Goal: Task Accomplishment & Management: Manage account settings

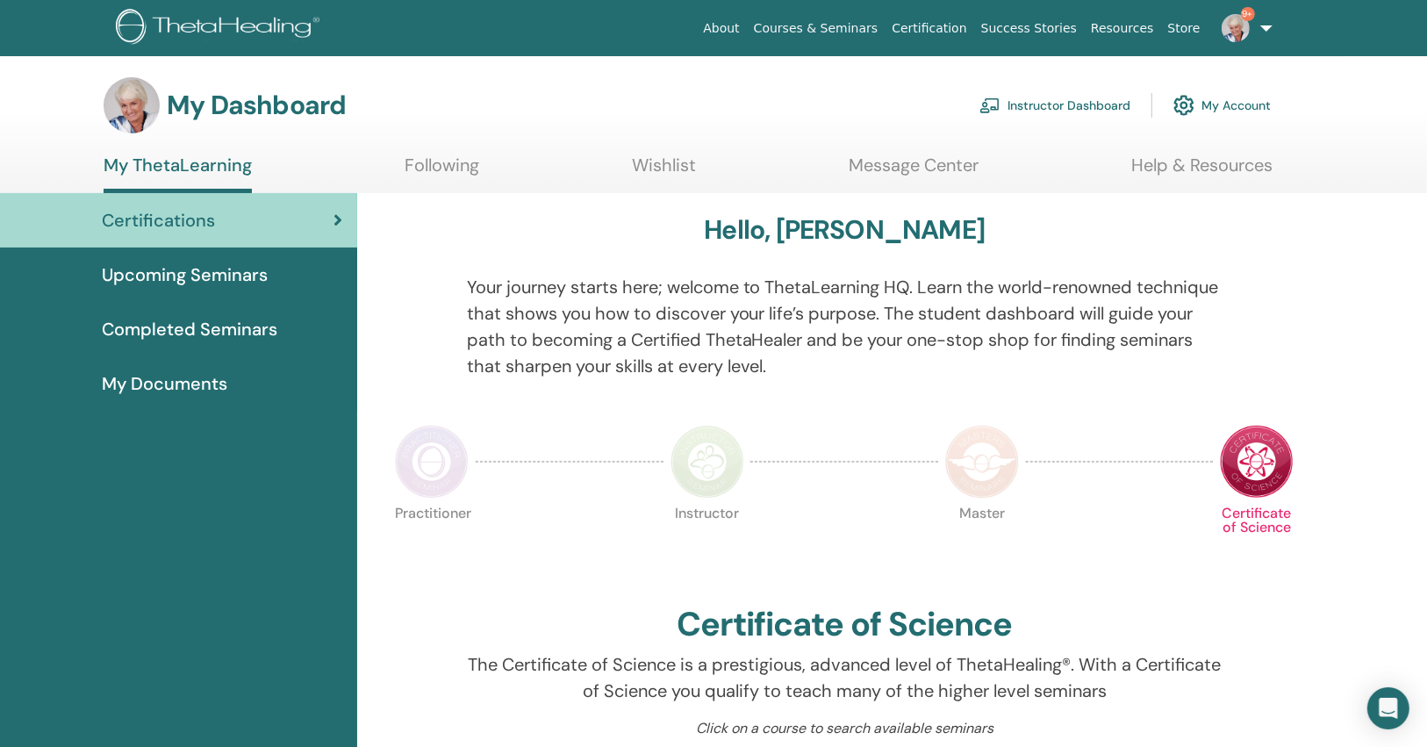
click at [1060, 98] on link "Instructor Dashboard" at bounding box center [1055, 105] width 151 height 39
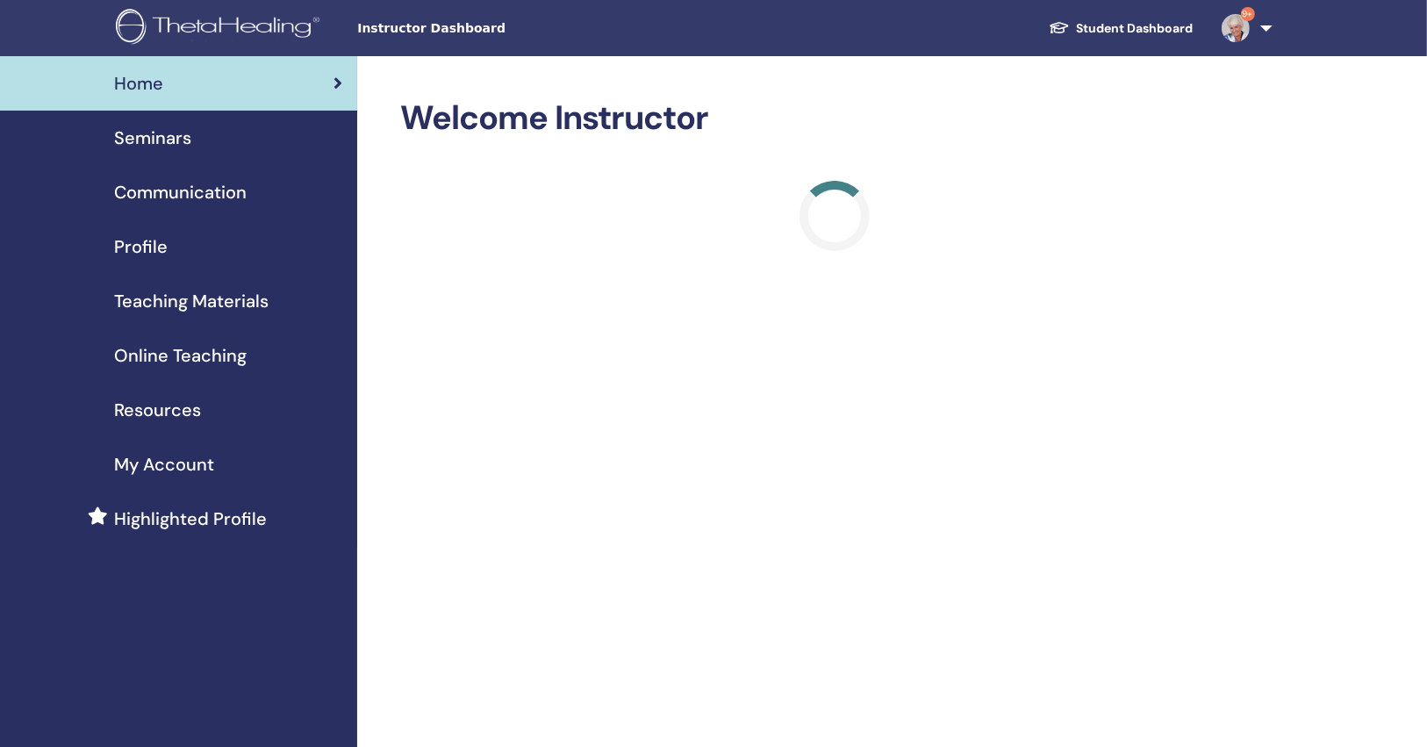
click at [1234, 28] on img at bounding box center [1236, 28] width 28 height 28
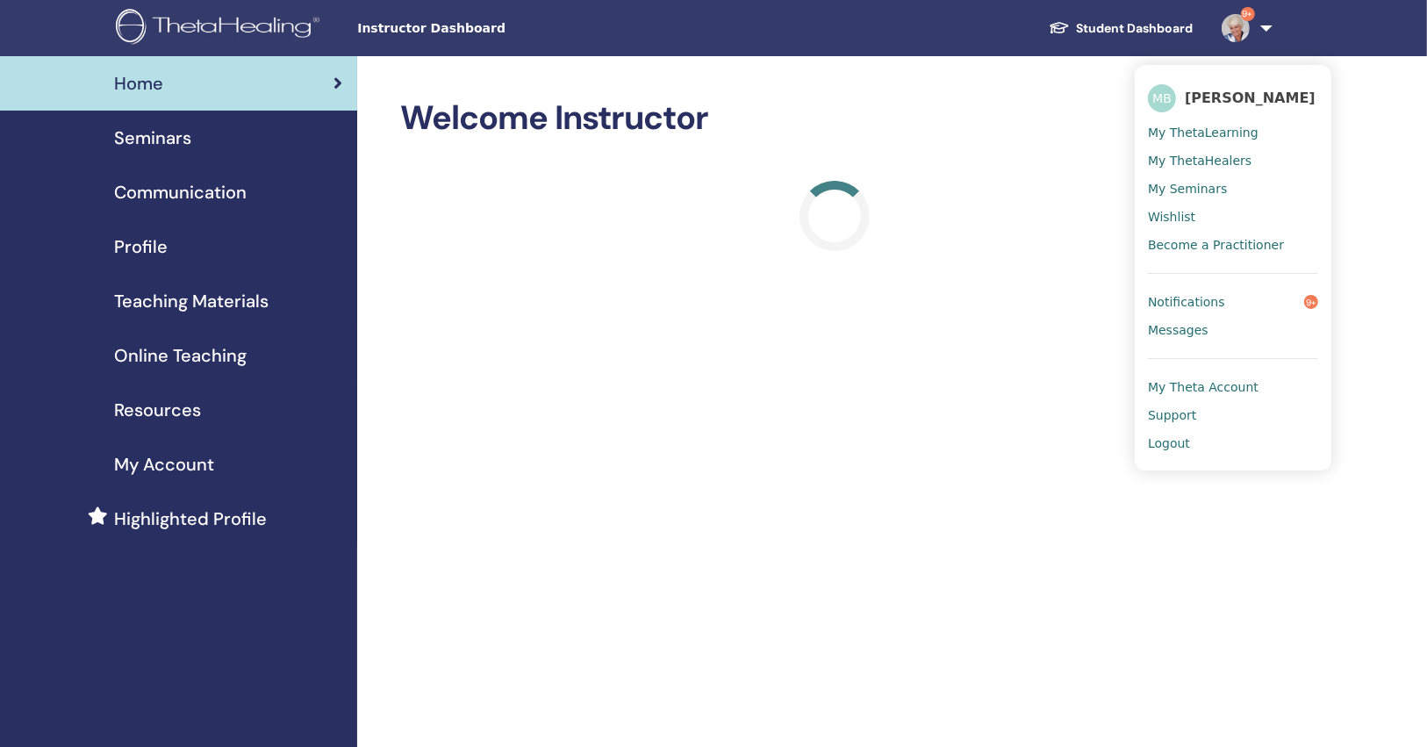
click at [1175, 303] on span "Notifications" at bounding box center [1186, 302] width 77 height 16
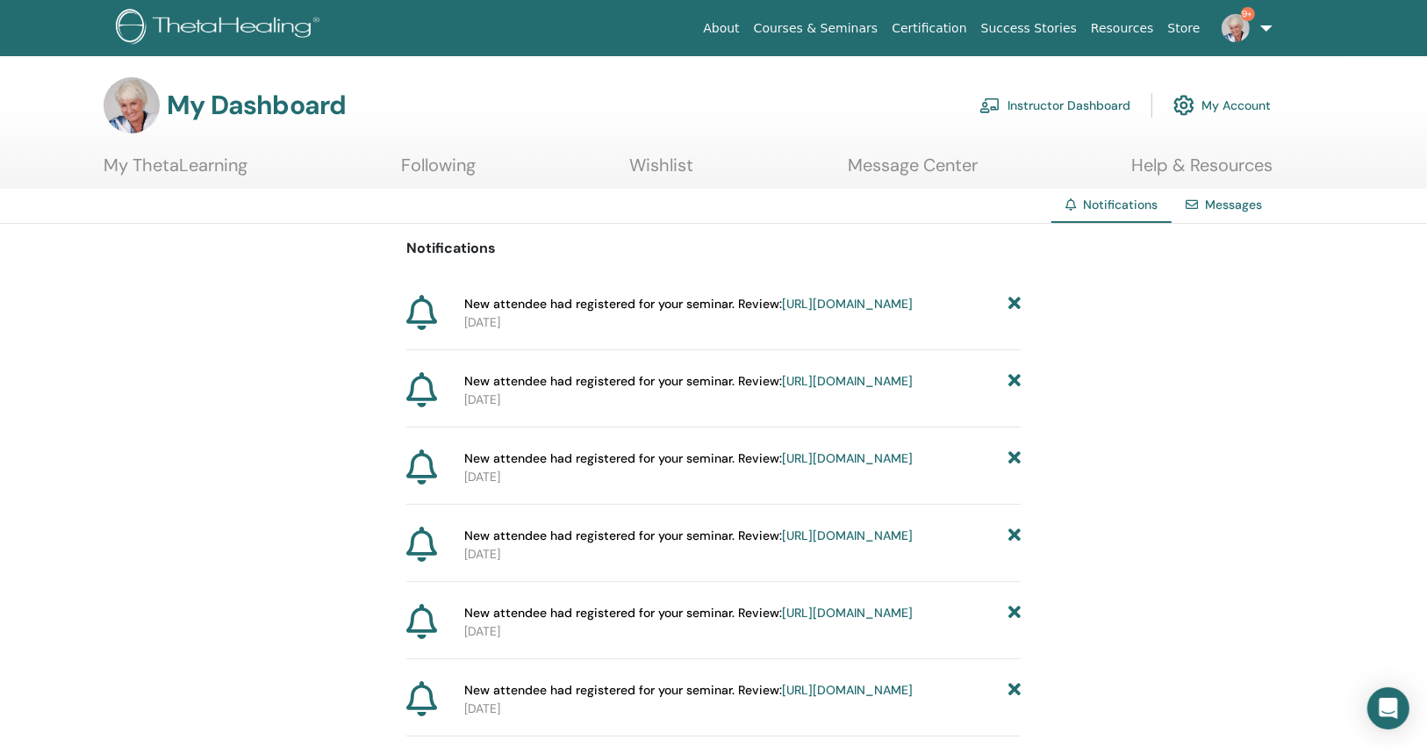
click at [1015, 303] on icon at bounding box center [1014, 304] width 12 height 18
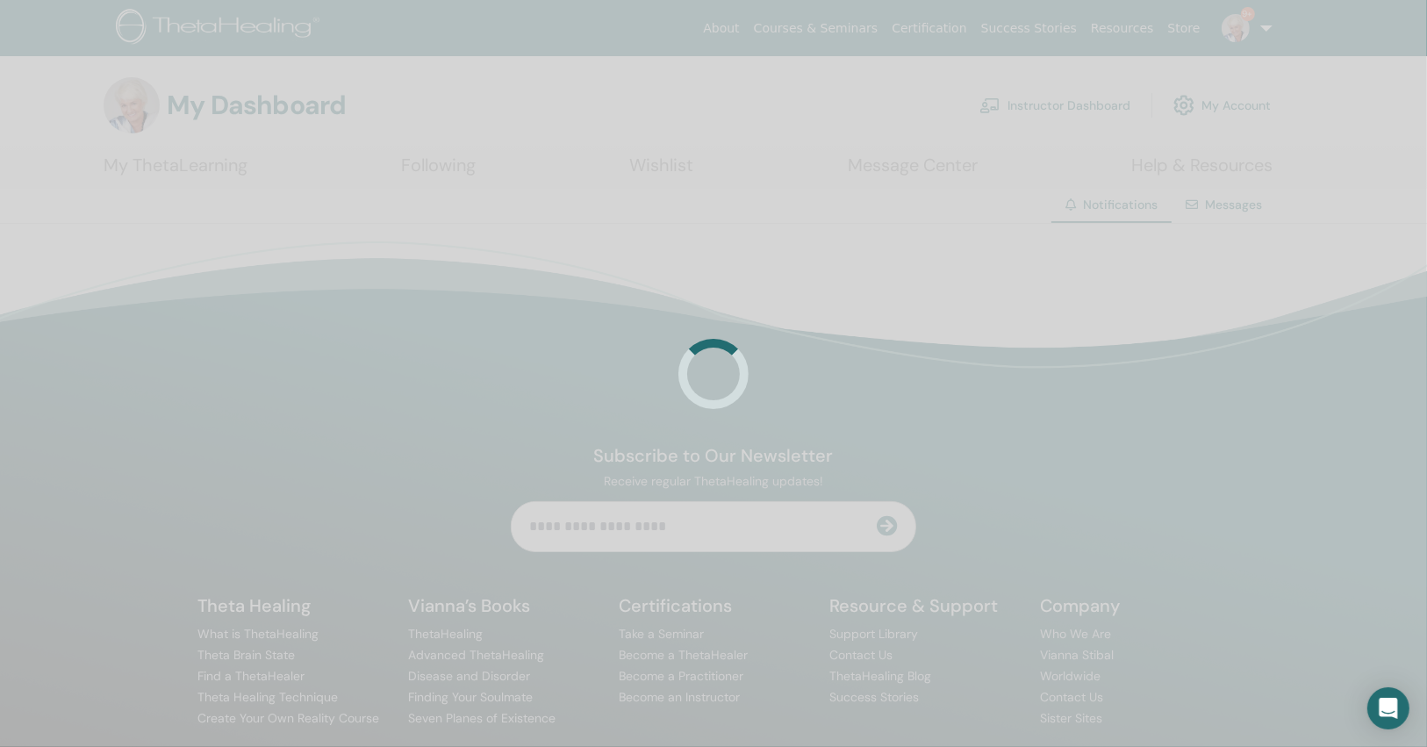
click at [1015, 303] on div at bounding box center [713, 373] width 1427 height 747
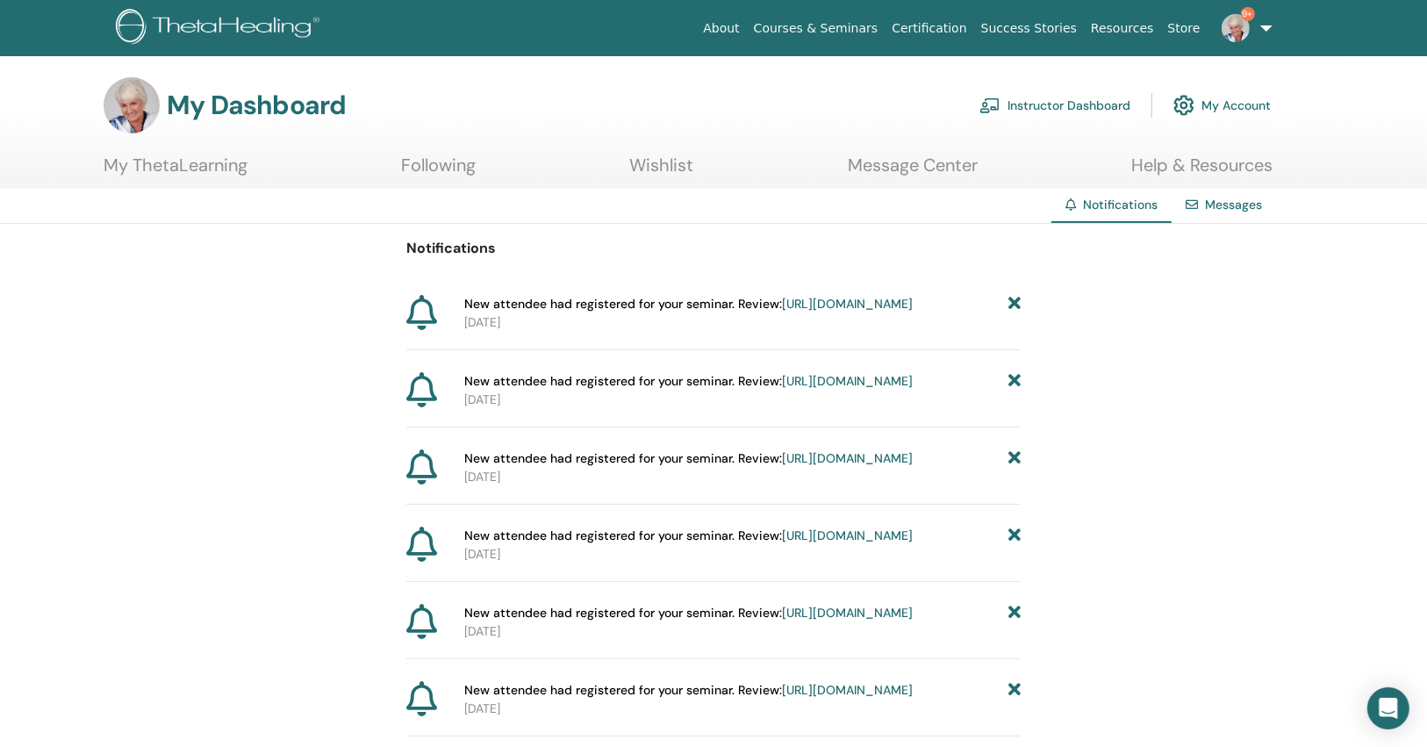
click at [1015, 303] on icon at bounding box center [1014, 304] width 12 height 18
click at [1016, 303] on icon at bounding box center [1014, 304] width 12 height 18
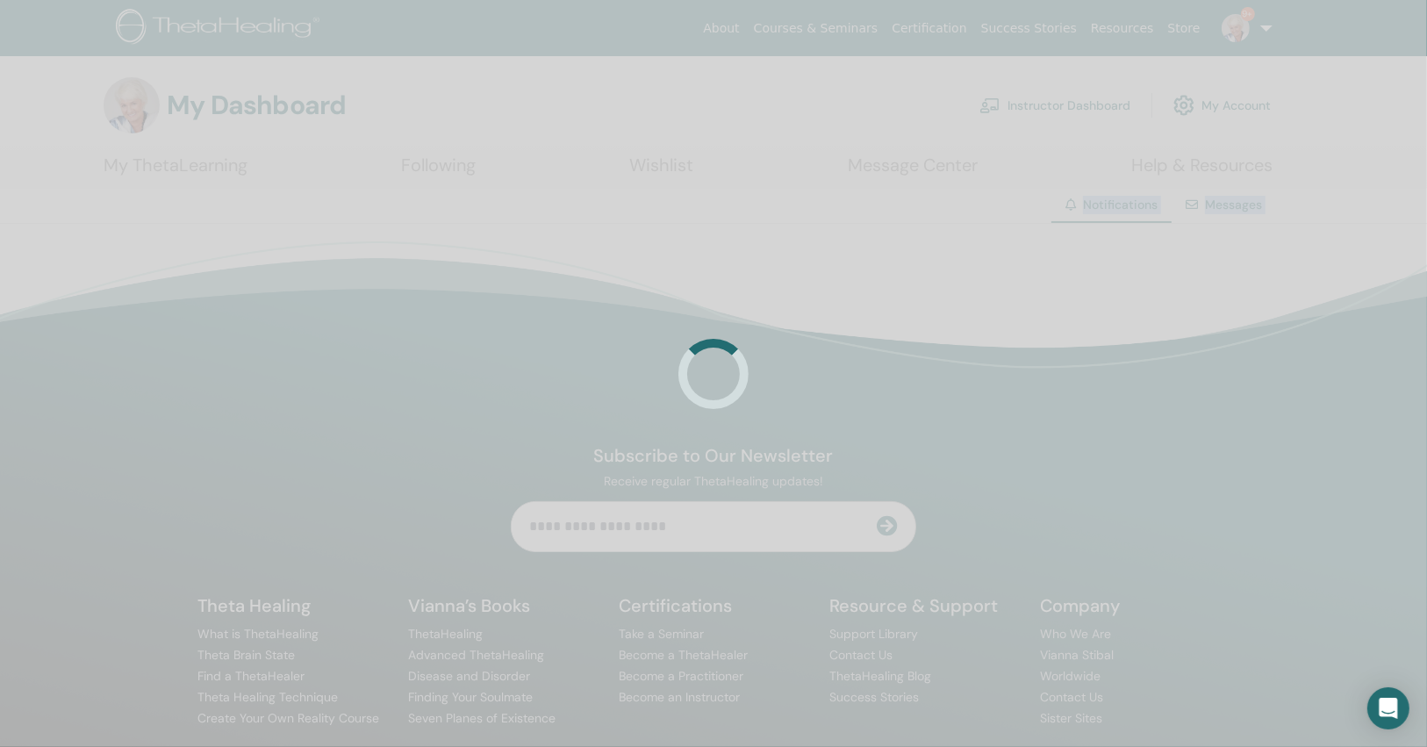
click at [1016, 303] on div at bounding box center [713, 373] width 1427 height 747
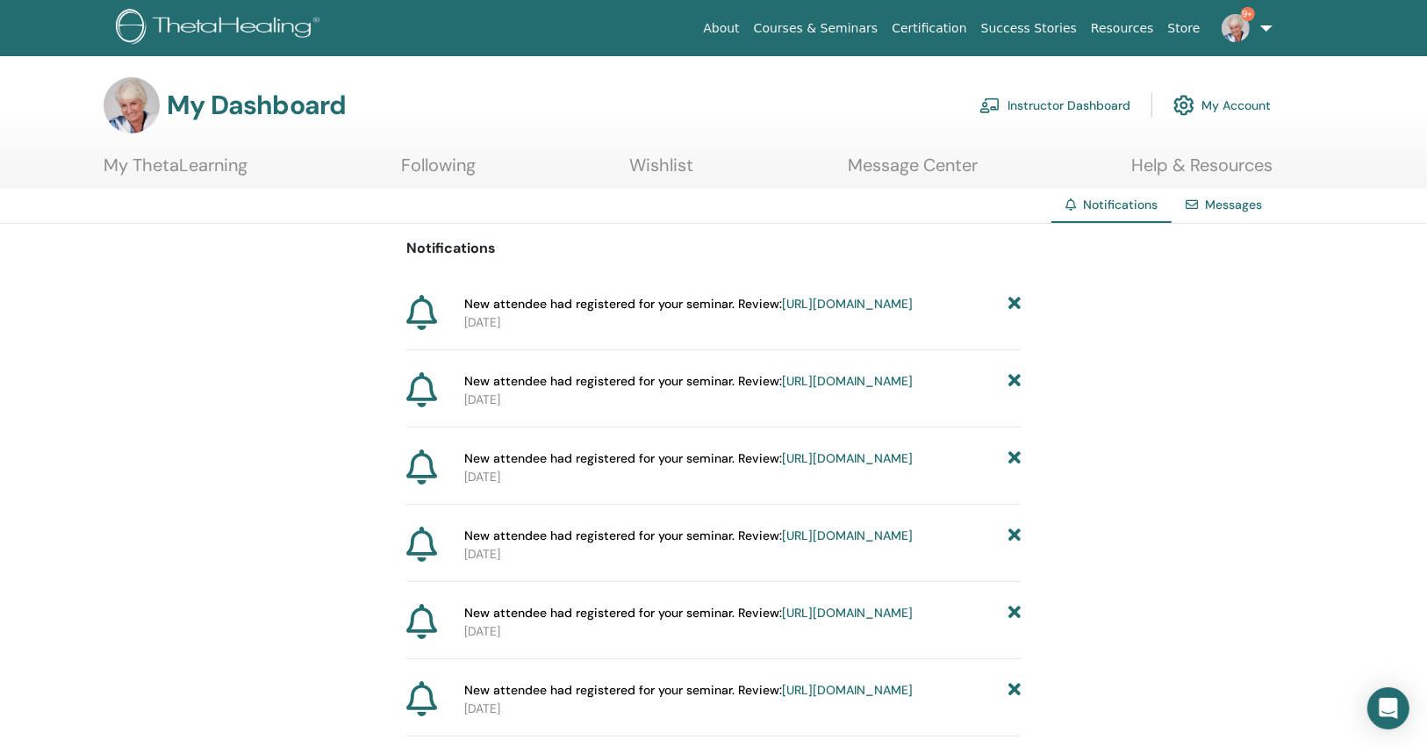
click at [1016, 303] on icon at bounding box center [1014, 304] width 12 height 18
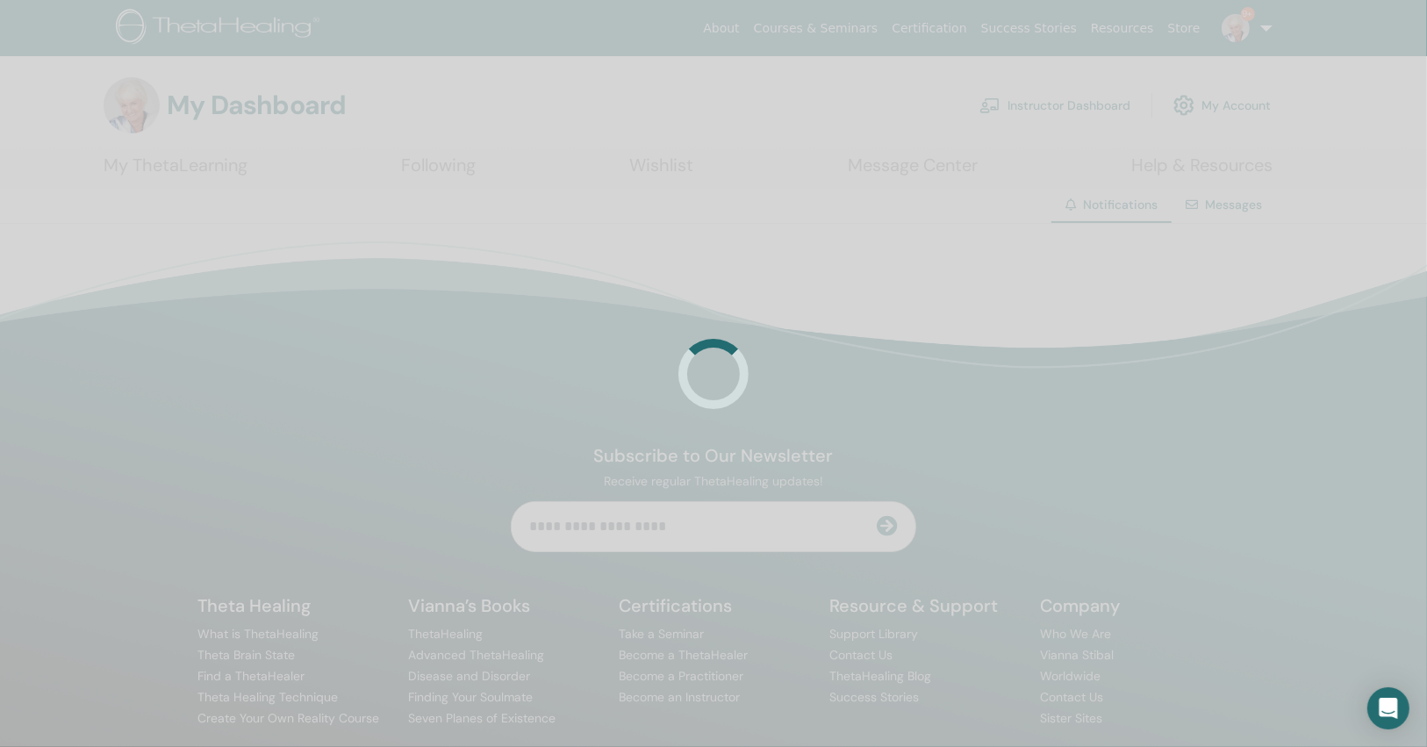
click at [1016, 303] on div at bounding box center [713, 373] width 1427 height 747
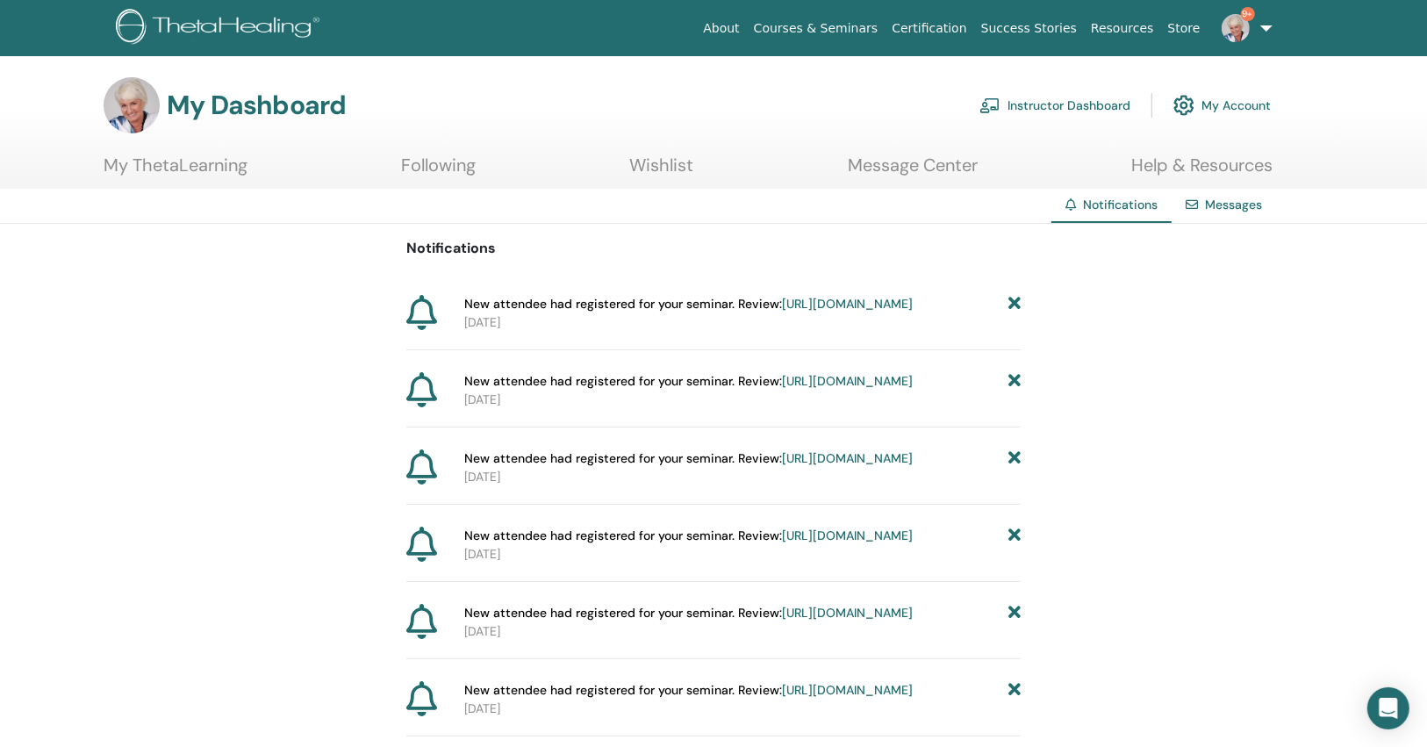
click at [1016, 303] on icon at bounding box center [1014, 304] width 12 height 18
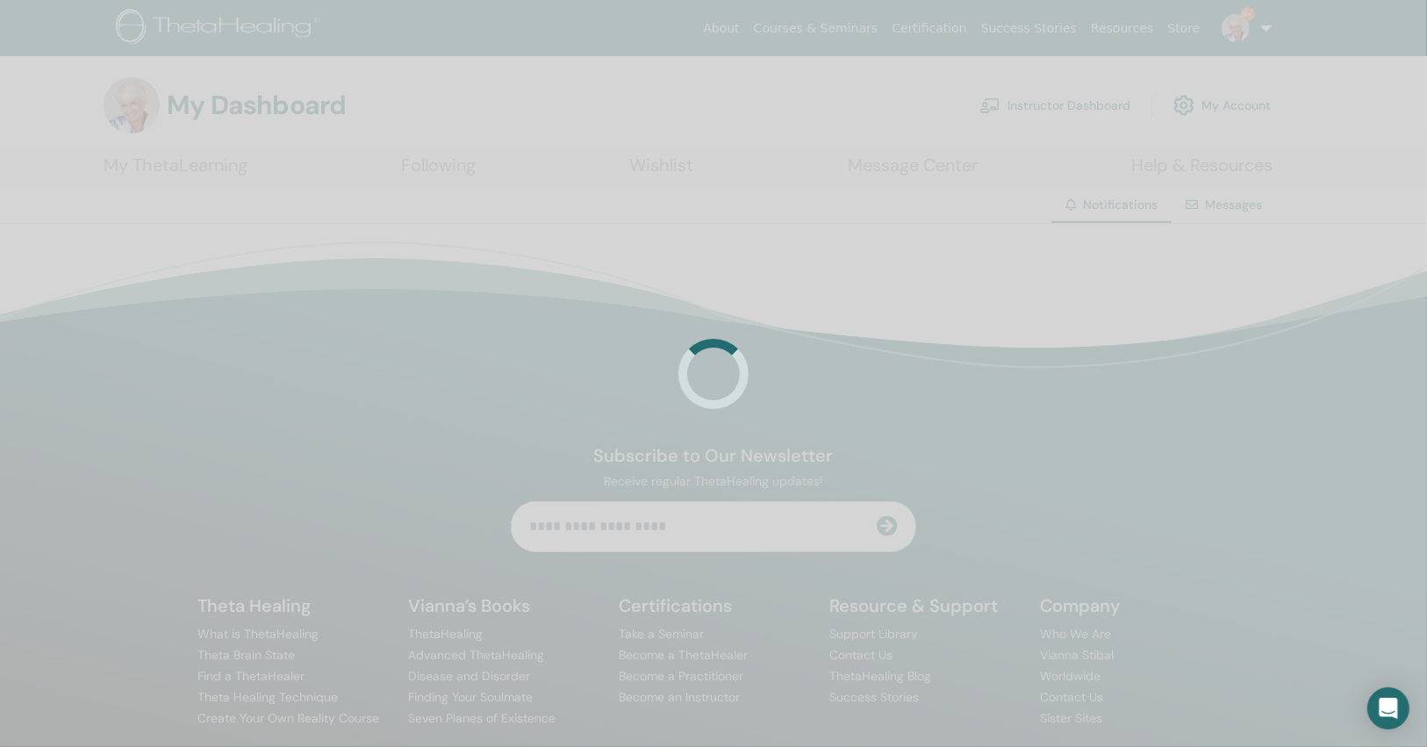
click at [1016, 303] on div at bounding box center [713, 373] width 1427 height 747
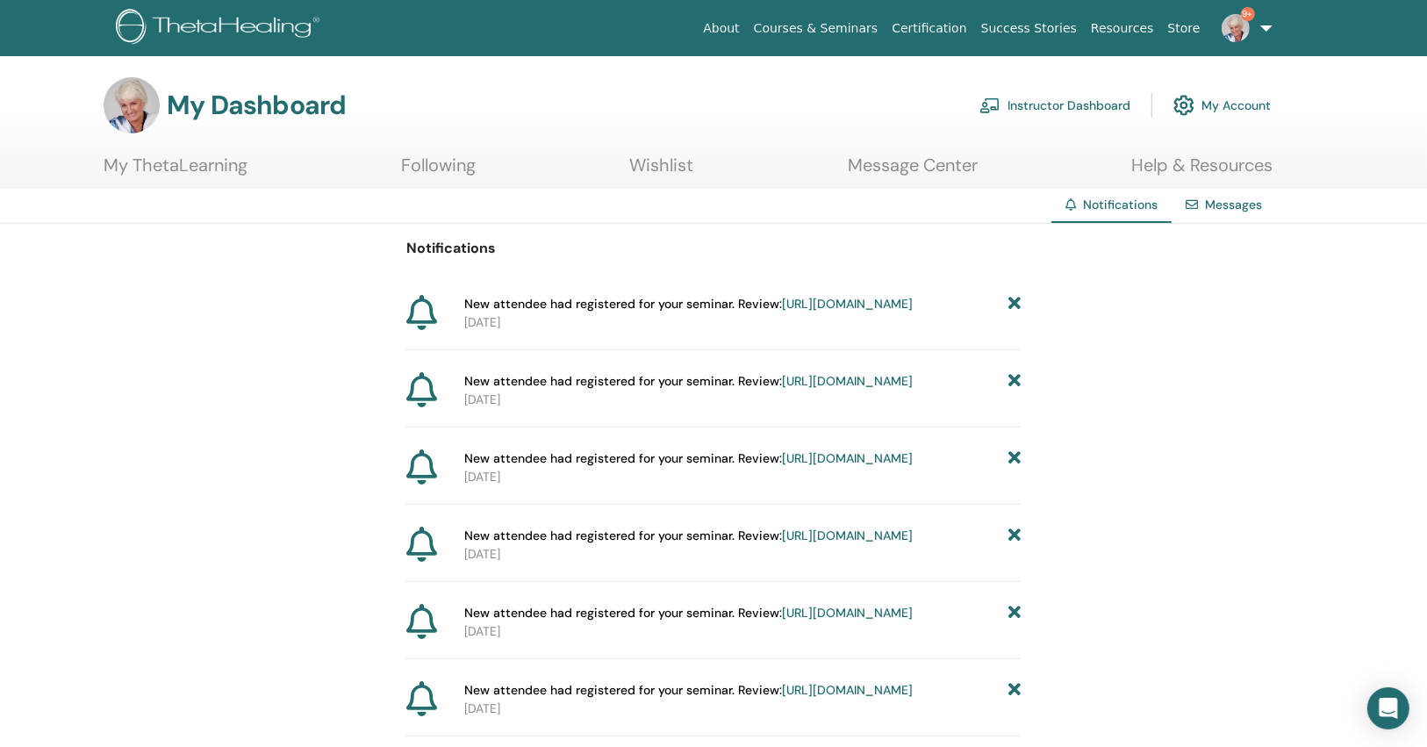
click at [1016, 303] on icon at bounding box center [1014, 304] width 12 height 18
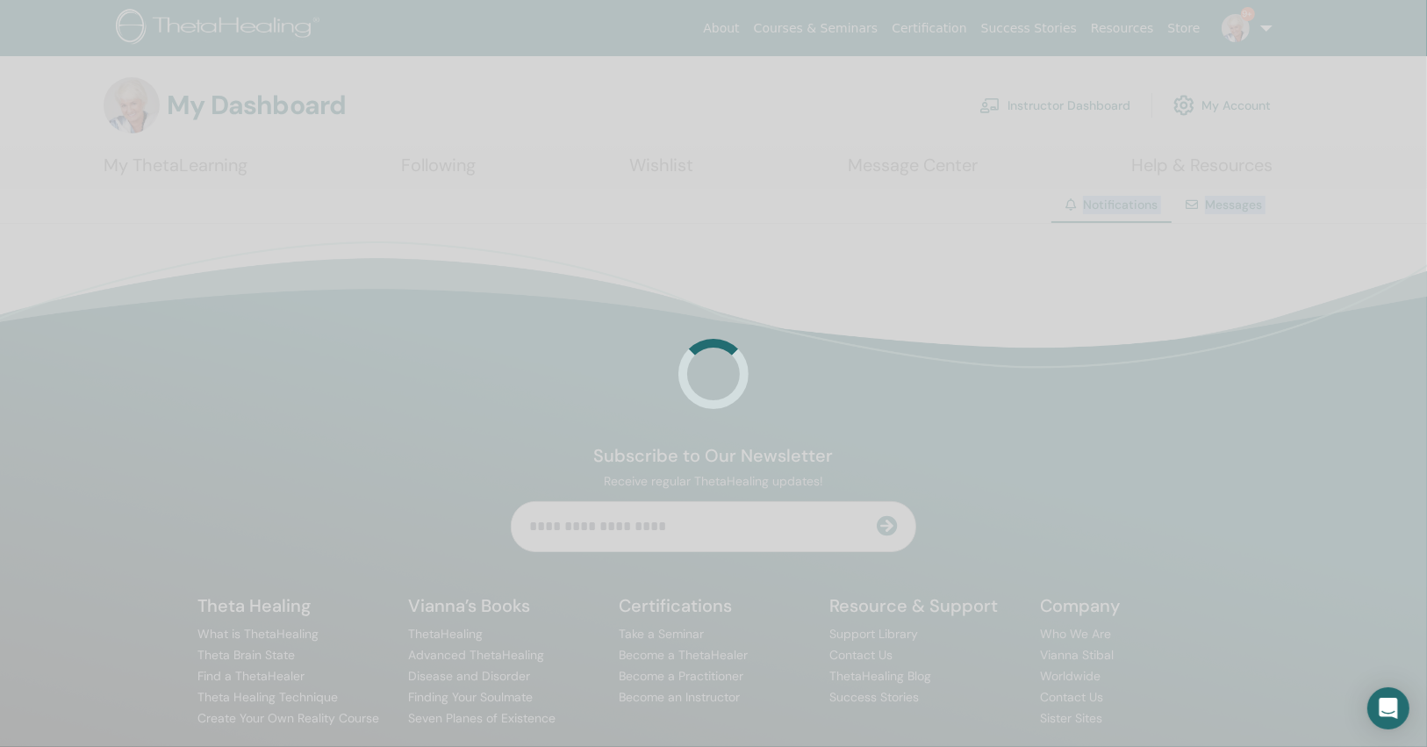
click at [1016, 303] on div at bounding box center [713, 373] width 1427 height 747
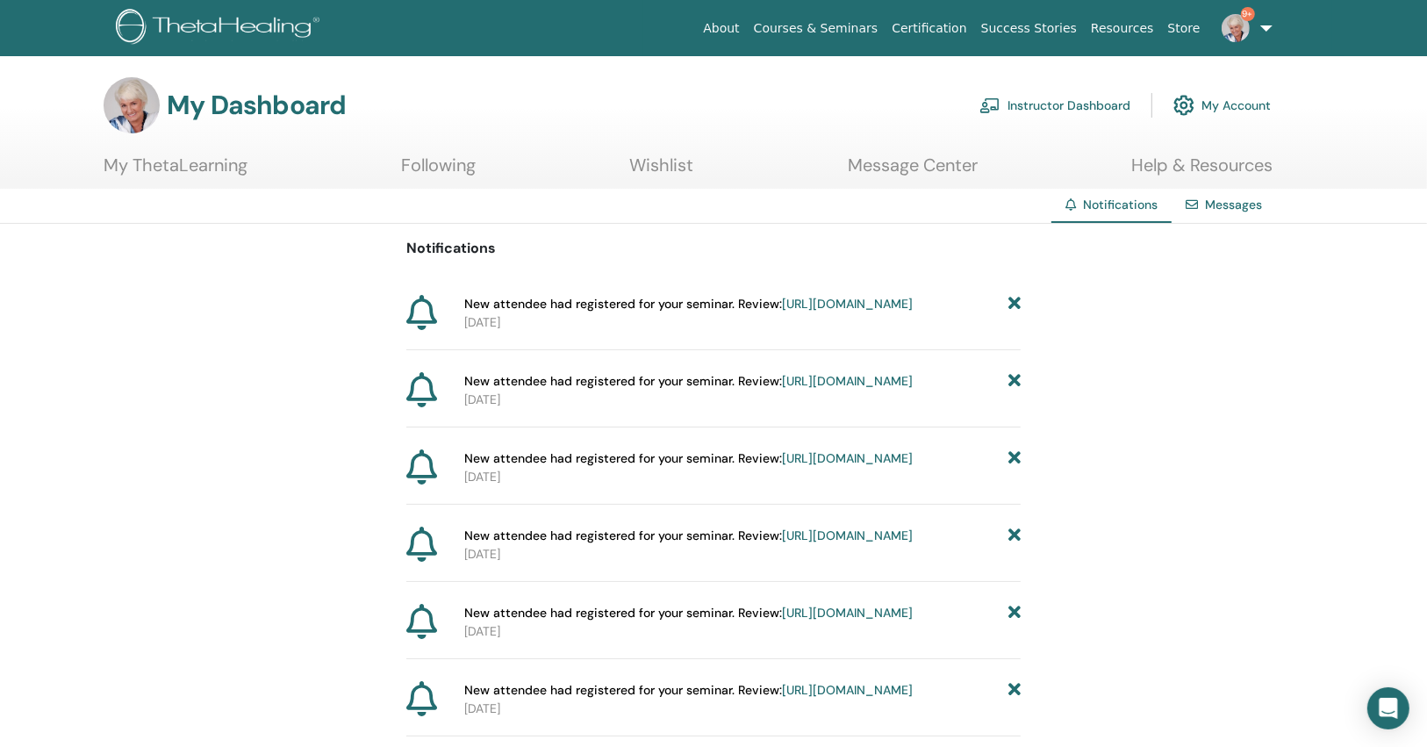
click at [1016, 303] on icon at bounding box center [1014, 304] width 12 height 18
click at [1015, 303] on icon at bounding box center [1014, 304] width 12 height 18
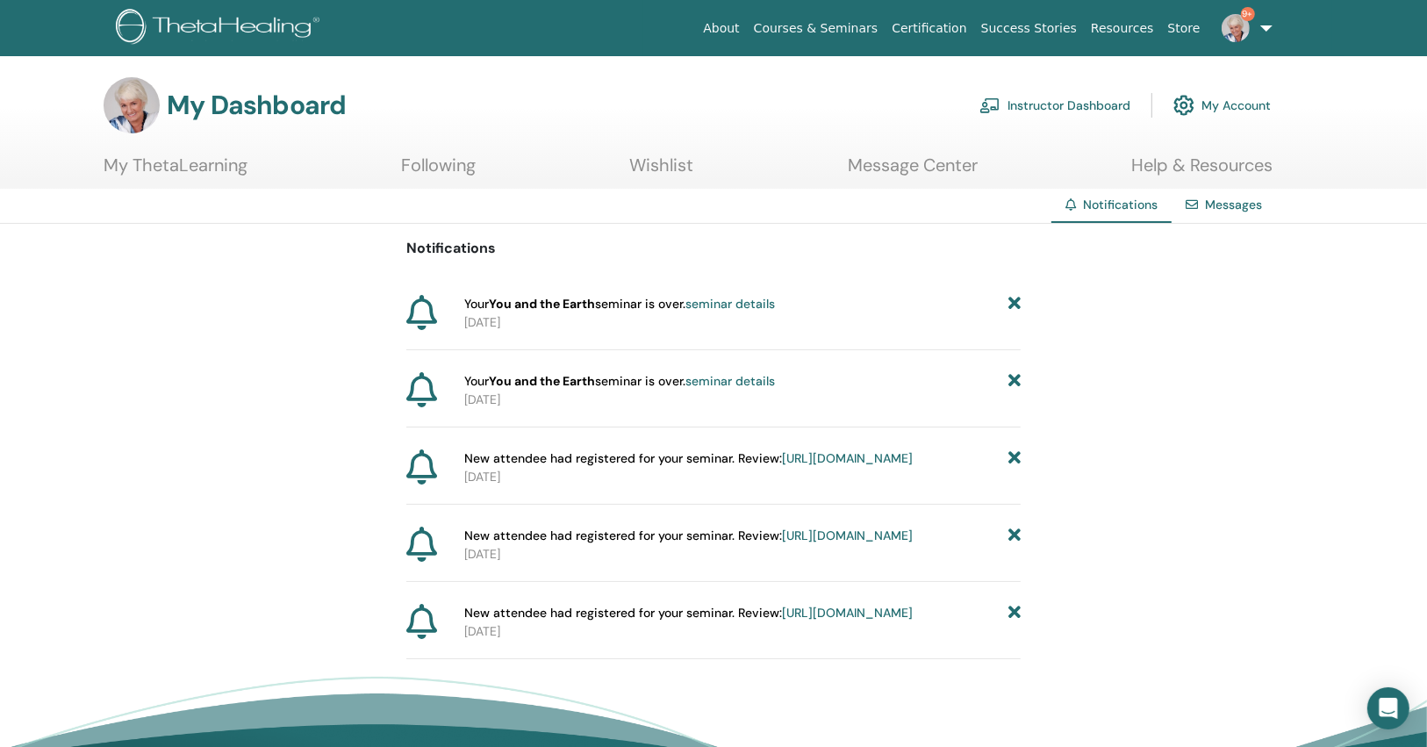
click at [1015, 303] on icon at bounding box center [1014, 304] width 12 height 18
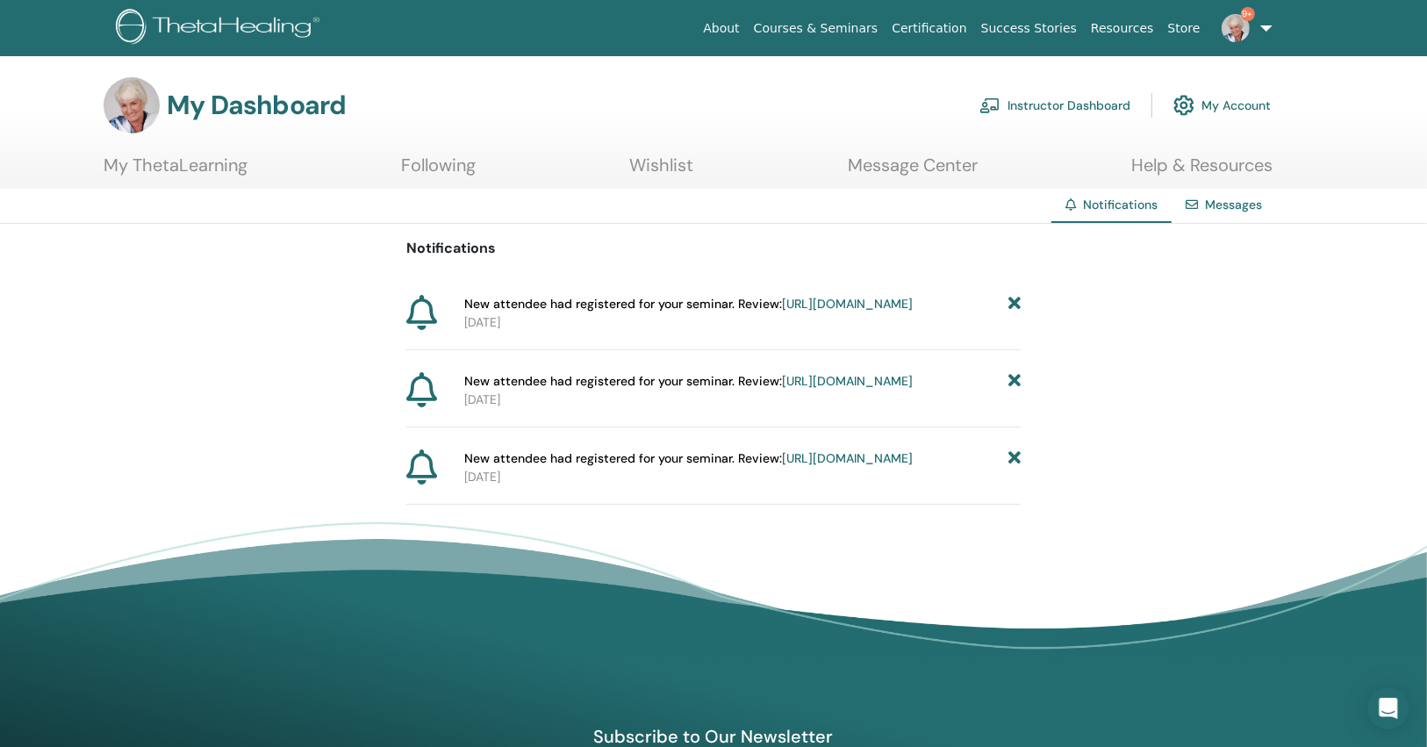
click at [1015, 303] on icon at bounding box center [1014, 304] width 12 height 18
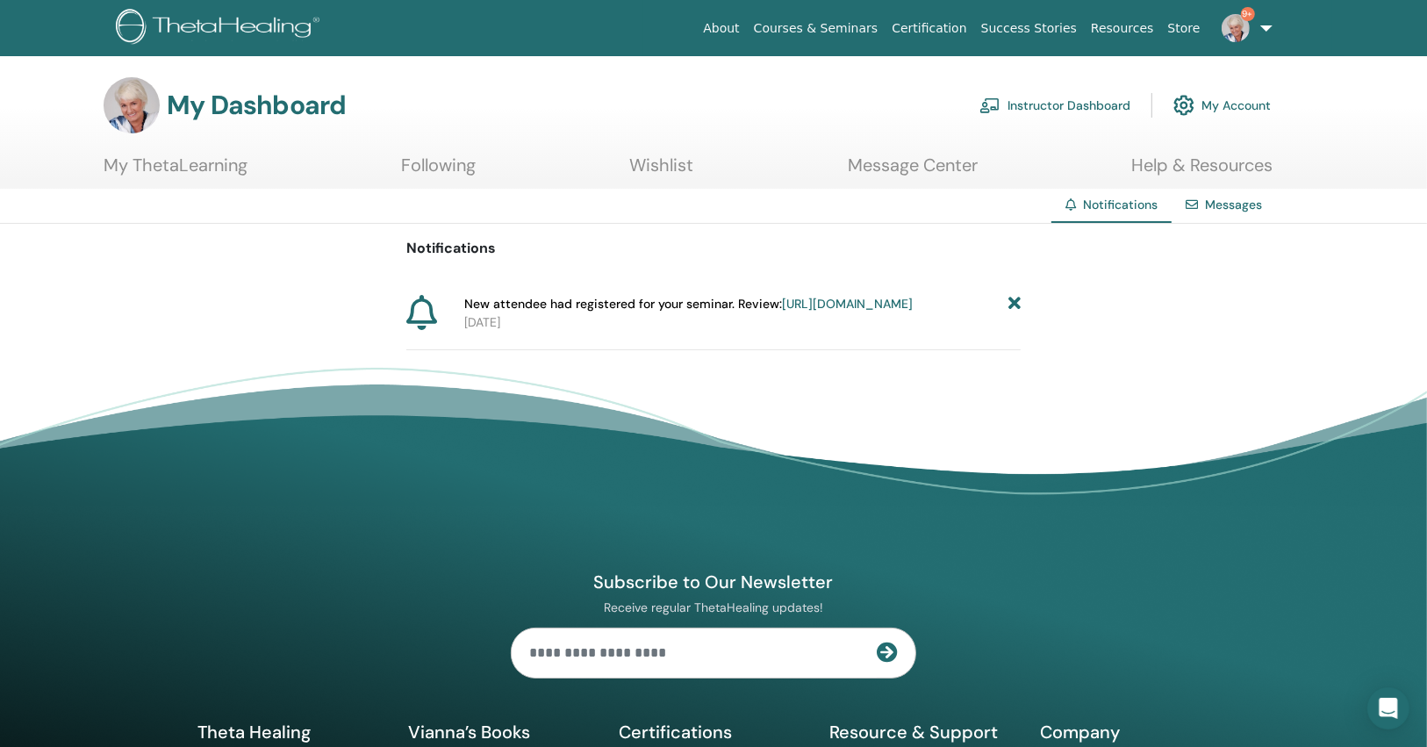
click at [1015, 303] on icon at bounding box center [1014, 304] width 12 height 18
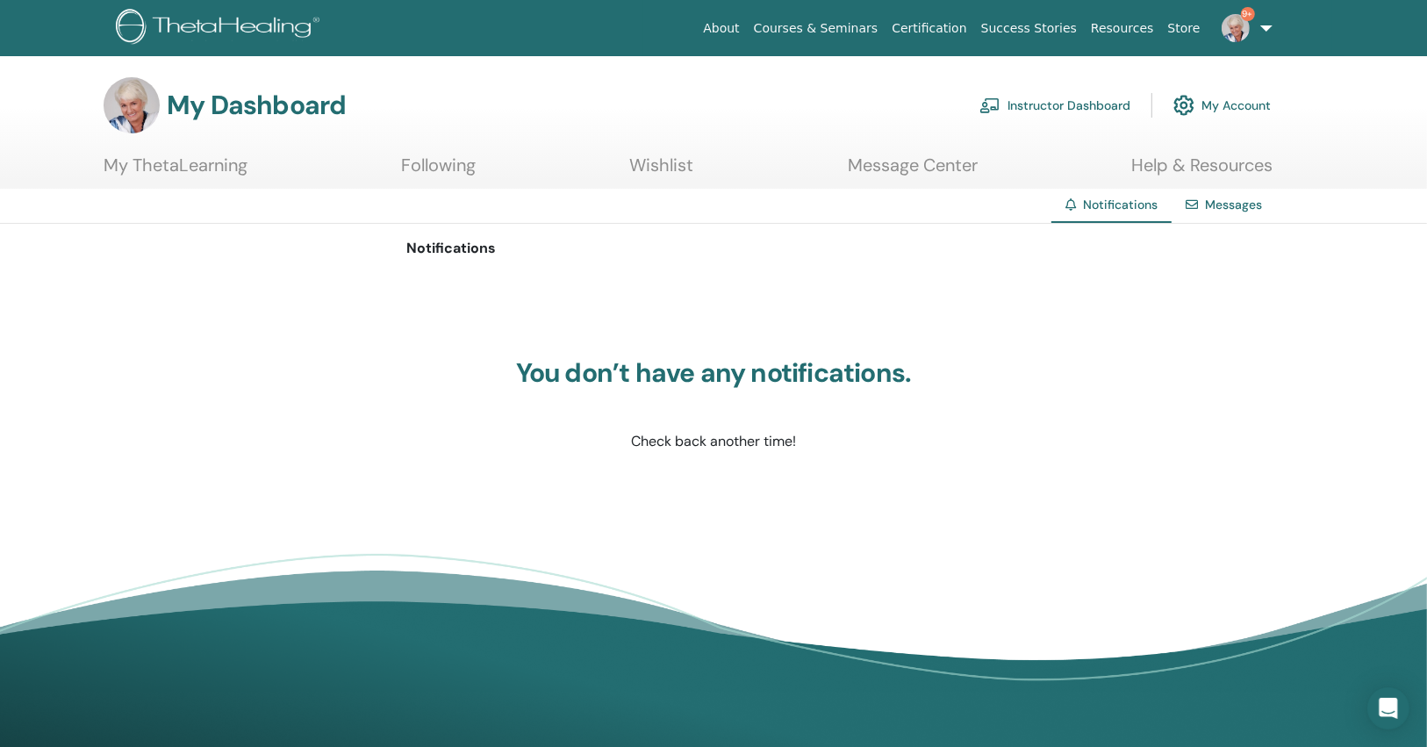
click at [1067, 89] on link "Instructor Dashboard" at bounding box center [1055, 105] width 151 height 39
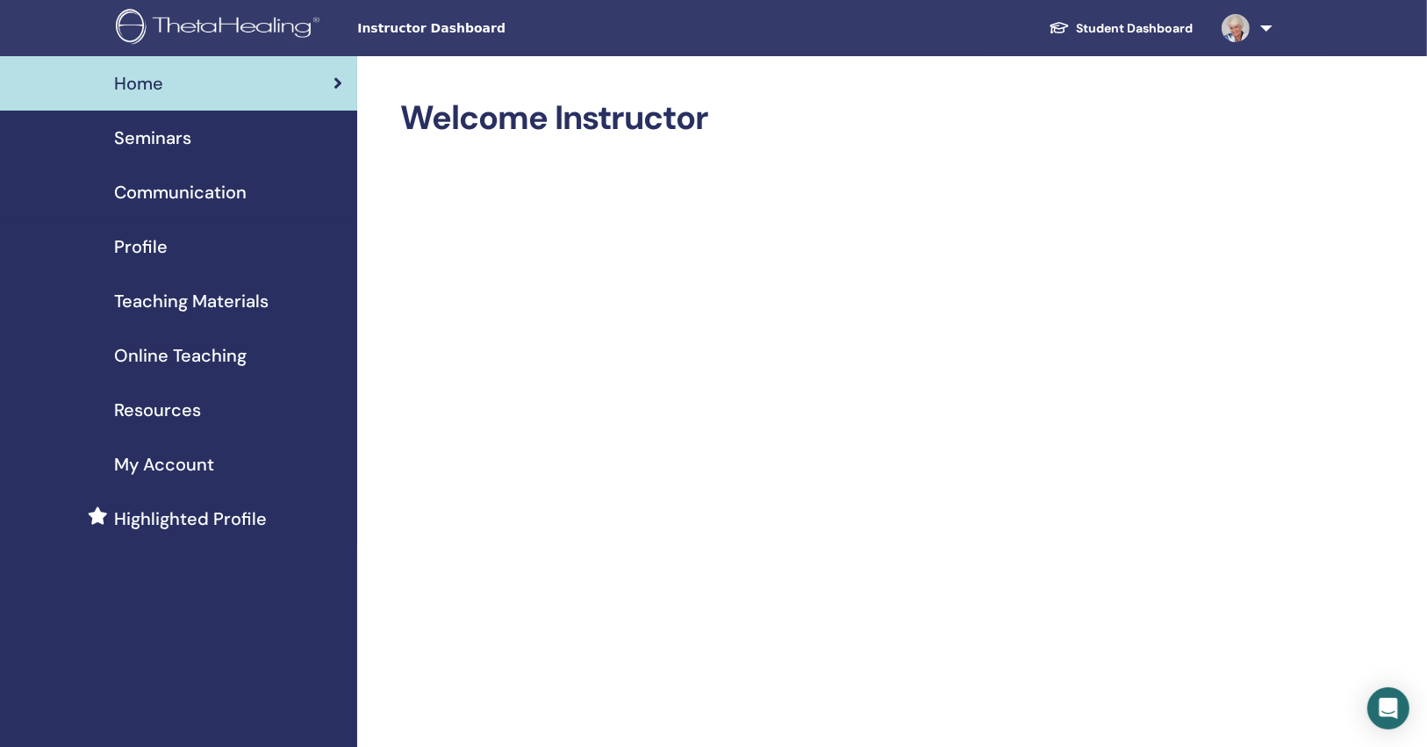
click at [288, 131] on div "Seminars" at bounding box center [178, 138] width 329 height 26
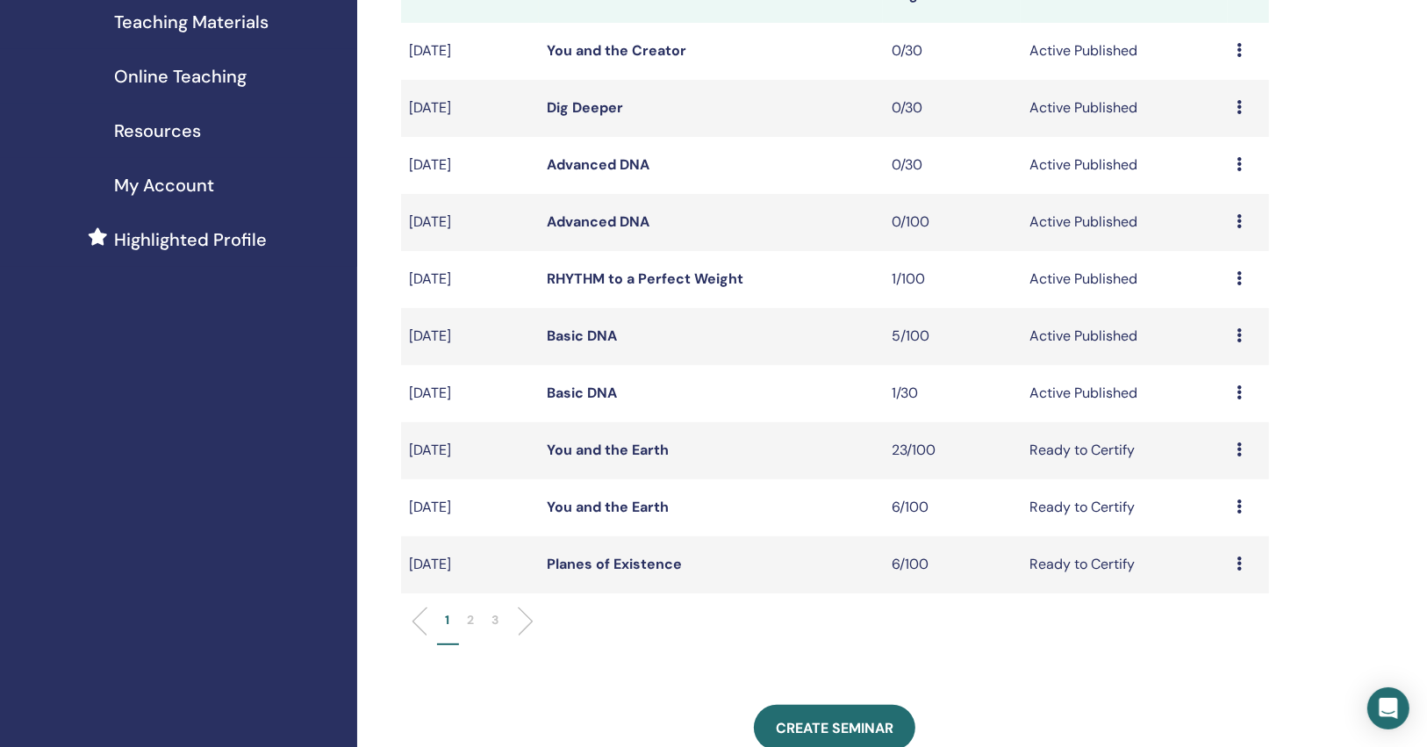
scroll to position [281, 0]
click at [477, 620] on li "2" at bounding box center [471, 626] width 25 height 34
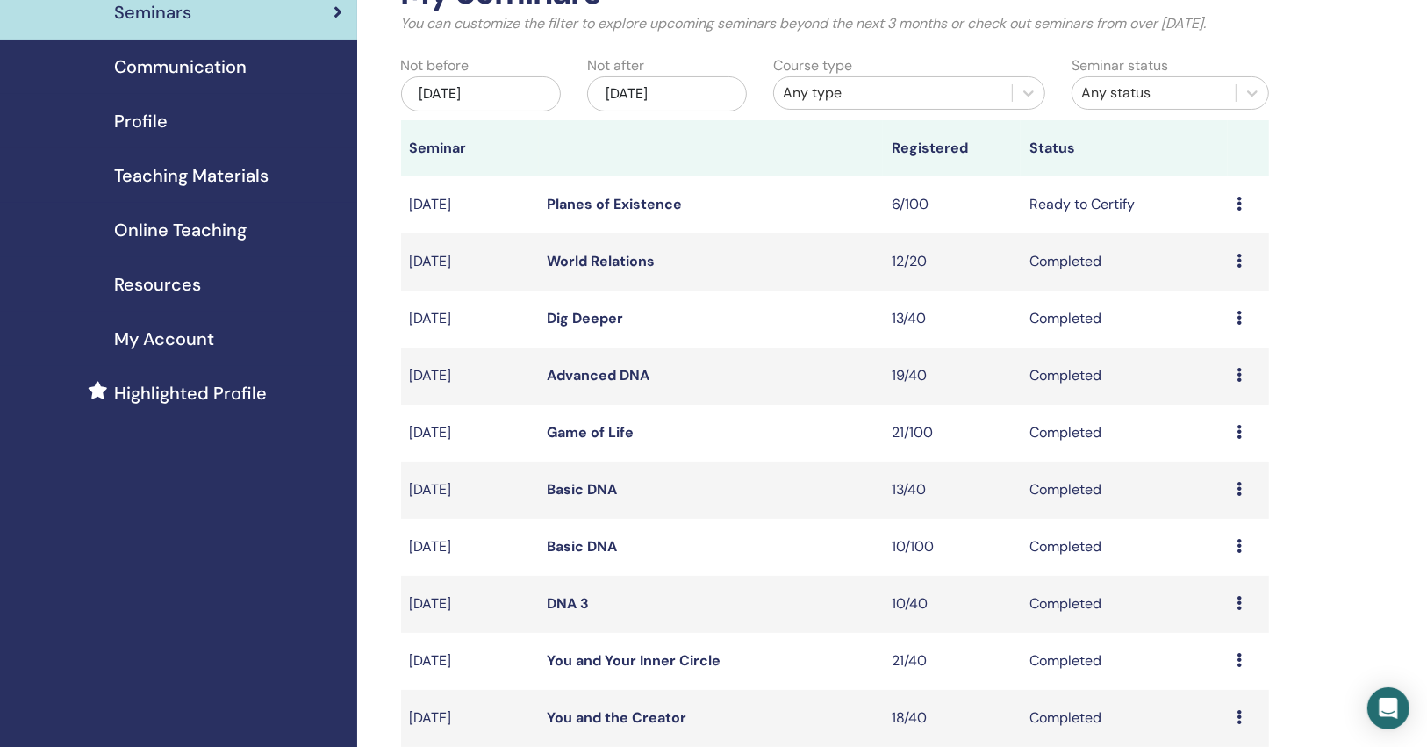
scroll to position [0, 0]
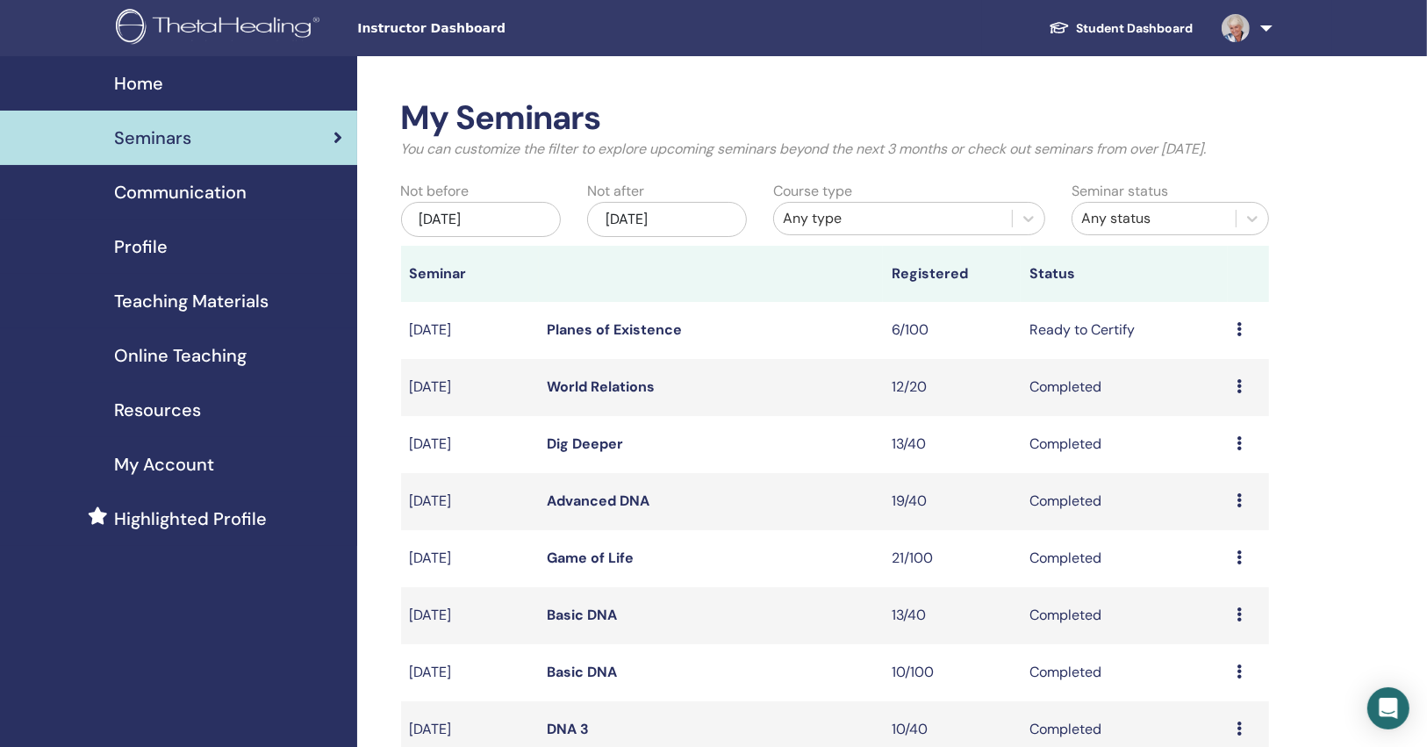
click at [913, 223] on div "Any type" at bounding box center [893, 218] width 220 height 21
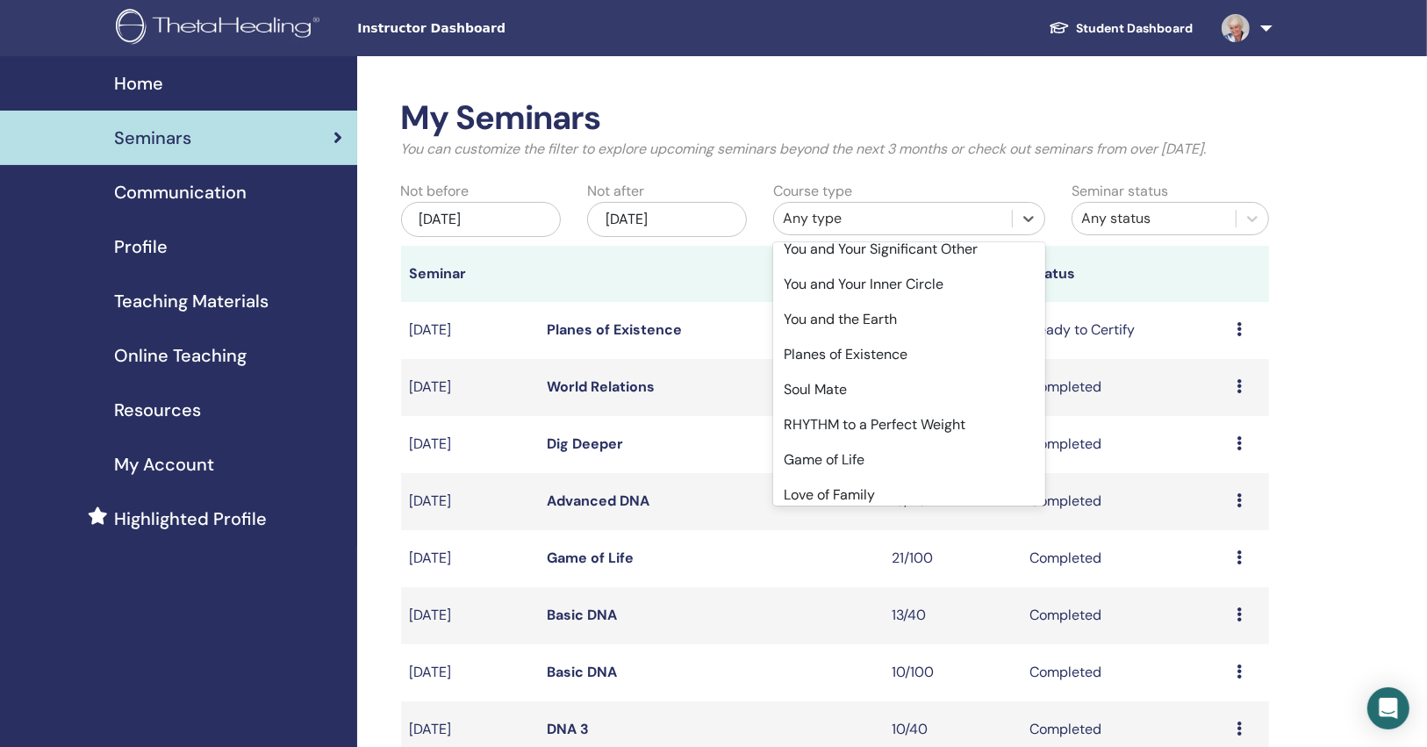
scroll to position [536, 0]
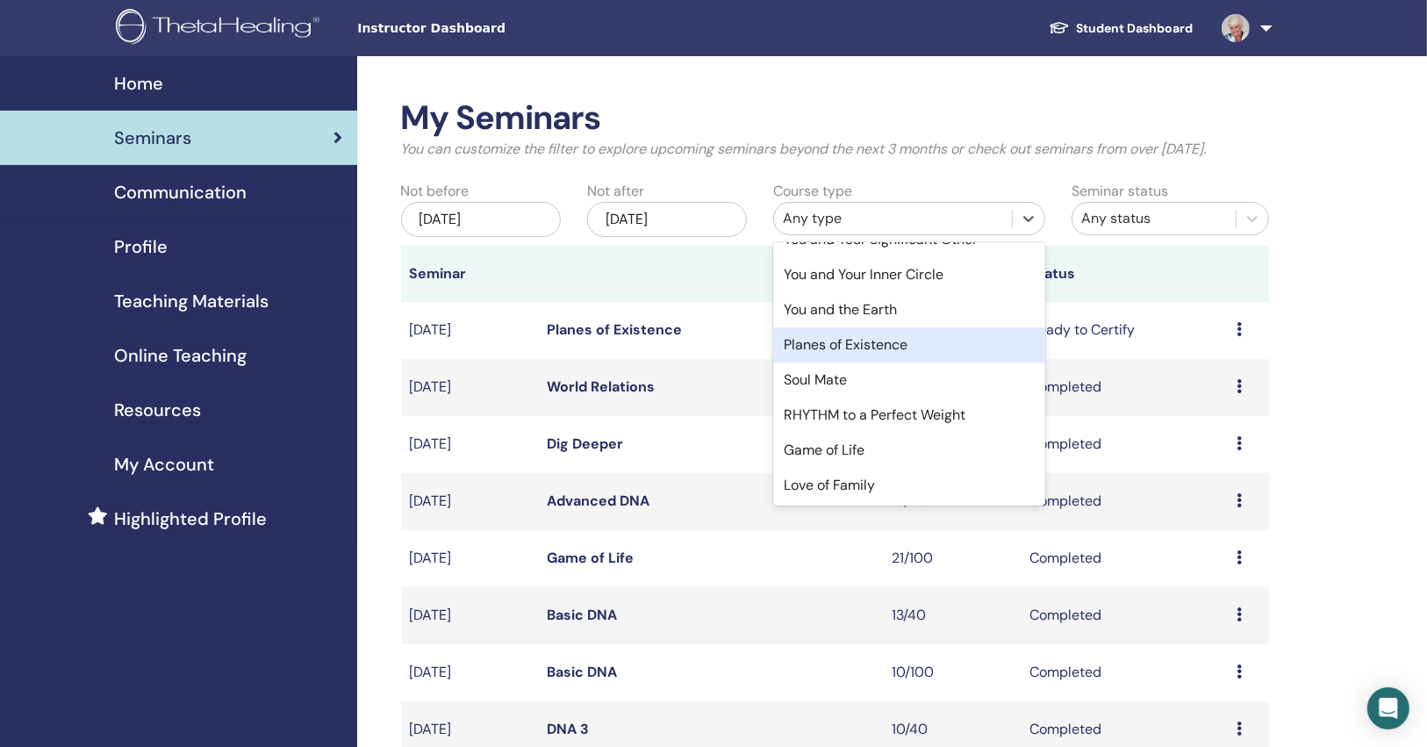
click at [894, 348] on div "Planes of Existence" at bounding box center [909, 344] width 272 height 35
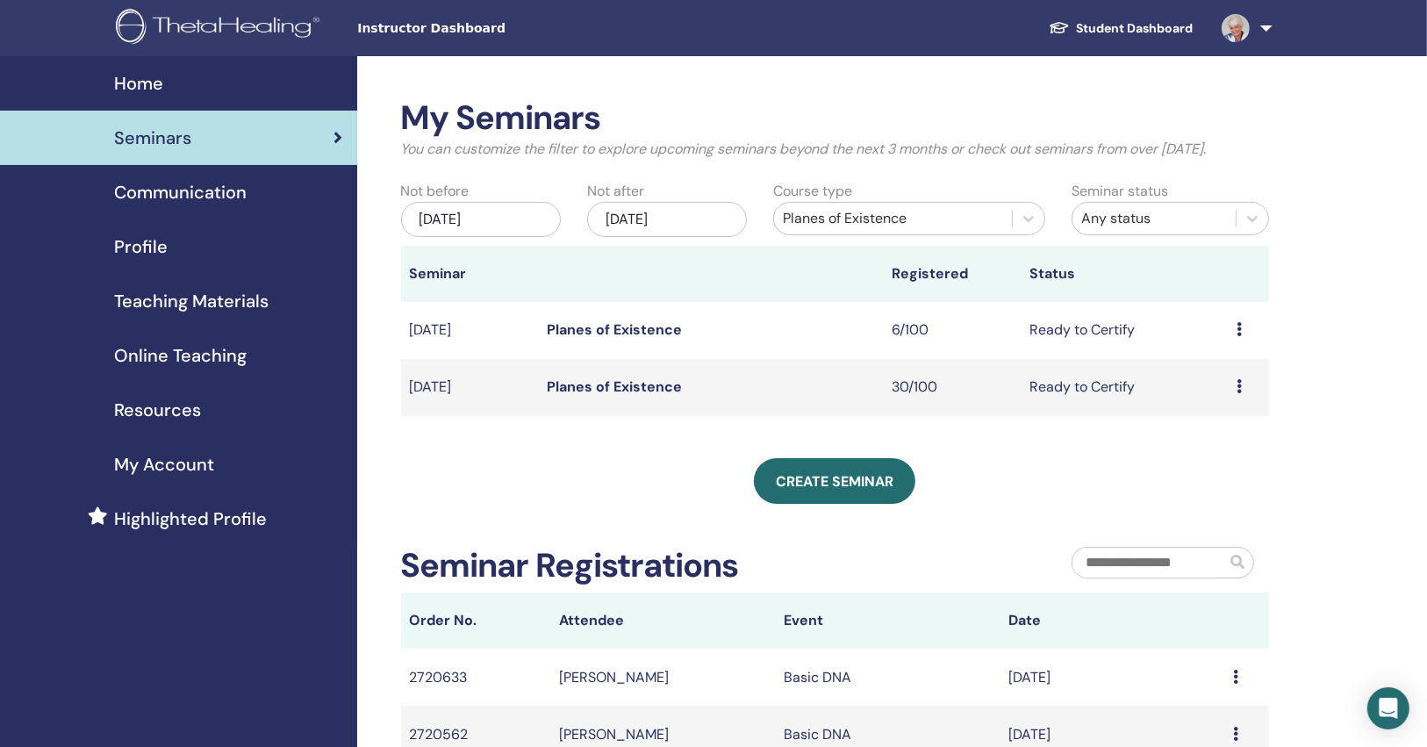
click at [936, 224] on div "Planes of Existence" at bounding box center [893, 218] width 220 height 21
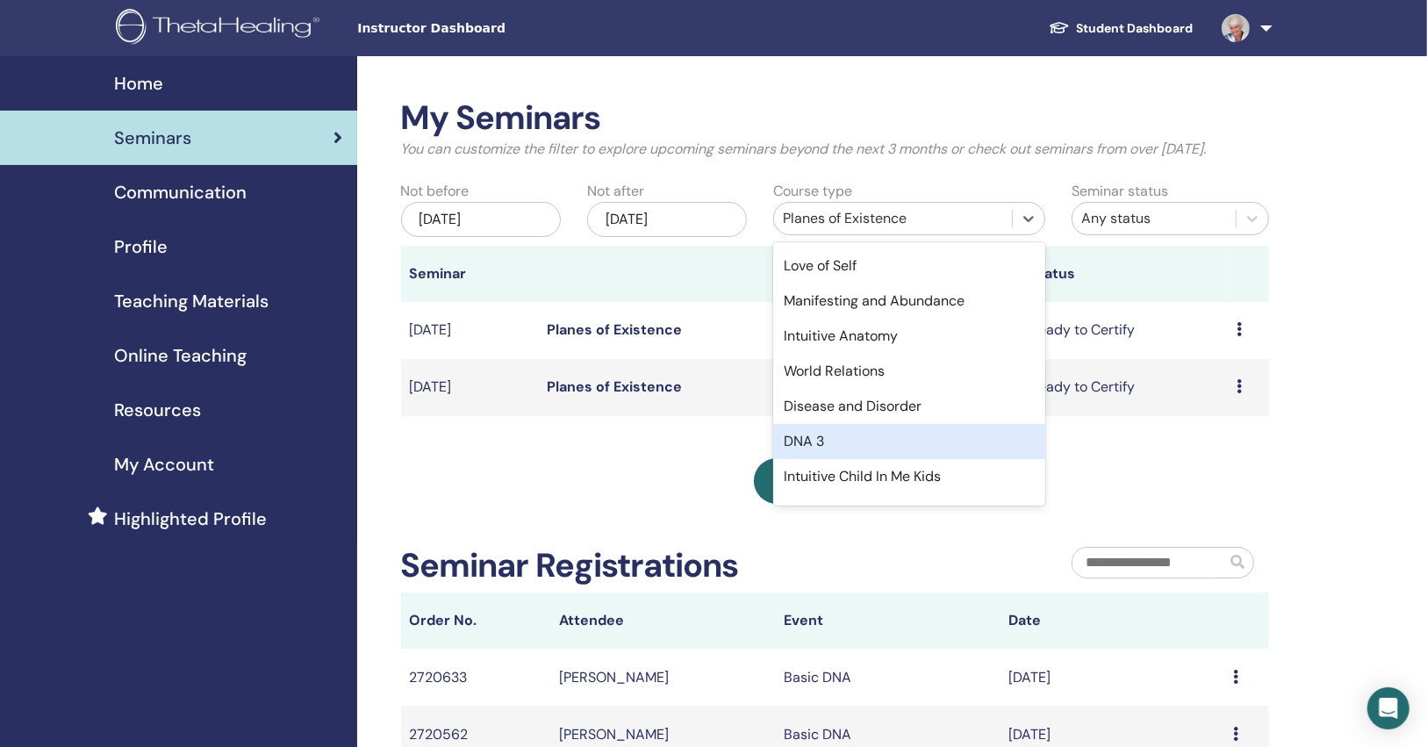
scroll to position [0, 0]
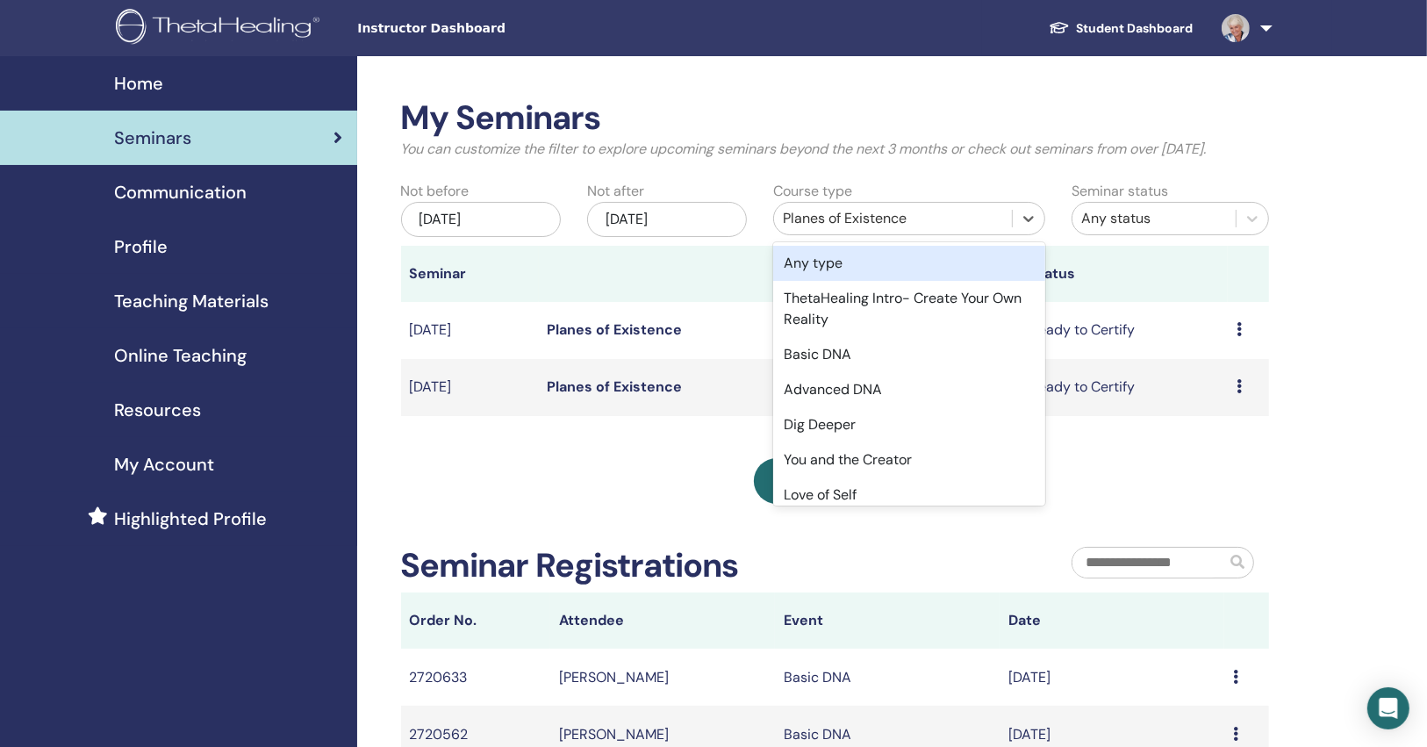
click at [926, 268] on div "Any type" at bounding box center [909, 263] width 272 height 35
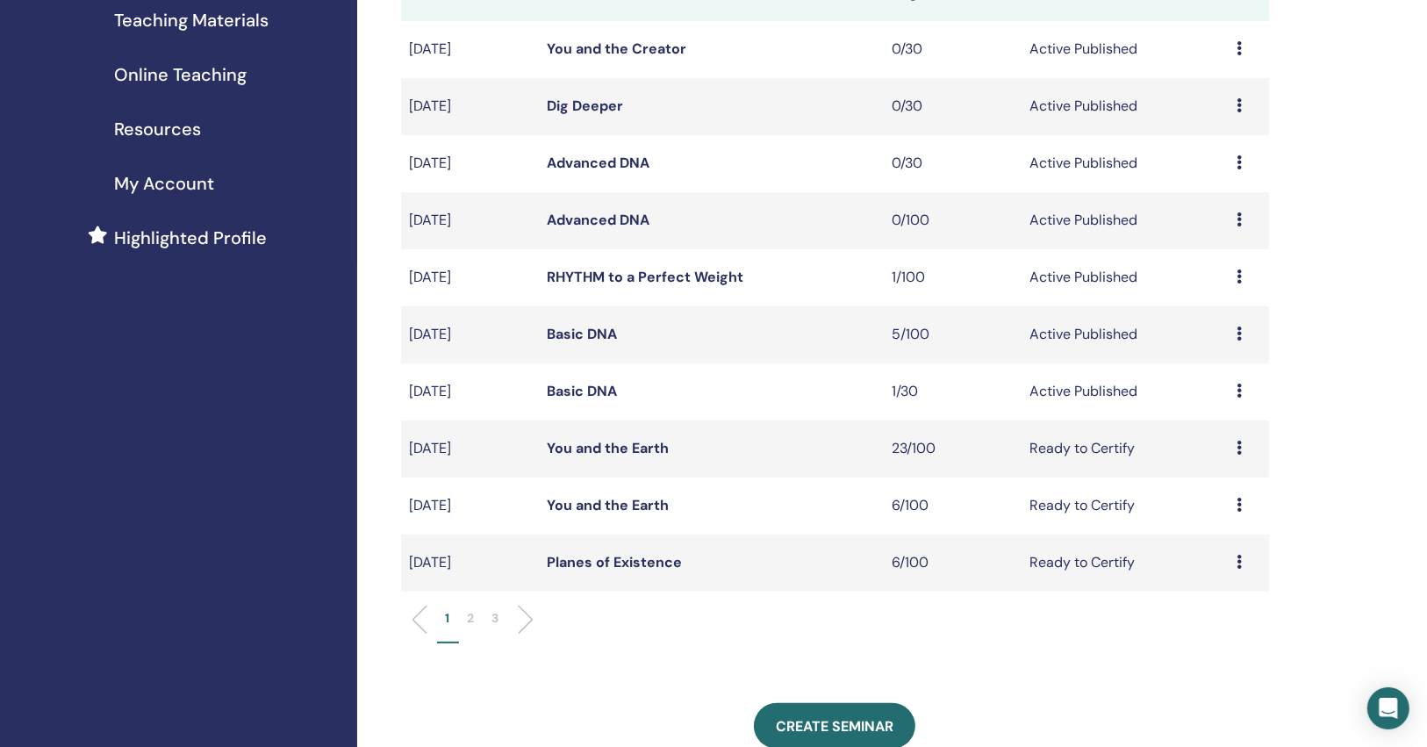
scroll to position [421, 0]
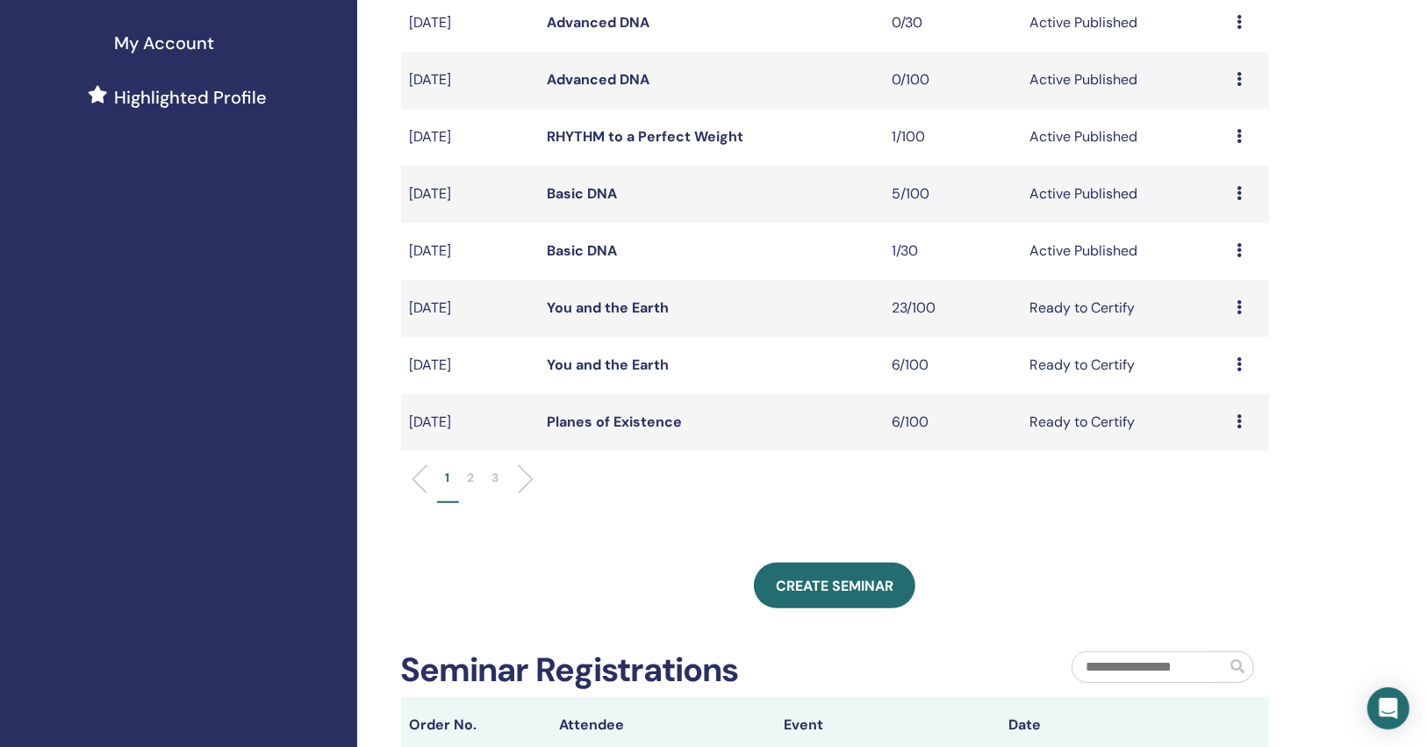
click at [625, 305] on link "You and the Earth" at bounding box center [609, 307] width 122 height 18
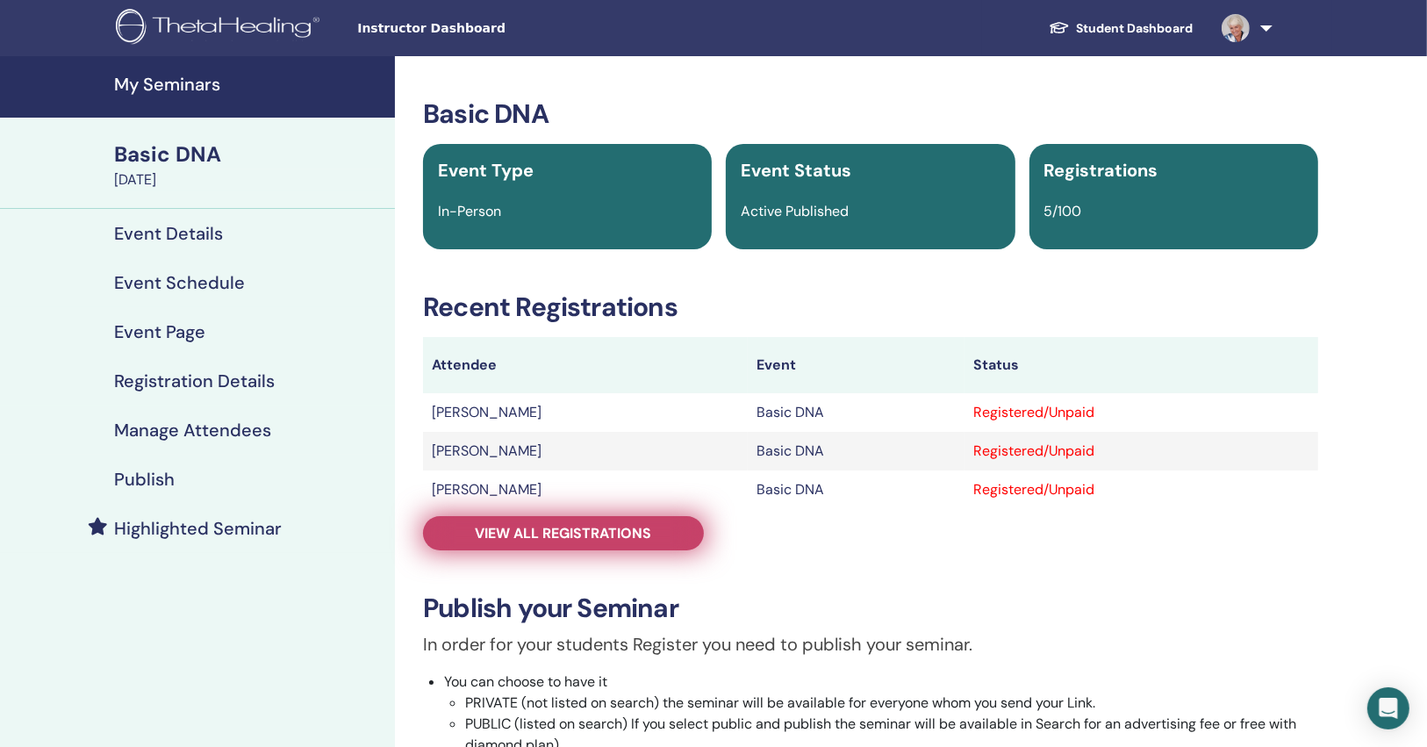
click at [642, 539] on span "View all registrations" at bounding box center [564, 533] width 176 height 18
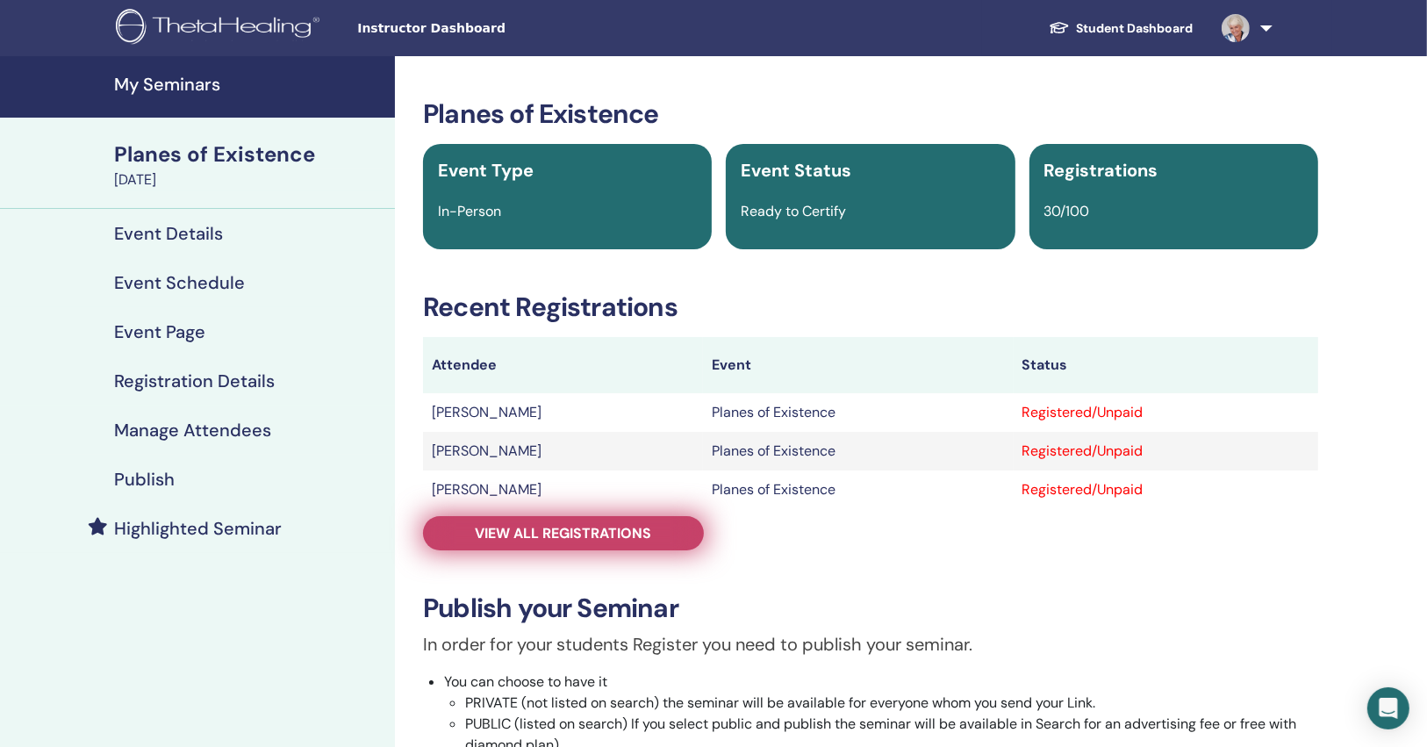
click at [593, 537] on span "View all registrations" at bounding box center [564, 533] width 176 height 18
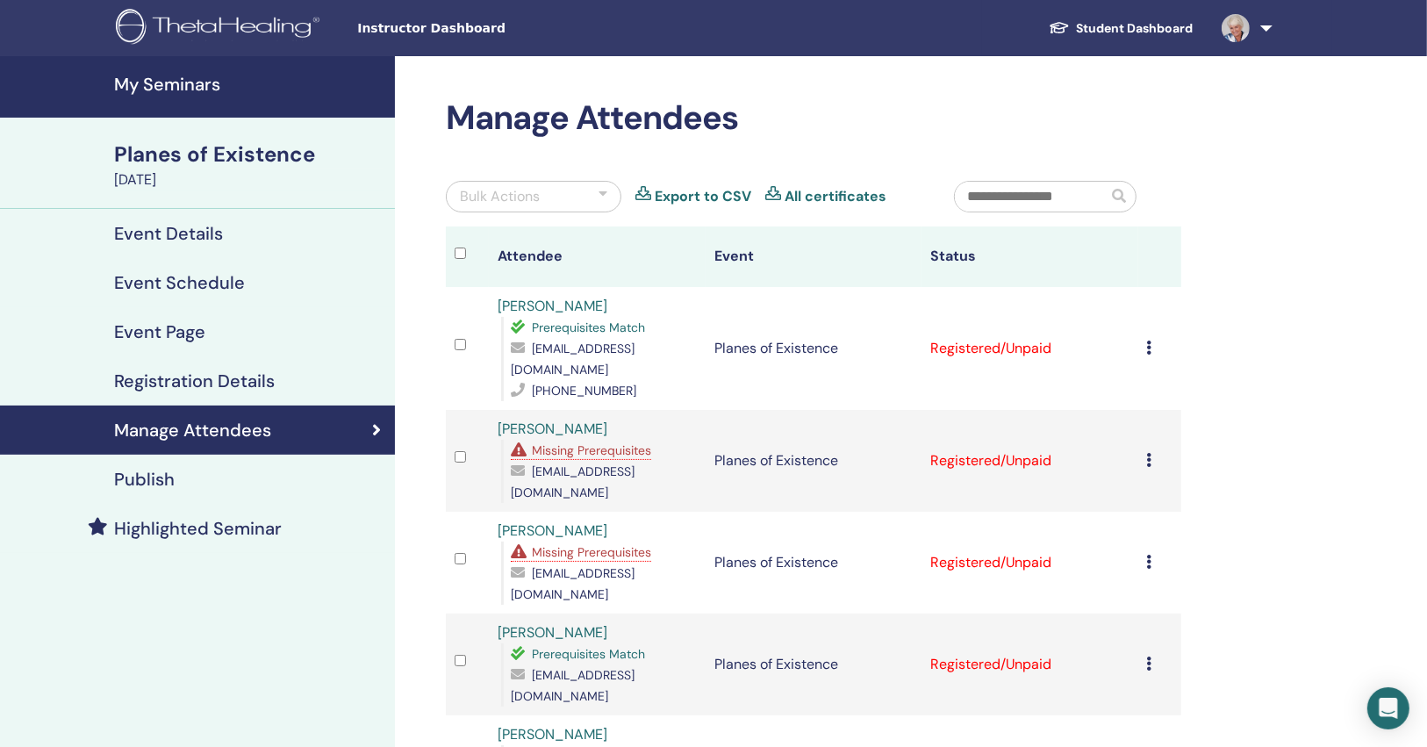
click at [610, 544] on span "Missing Prerequisites" at bounding box center [591, 552] width 119 height 16
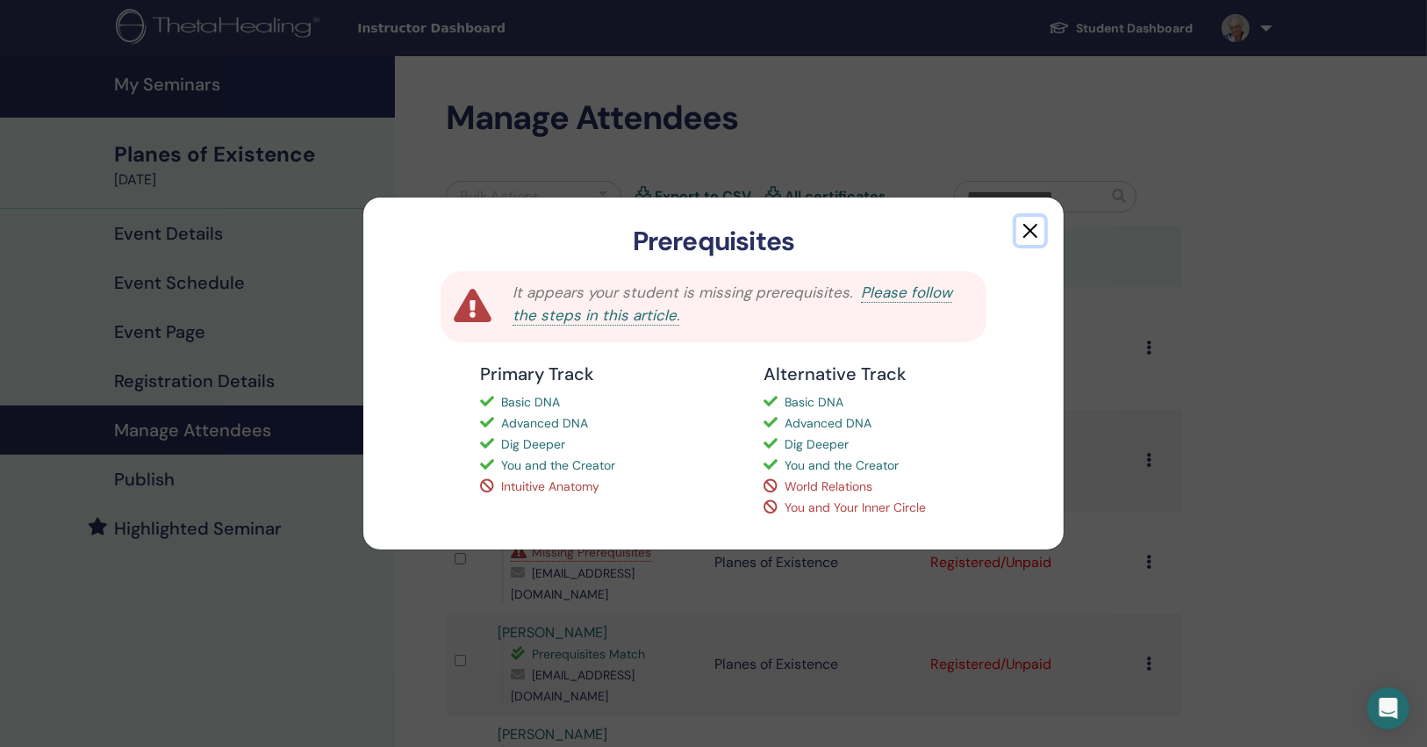
click at [1029, 238] on button "button" at bounding box center [1030, 231] width 28 height 28
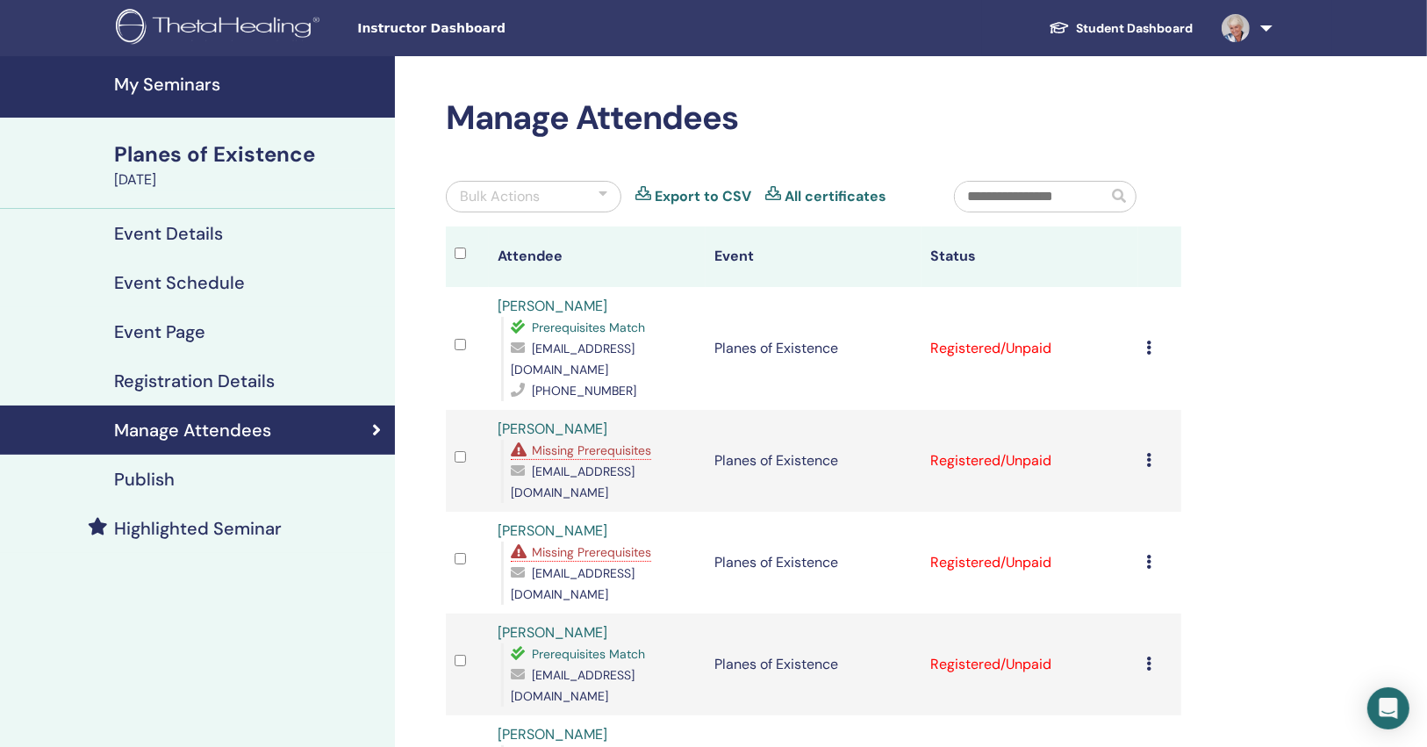
click at [616, 442] on span "Missing Prerequisites" at bounding box center [591, 450] width 119 height 16
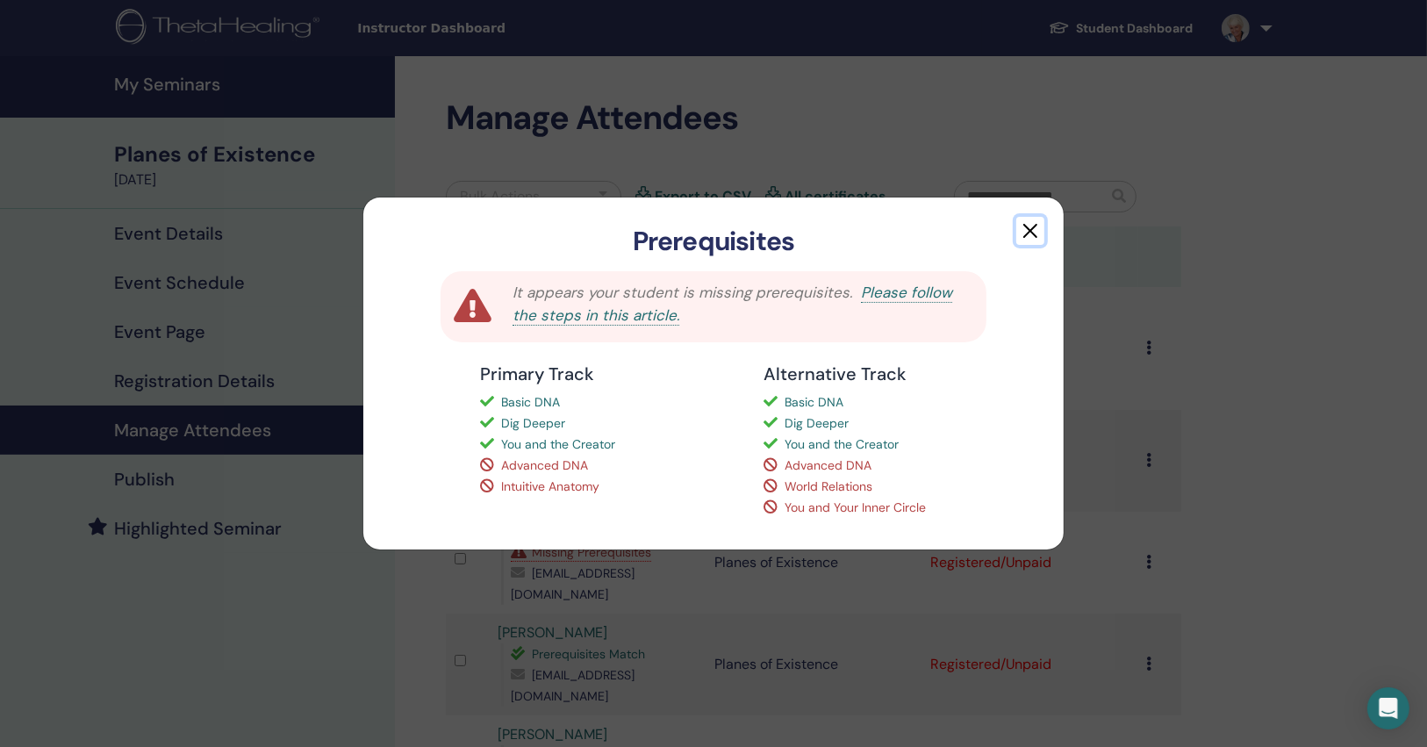
click at [1034, 226] on button "button" at bounding box center [1030, 231] width 28 height 28
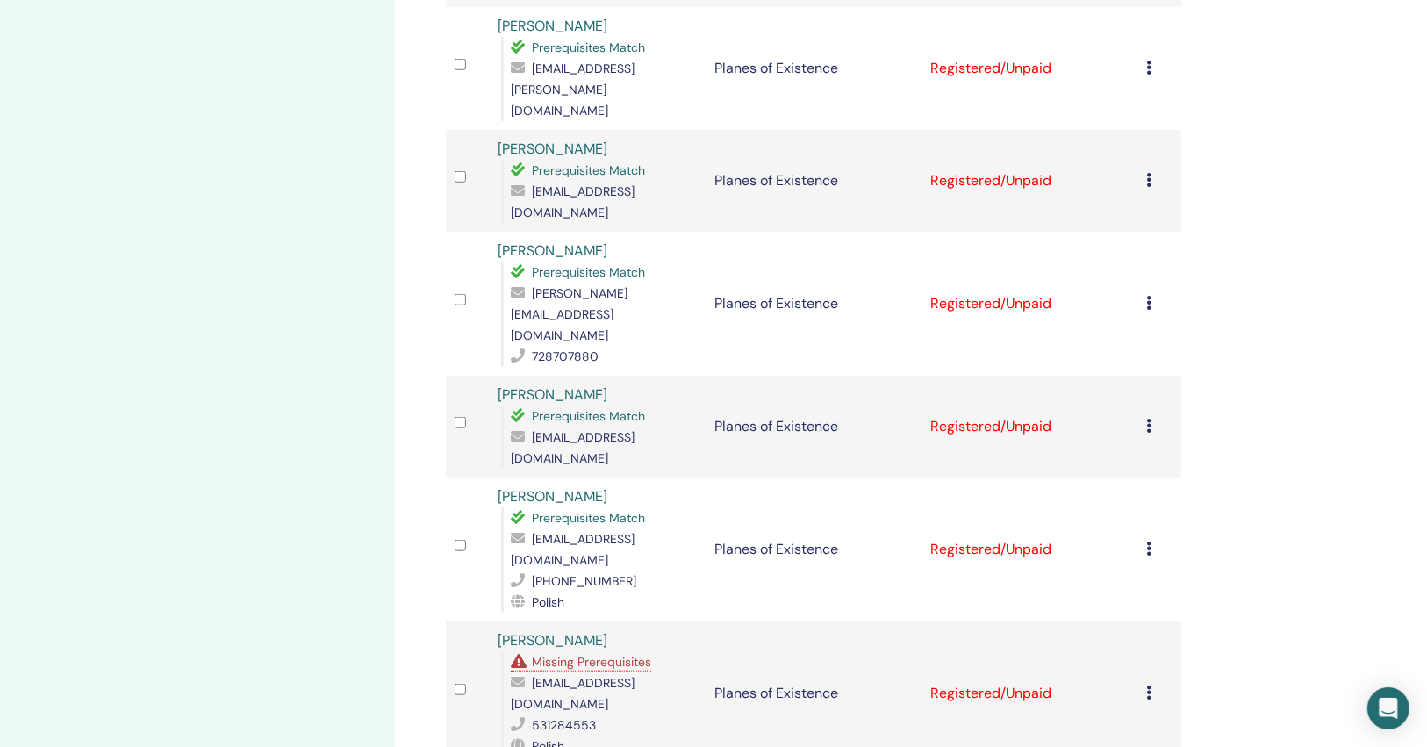
scroll to position [1264, 0]
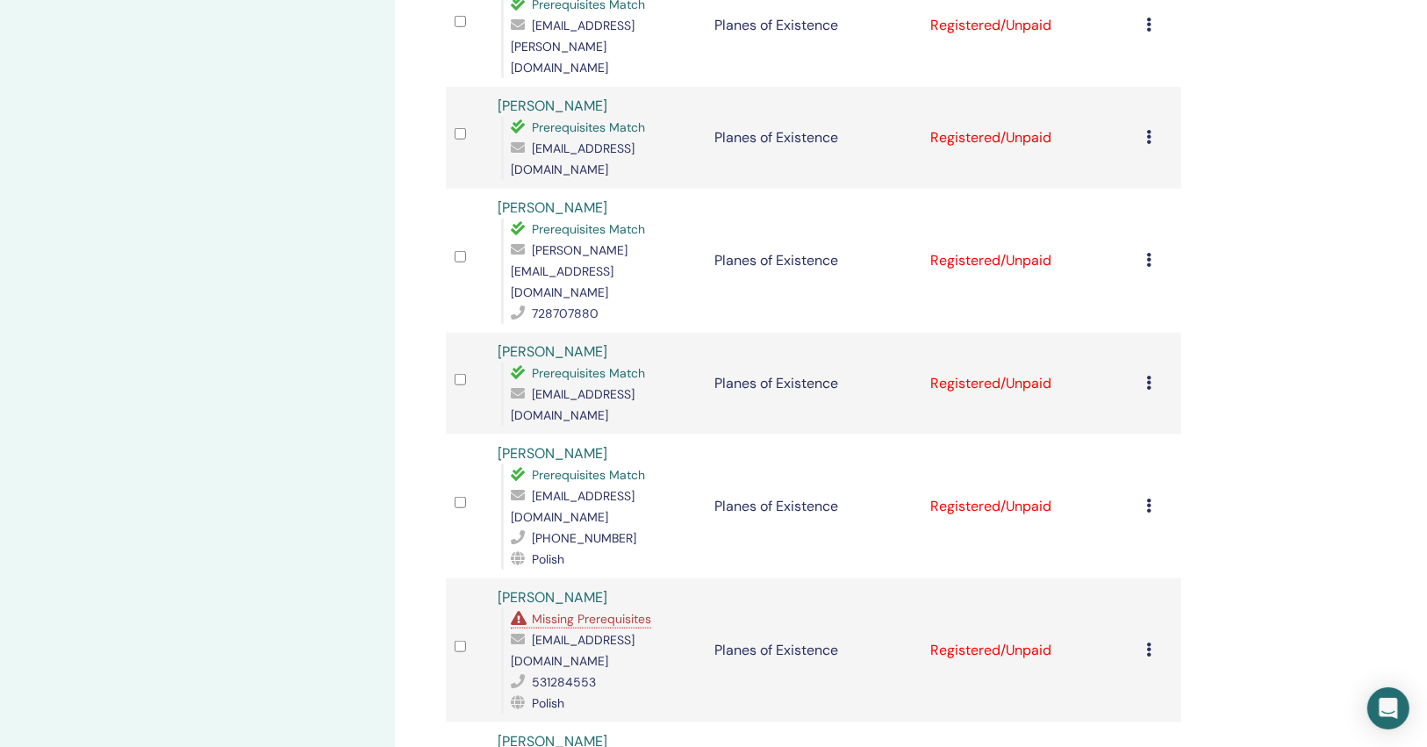
click at [614, 611] on span "Missing Prerequisites" at bounding box center [591, 619] width 119 height 16
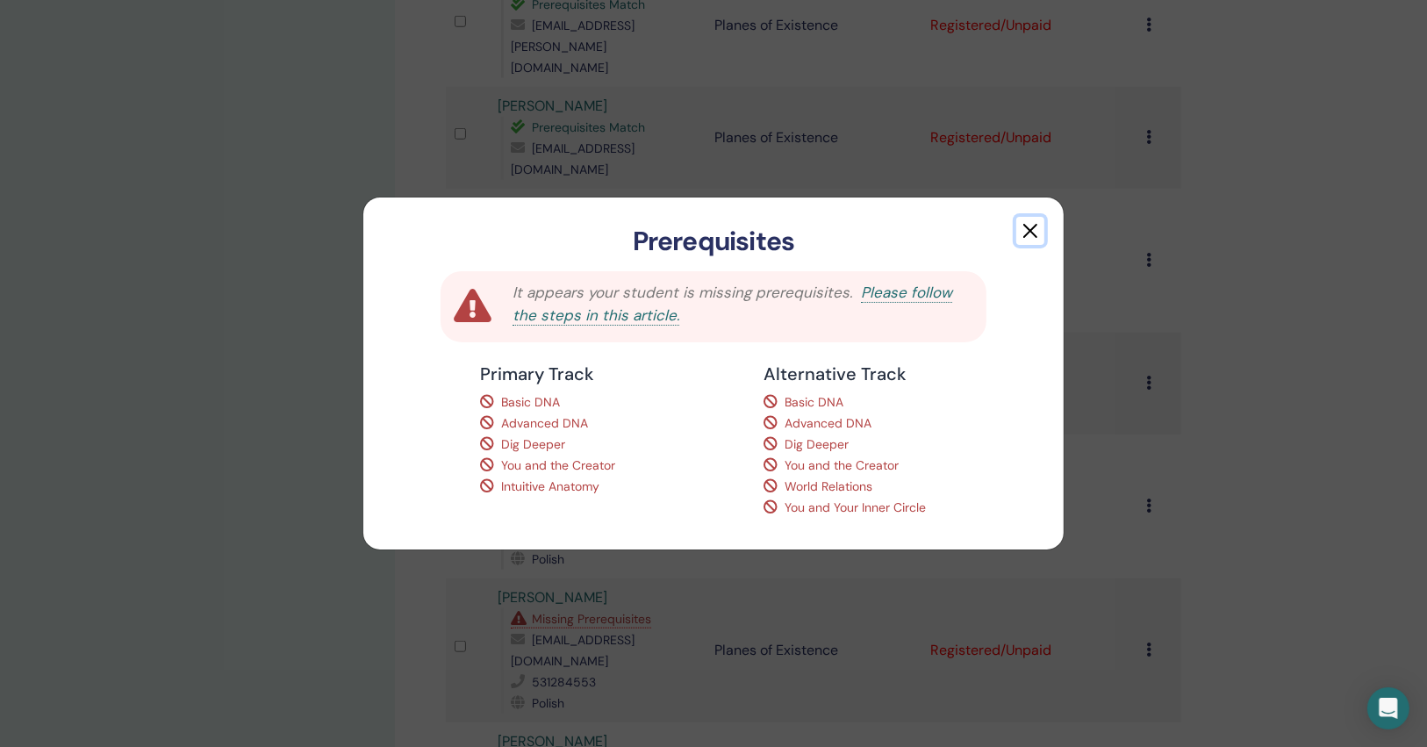
click at [1030, 231] on button "button" at bounding box center [1030, 231] width 28 height 28
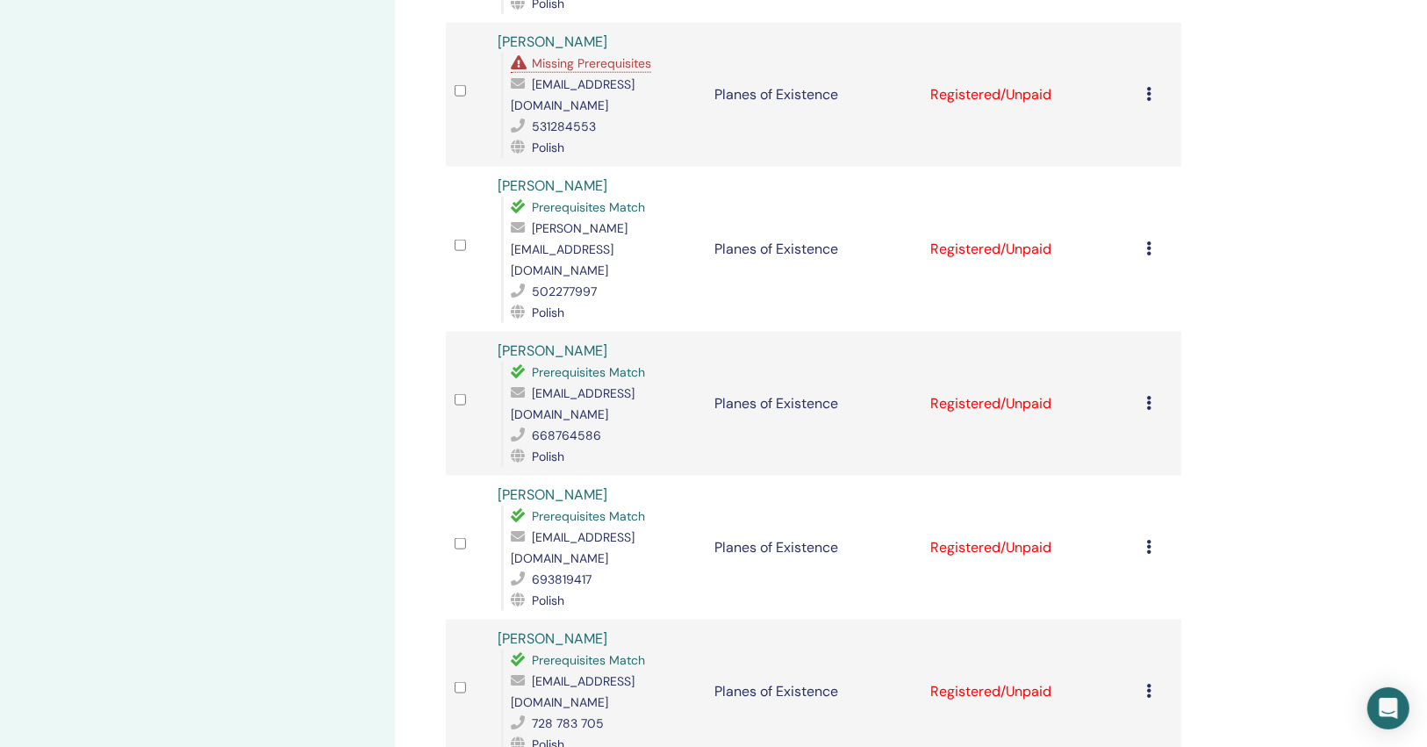
scroll to position [1826, 0]
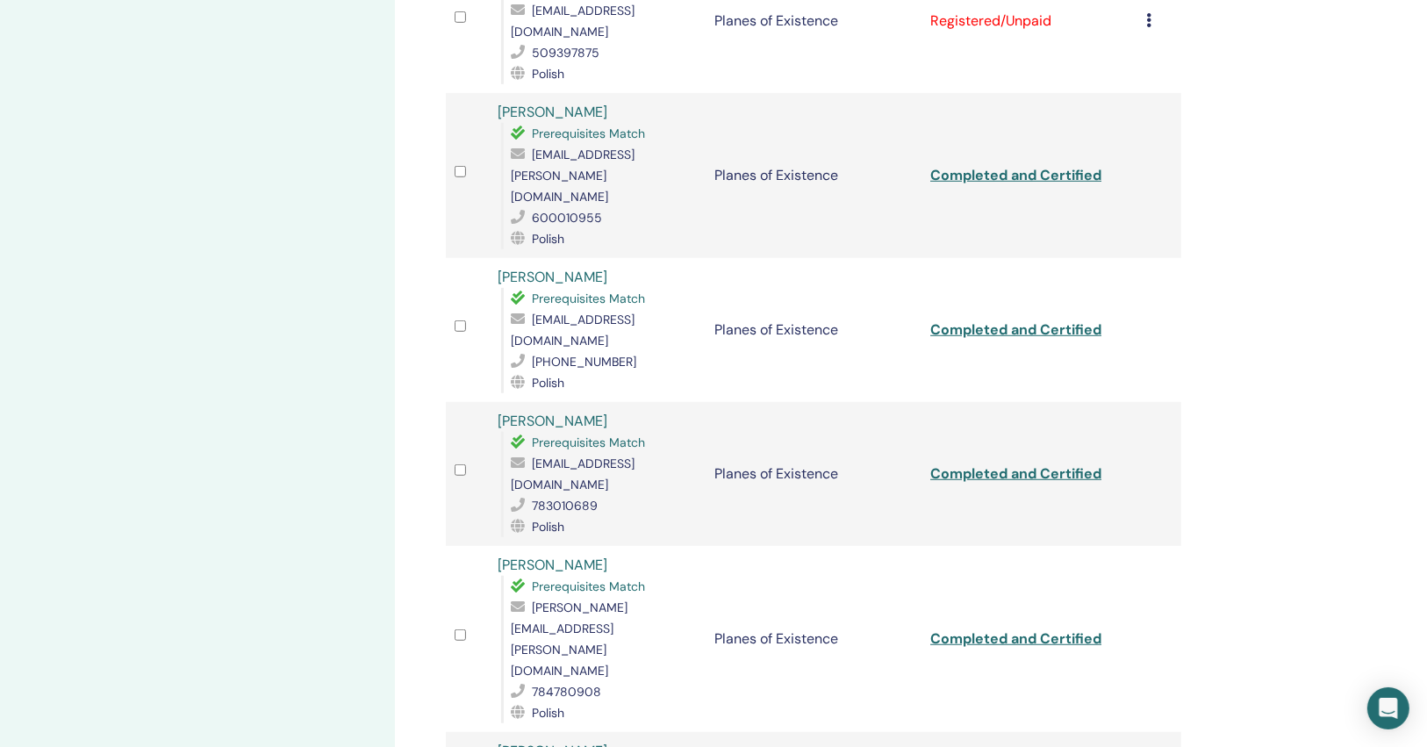
scroll to position [1088, 0]
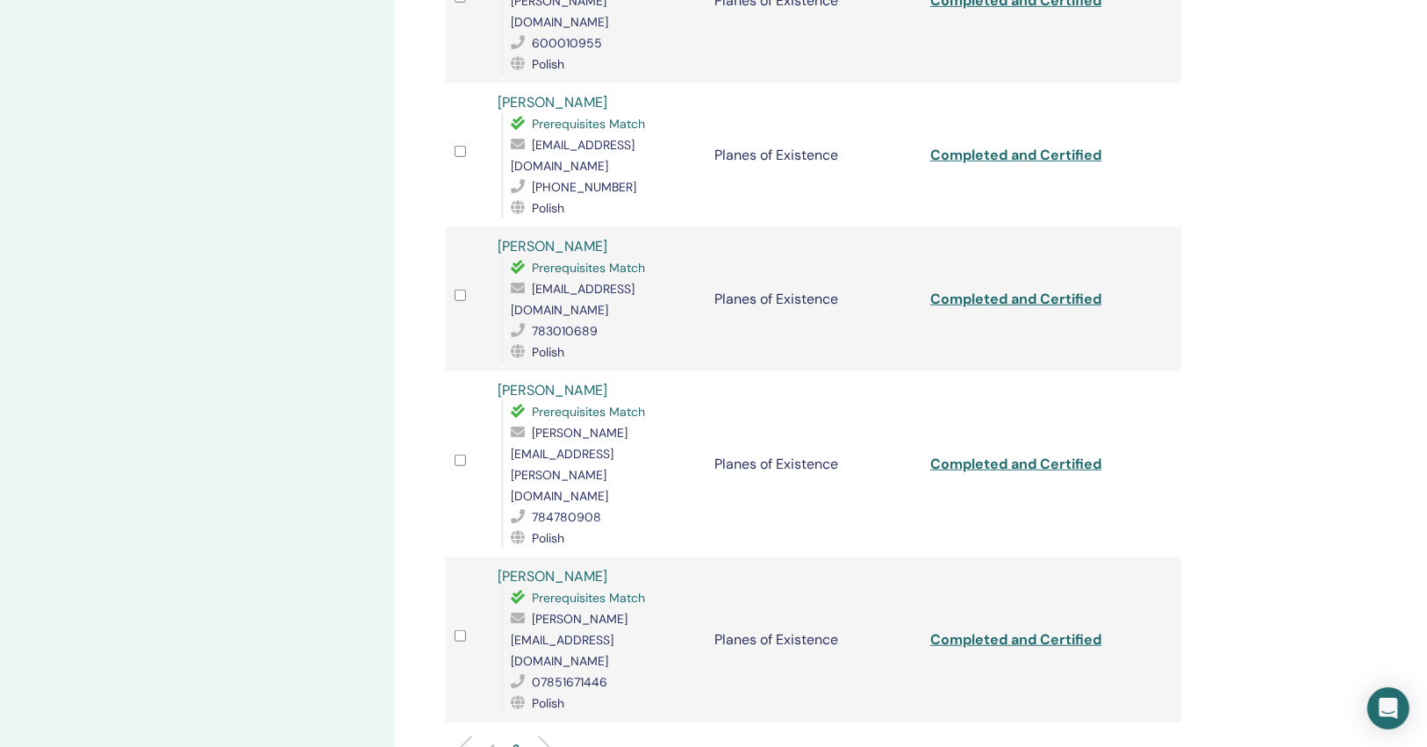
click at [492, 740] on p "1" at bounding box center [493, 749] width 4 height 18
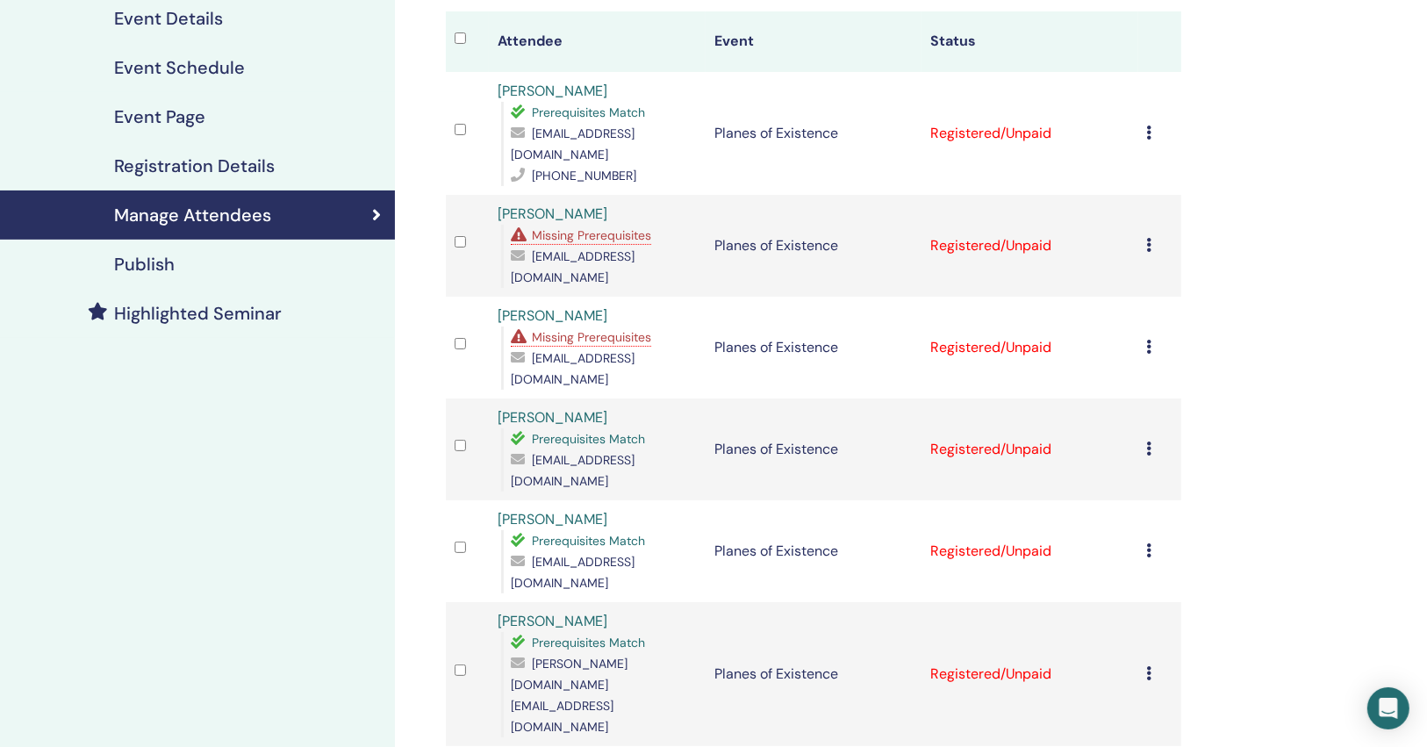
scroll to position [0, 0]
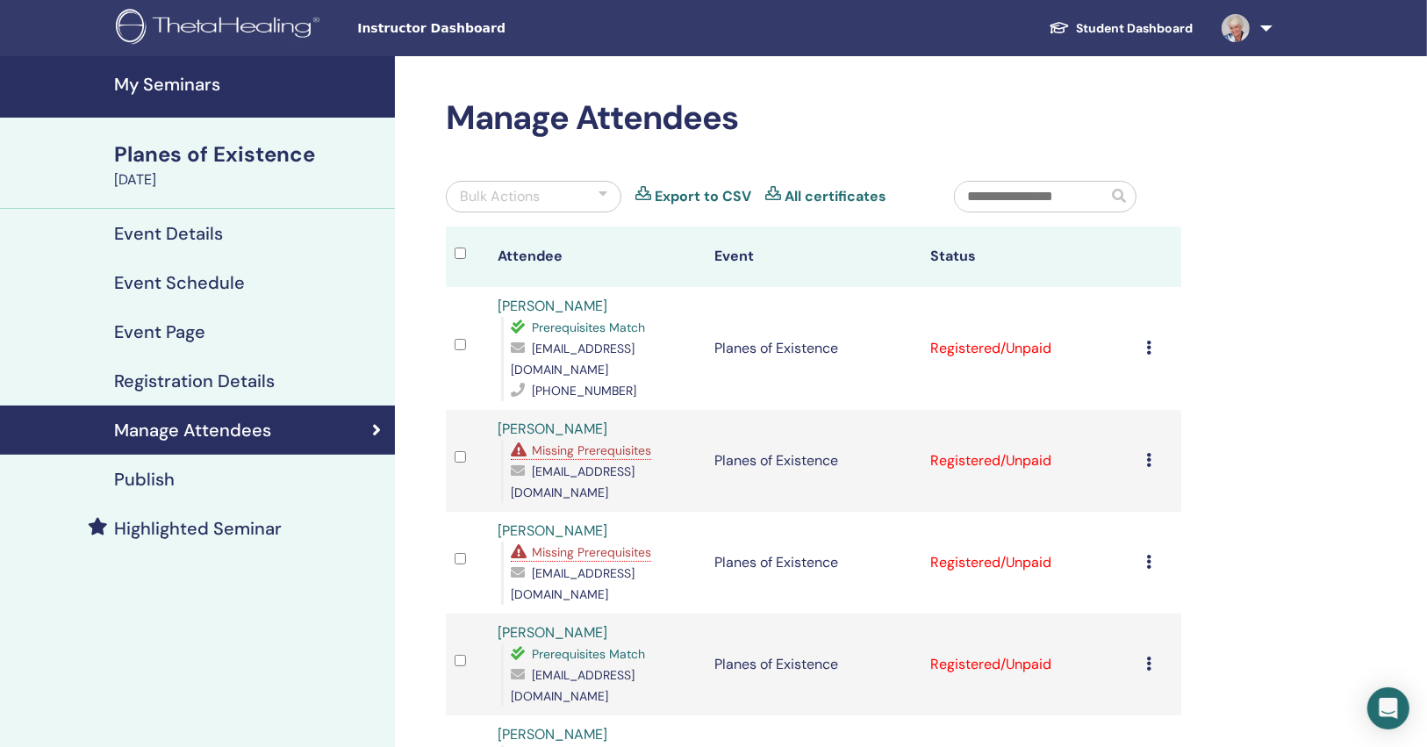
drag, startPoint x: 343, startPoint y: 375, endPoint x: 417, endPoint y: 228, distance: 164.1
click at [462, 244] on div at bounding box center [472, 256] width 34 height 25
click at [521, 189] on div "Bulk Actions" at bounding box center [500, 196] width 80 height 21
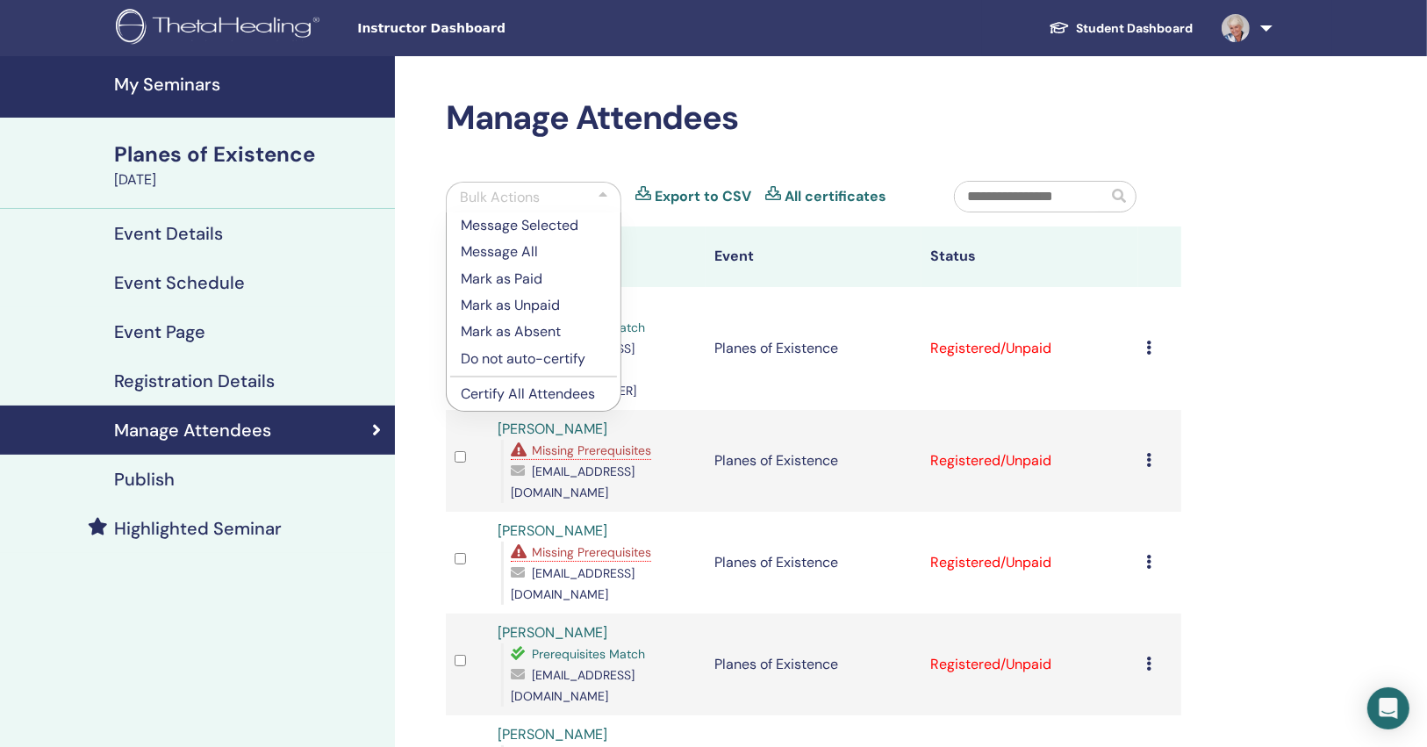
click at [524, 399] on p "Certify All Attendees" at bounding box center [534, 394] width 146 height 21
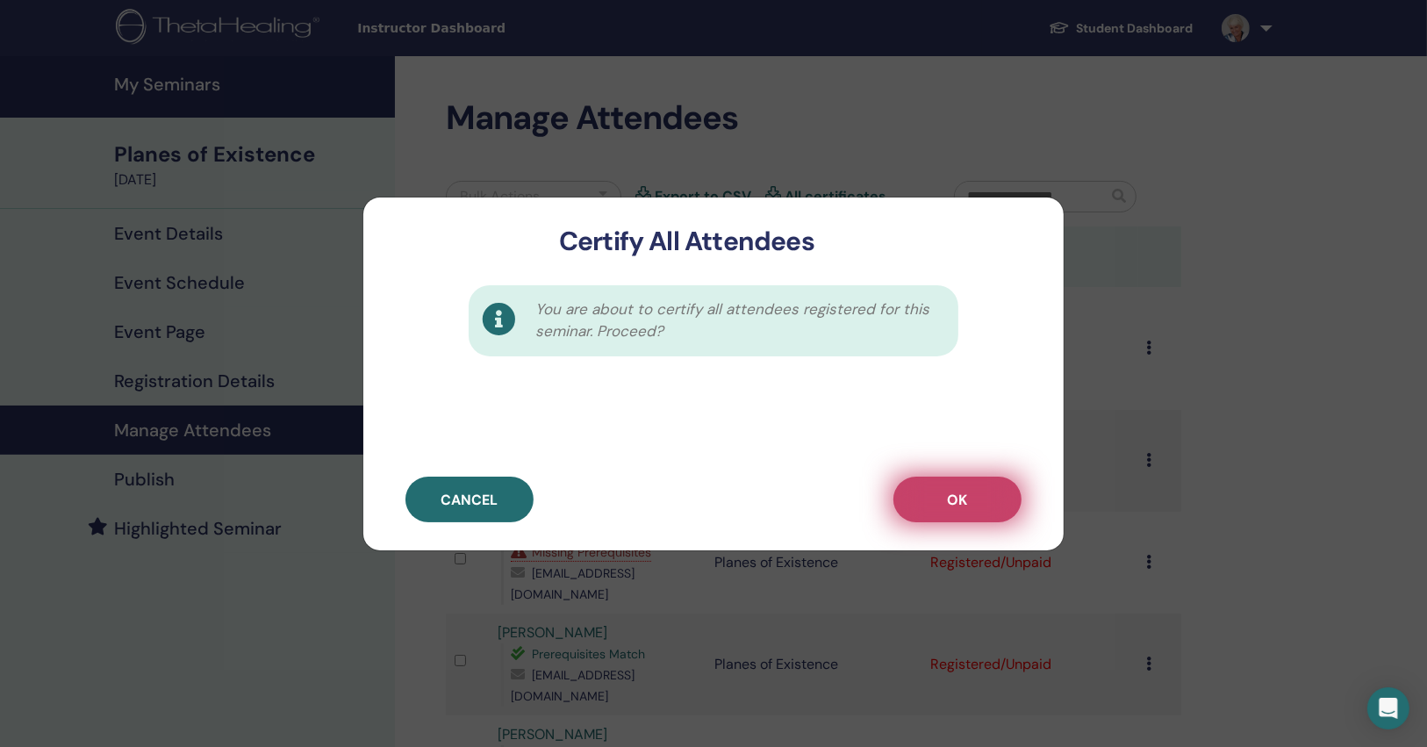
click at [913, 485] on button "OK" at bounding box center [958, 500] width 128 height 46
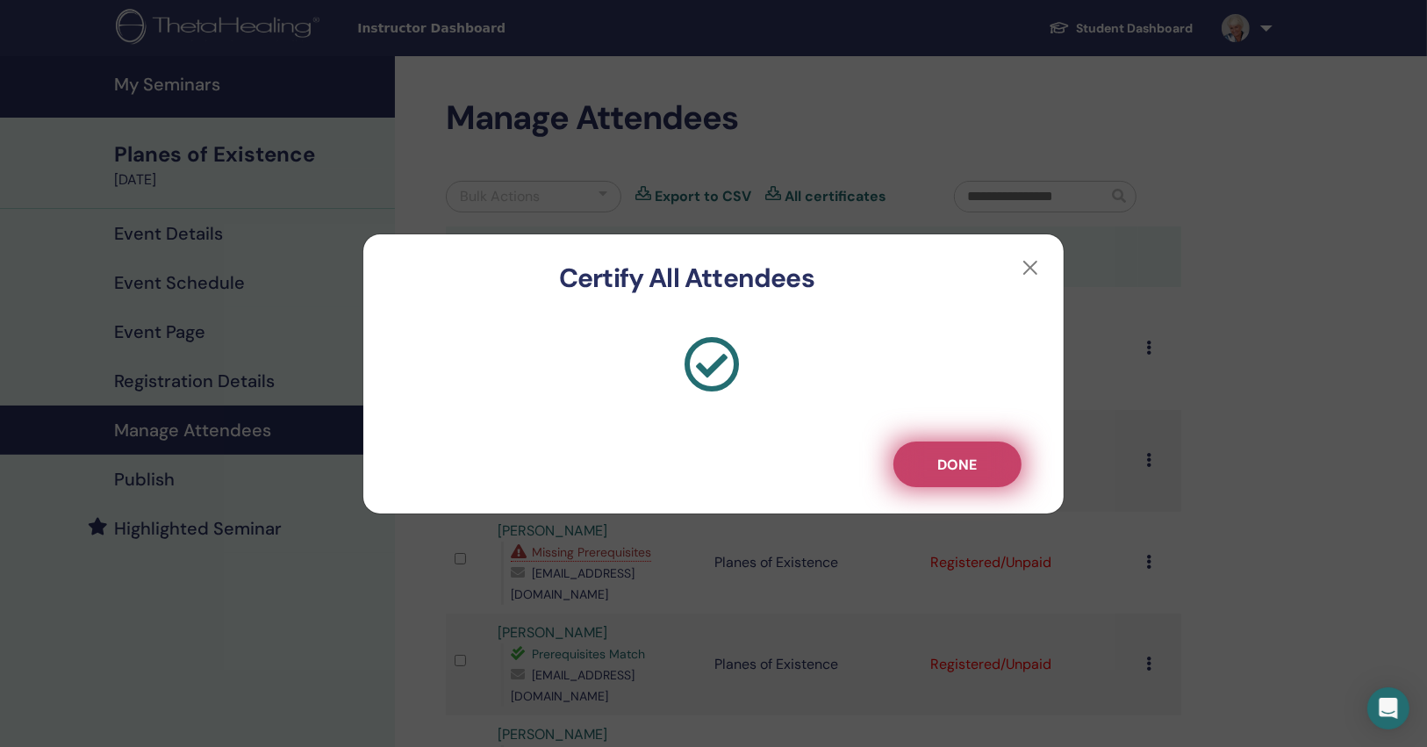
click at [943, 457] on span "Done" at bounding box center [957, 465] width 39 height 18
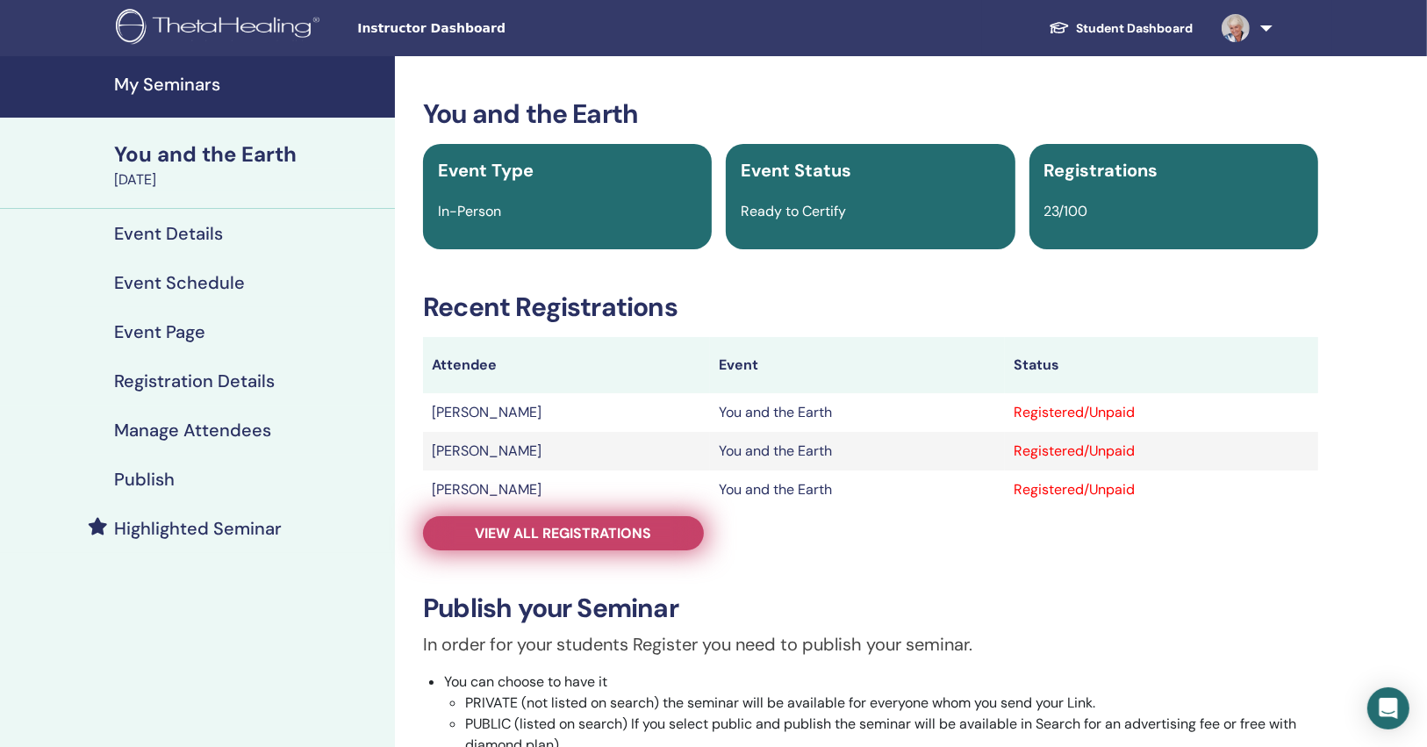
click at [628, 528] on span "View all registrations" at bounding box center [564, 533] width 176 height 18
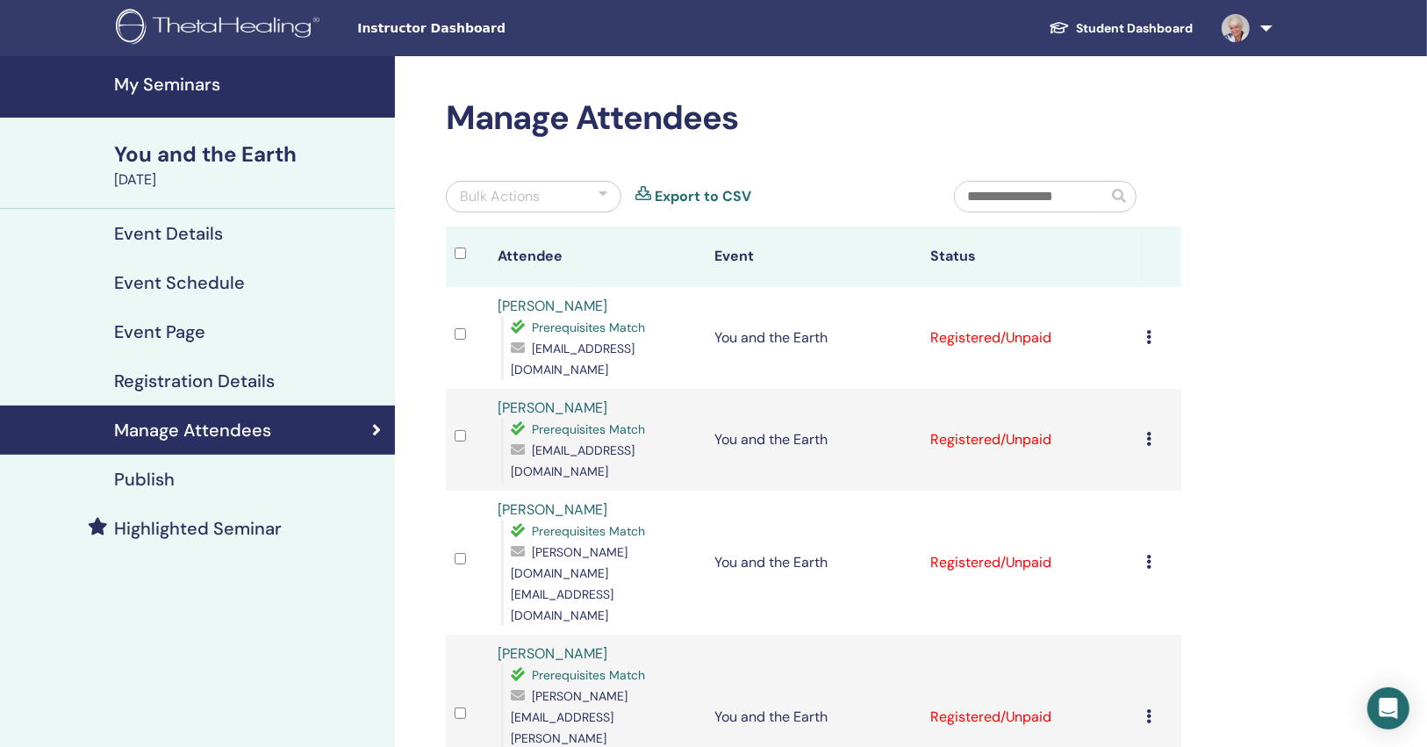
drag, startPoint x: 690, startPoint y: 549, endPoint x: 950, endPoint y: 179, distance: 452.4
click at [298, 470] on div "Publish" at bounding box center [197, 479] width 367 height 21
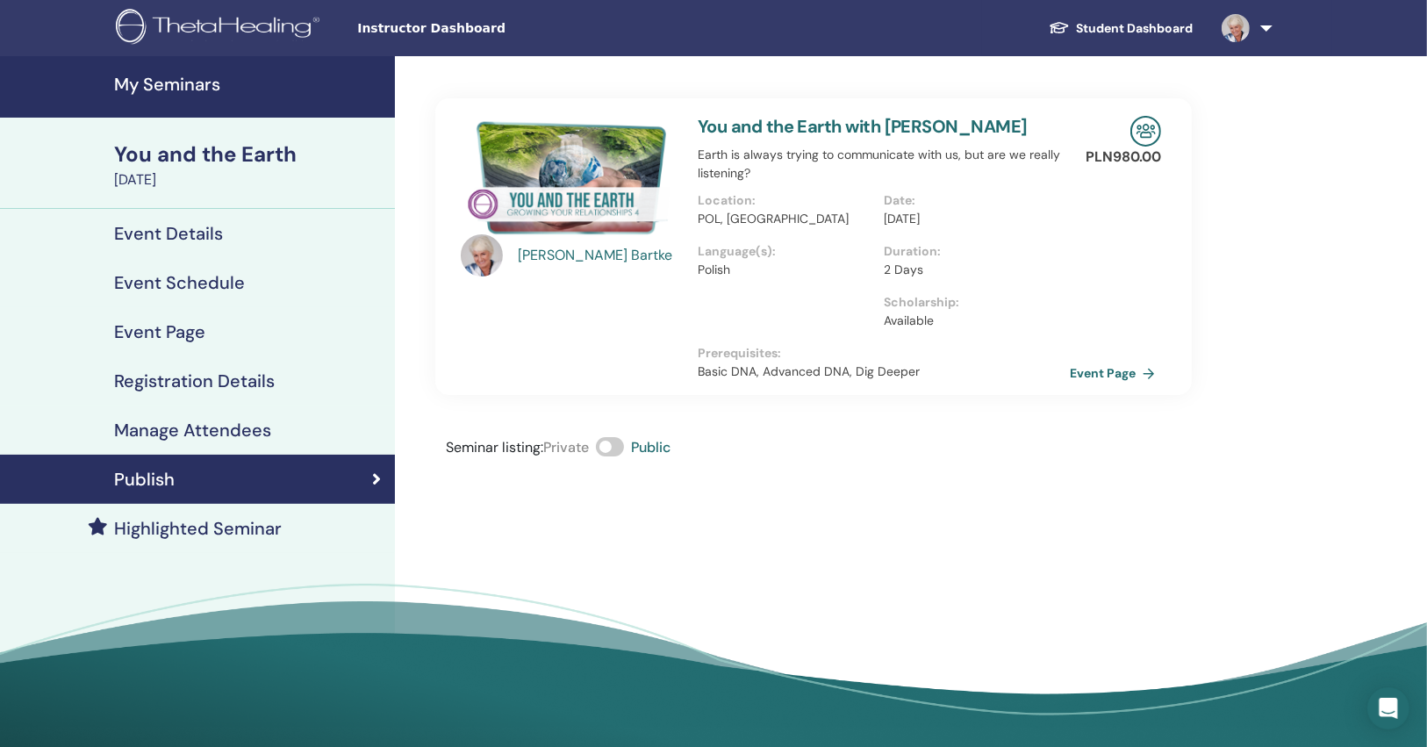
click at [299, 431] on div "Manage Attendees" at bounding box center [197, 430] width 367 height 21
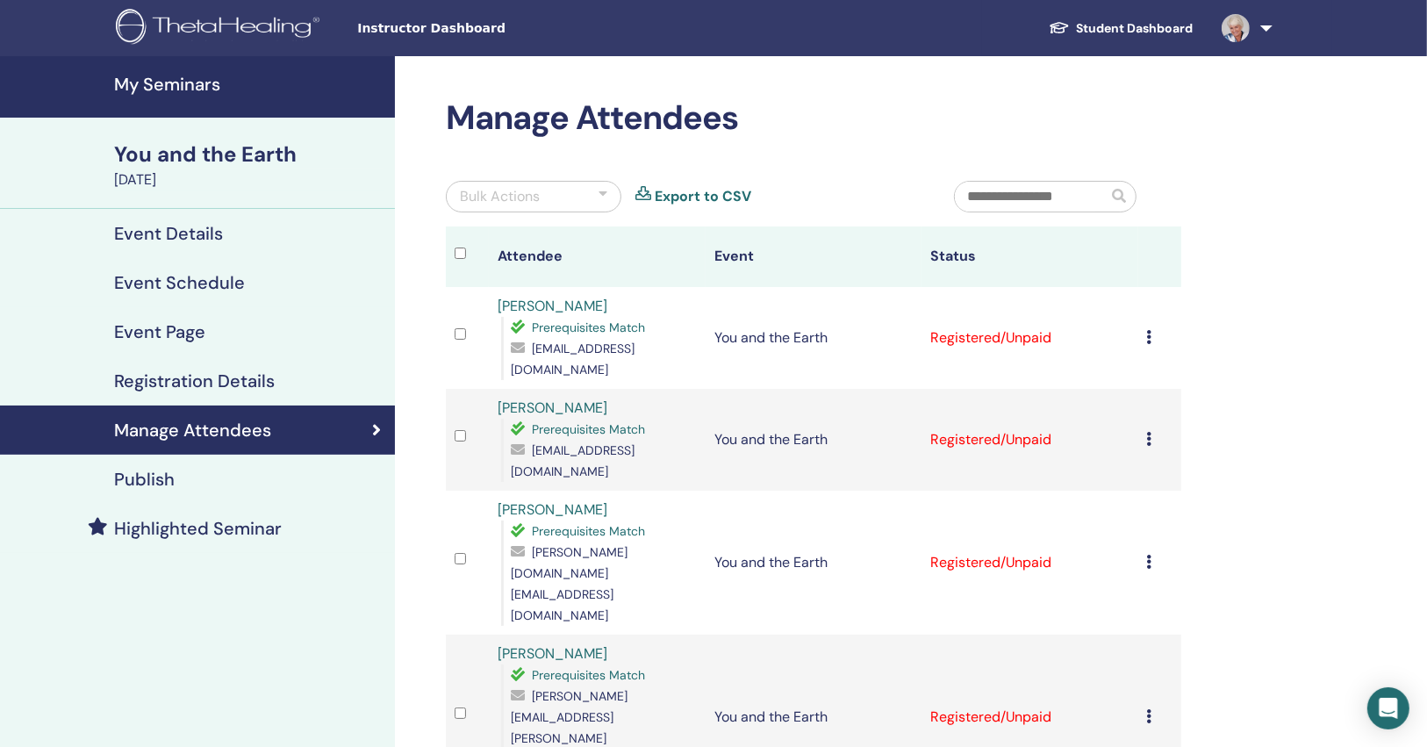
click at [486, 198] on div "Bulk Actions" at bounding box center [500, 196] width 80 height 21
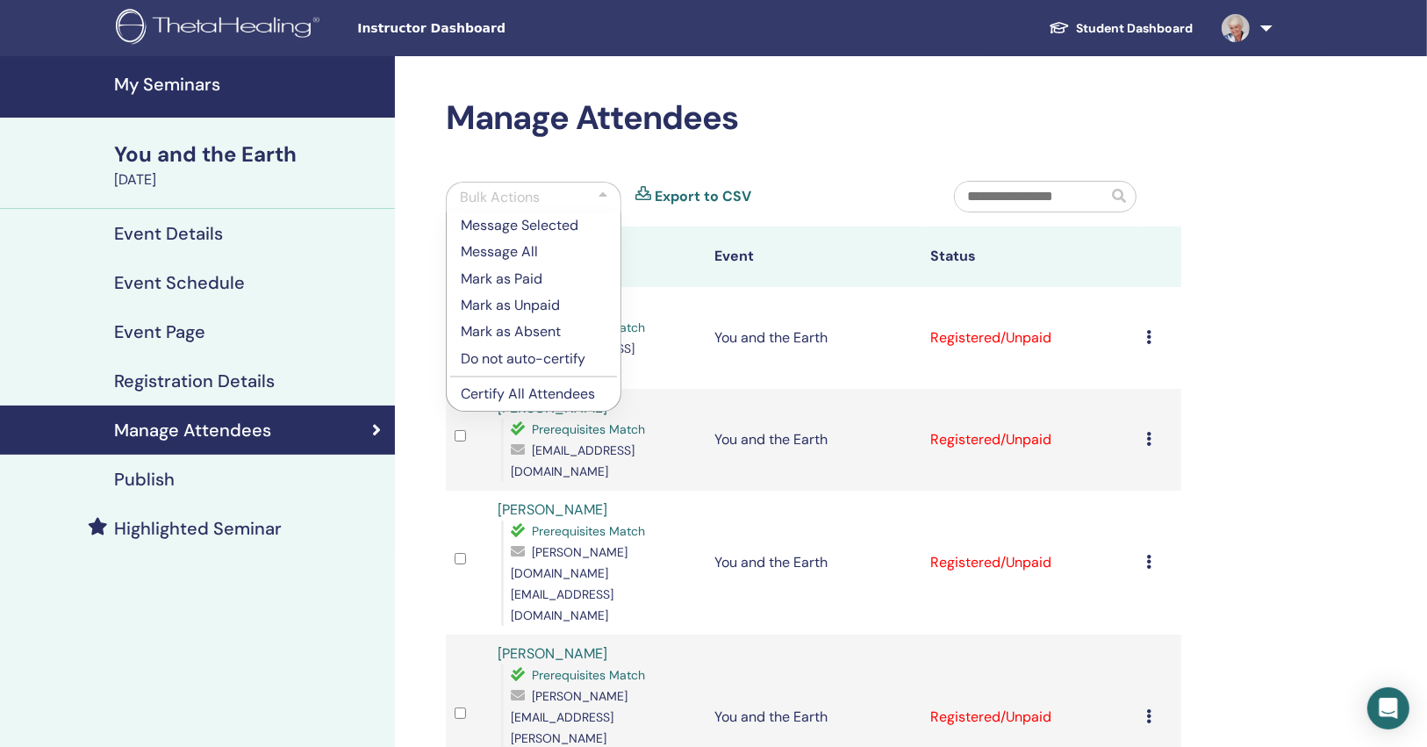
click at [477, 393] on p "Certify All Attendees" at bounding box center [534, 394] width 146 height 21
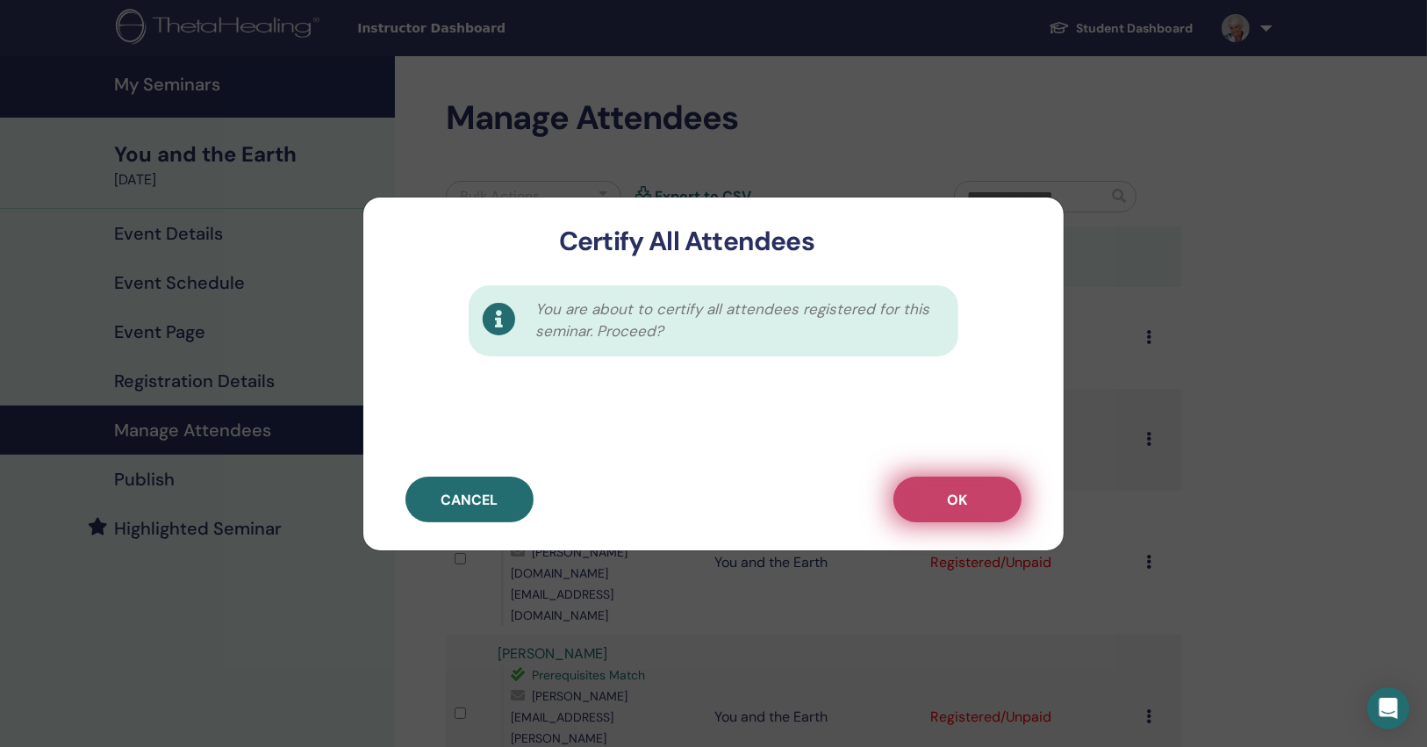
click at [936, 506] on button "OK" at bounding box center [958, 500] width 128 height 46
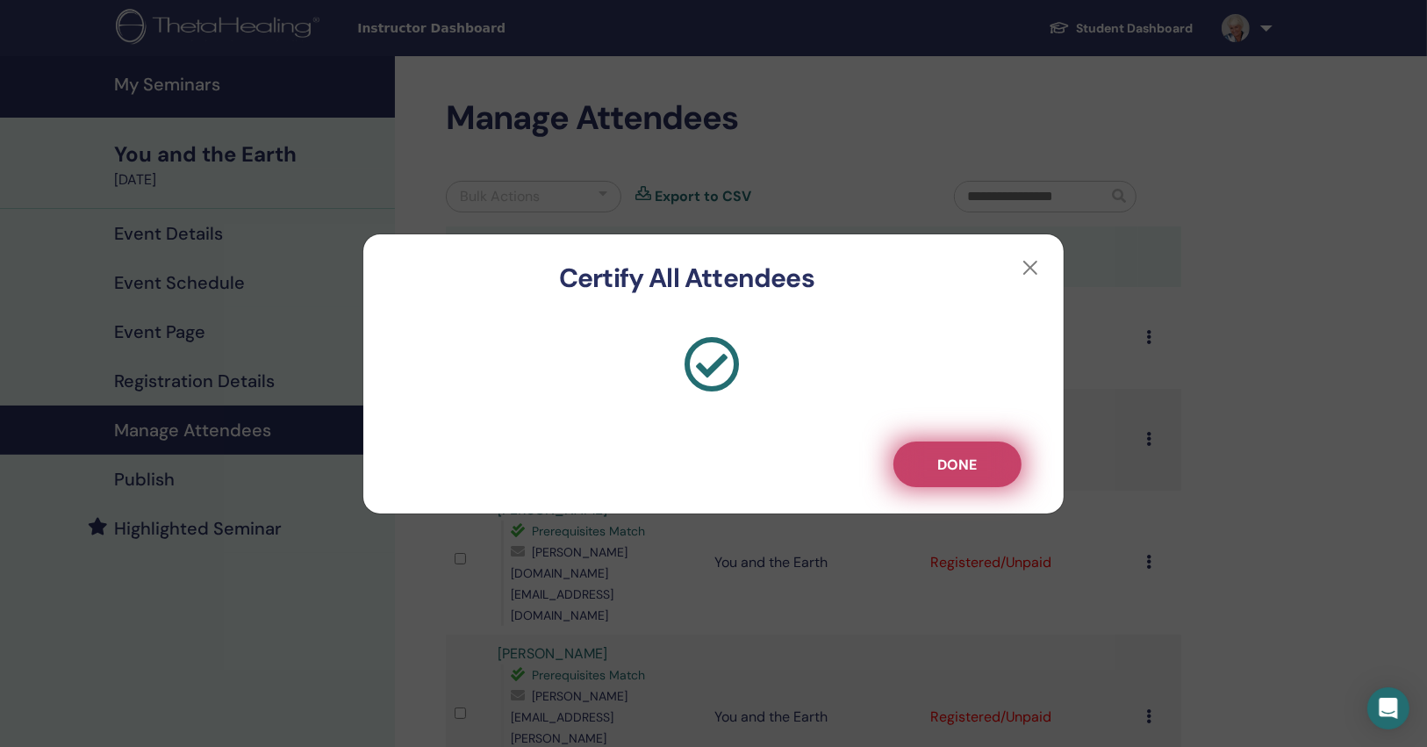
click at [958, 465] on span "Done" at bounding box center [957, 465] width 39 height 18
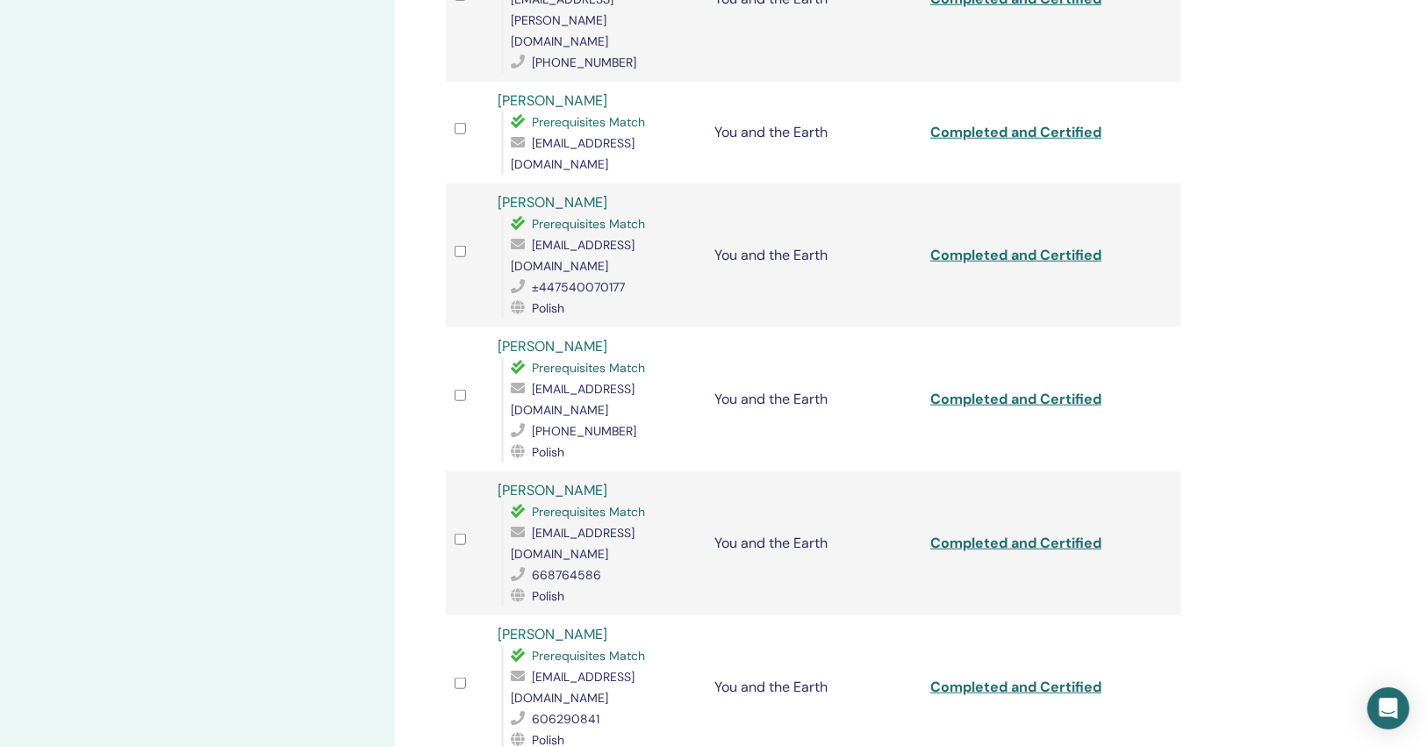
scroll to position [1264, 0]
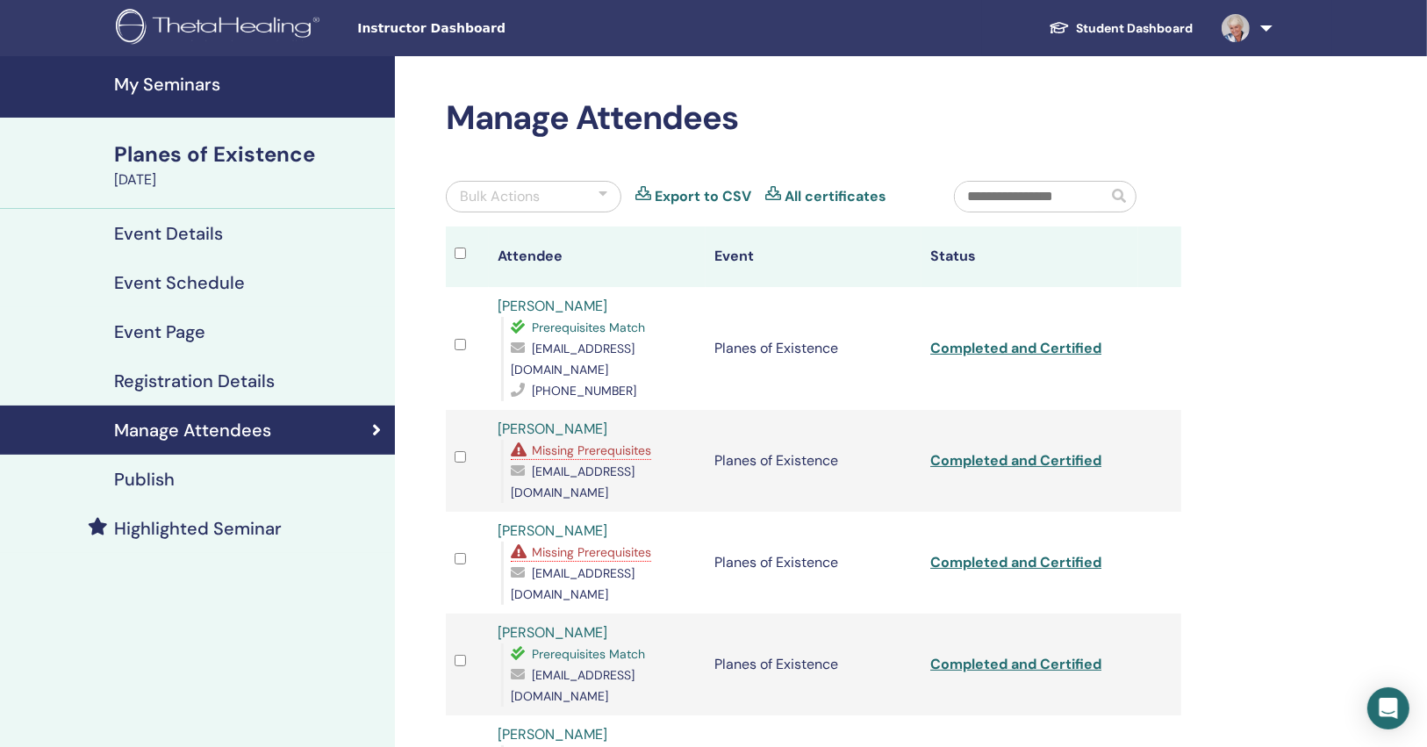
click at [605, 463] on span "[EMAIL_ADDRESS][DOMAIN_NAME]" at bounding box center [573, 481] width 124 height 37
copy span "wwmiomel@gmail.com"
click at [165, 83] on h4 "My Seminars" at bounding box center [249, 84] width 270 height 21
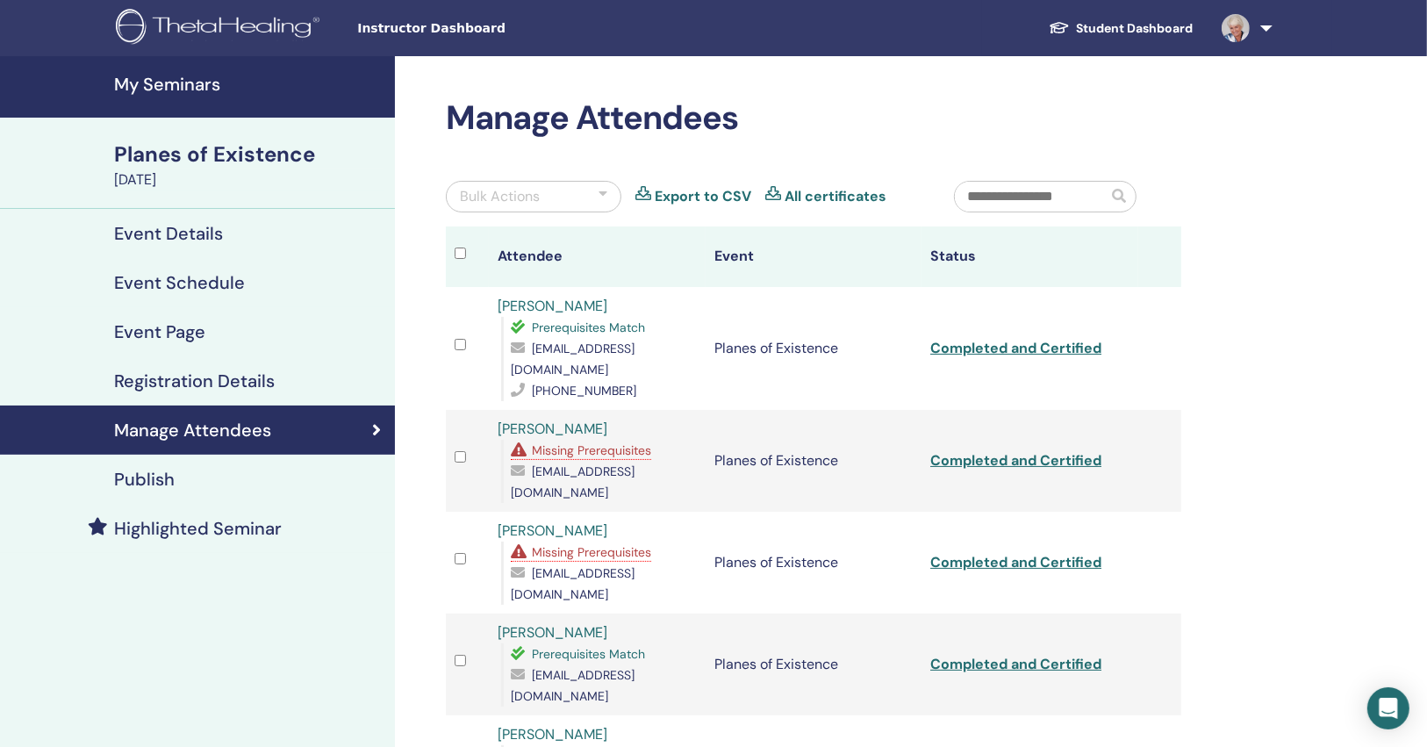
click at [622, 565] on span "agata@beauty-box.pl" at bounding box center [573, 583] width 124 height 37
click at [621, 565] on span "agata@beauty-box.pl" at bounding box center [573, 583] width 124 height 37
copy span "agata@beauty-box.pl"
click at [614, 544] on span "Missing Prerequisites" at bounding box center [591, 552] width 119 height 16
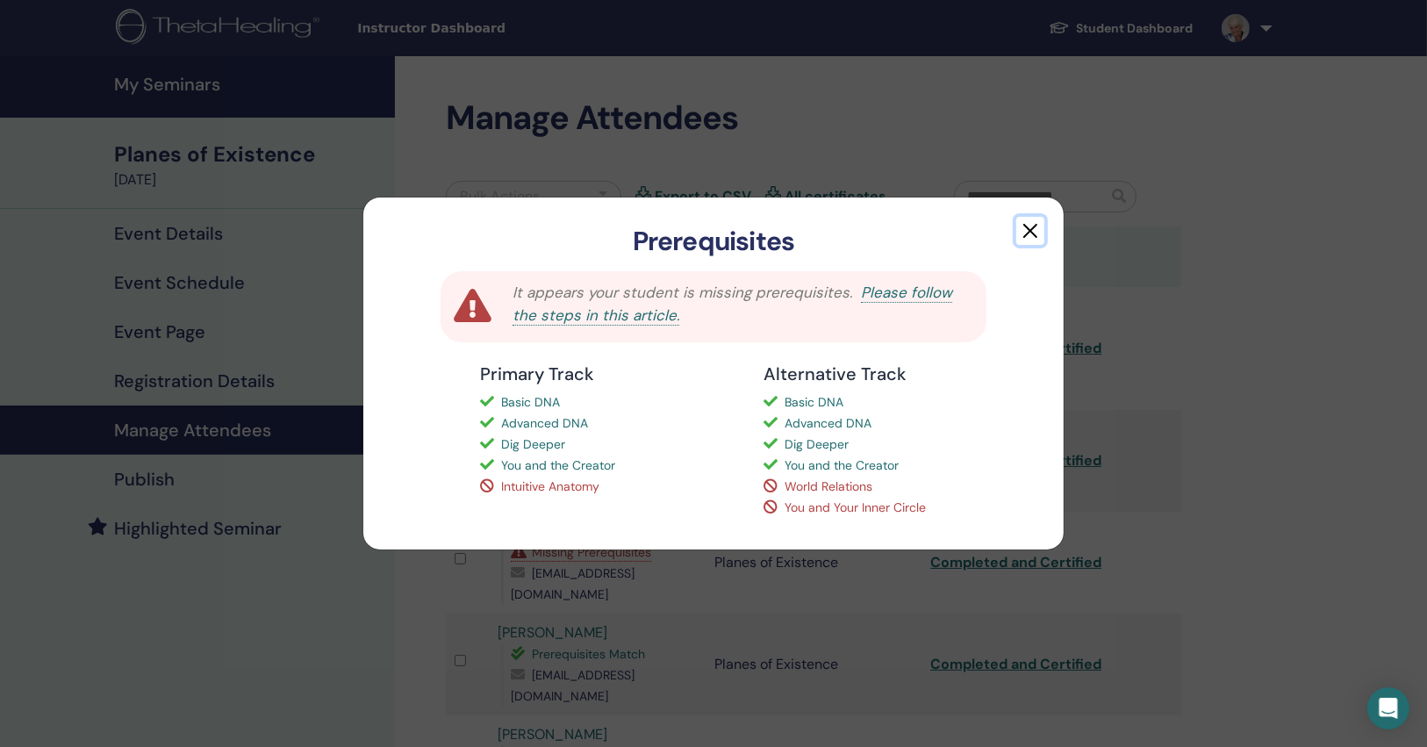
click at [1030, 237] on button "button" at bounding box center [1030, 231] width 28 height 28
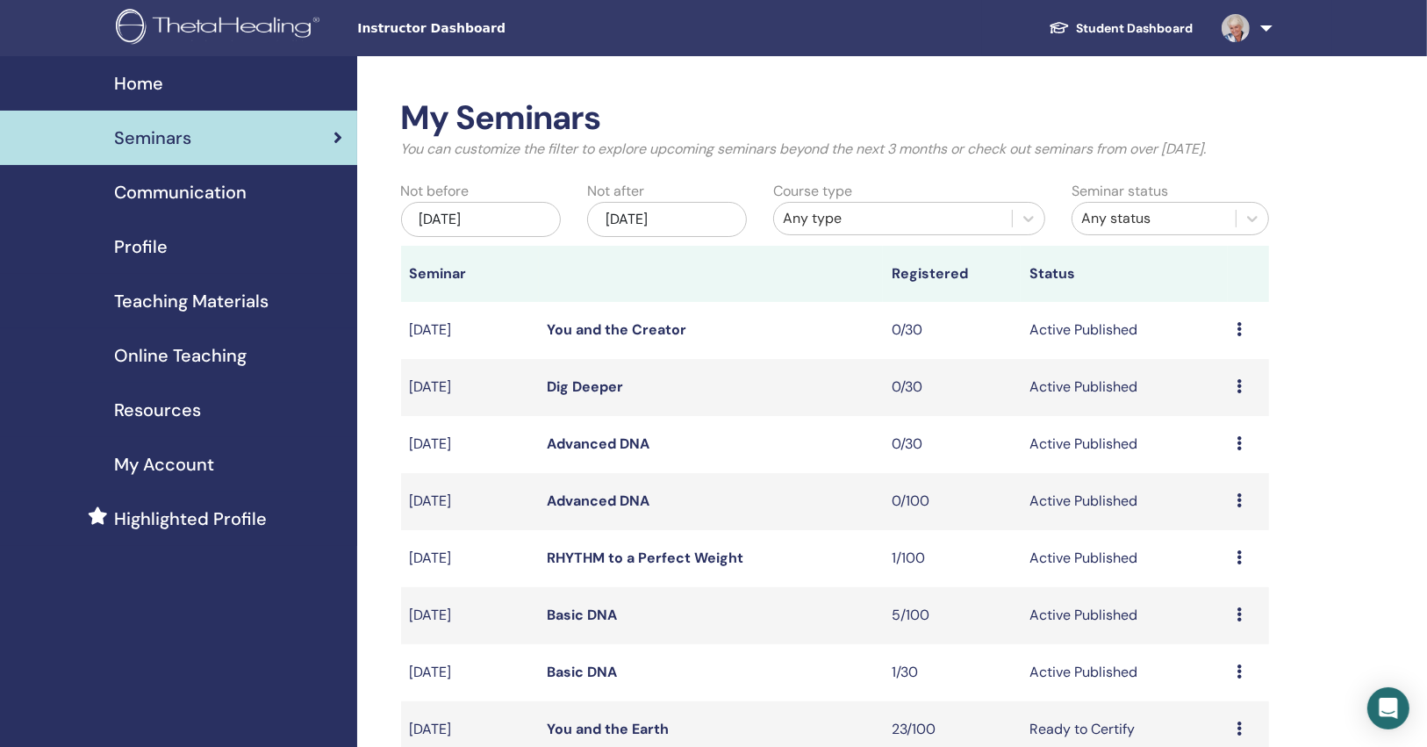
click at [210, 457] on span "My Account" at bounding box center [164, 464] width 100 height 26
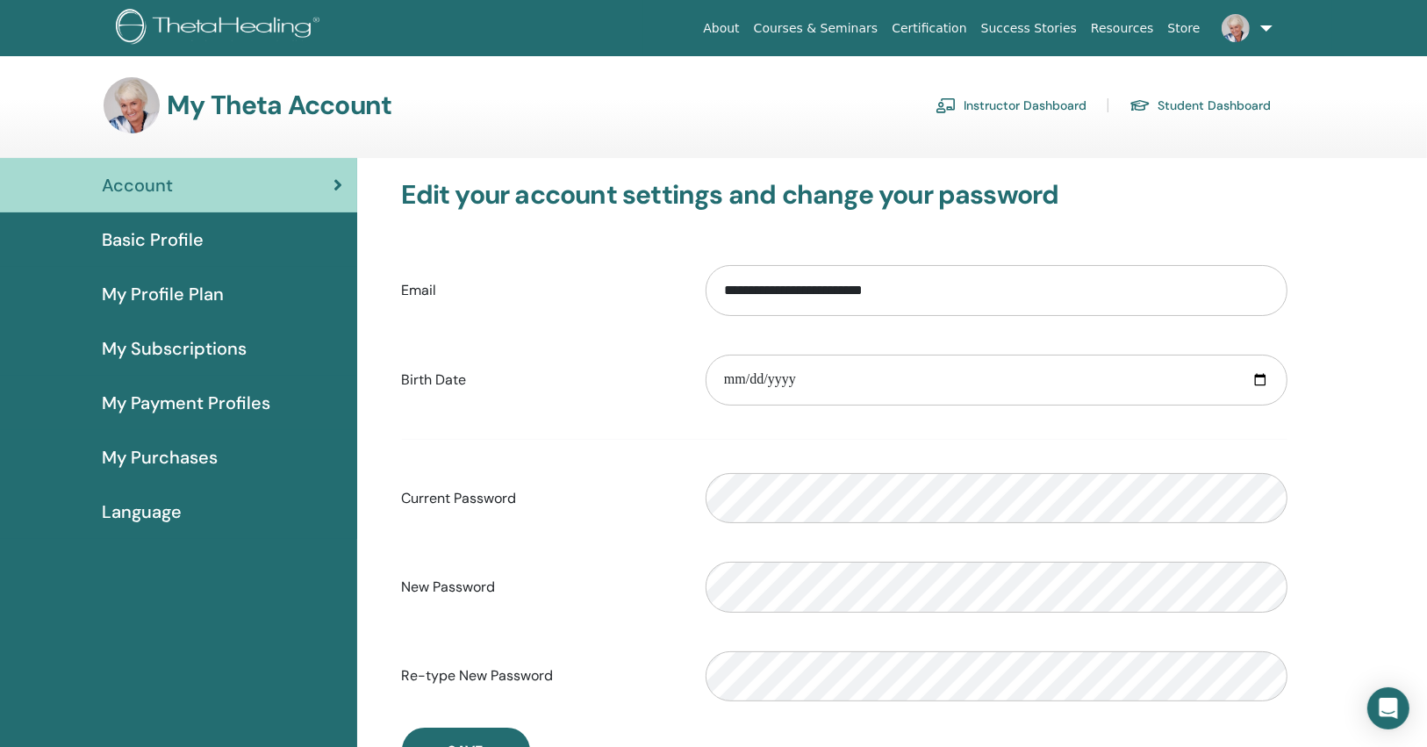
click at [969, 100] on link "Instructor Dashboard" at bounding box center [1011, 105] width 151 height 28
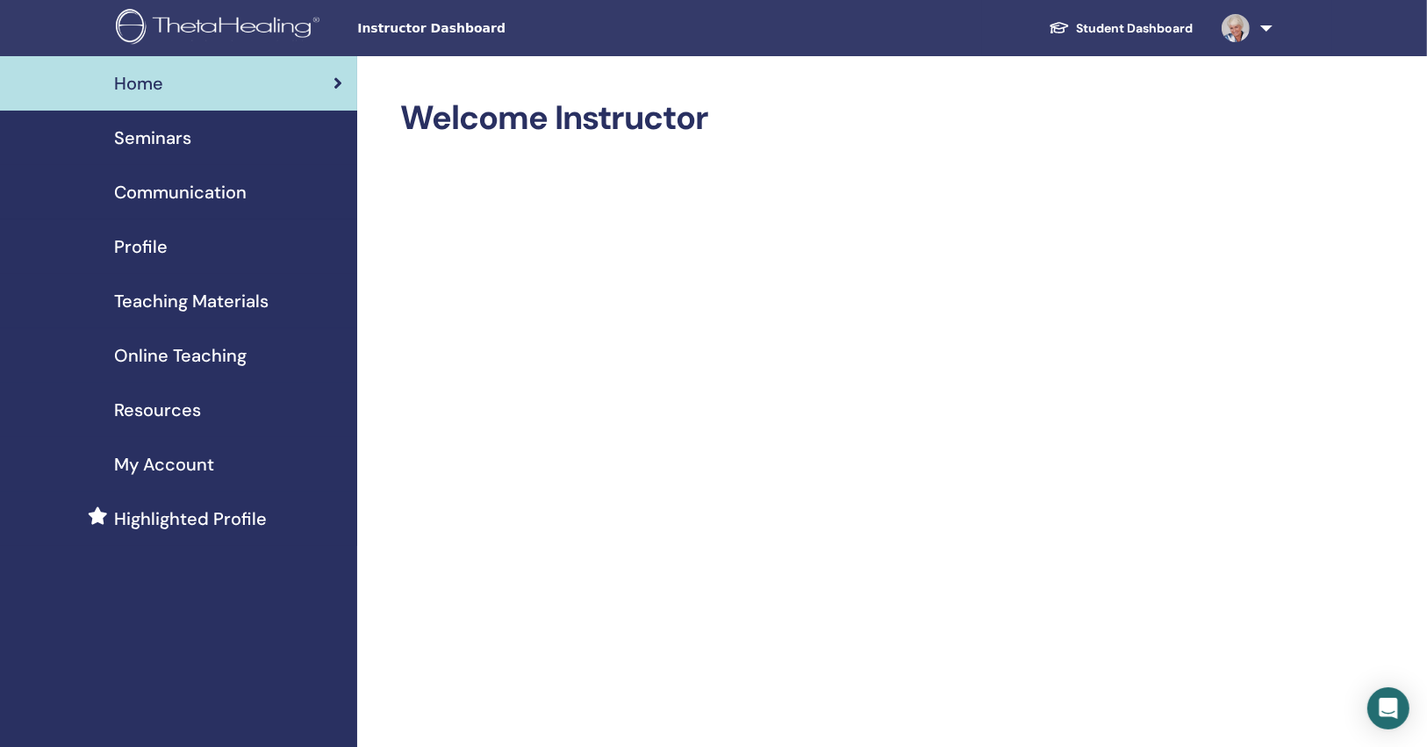
click at [171, 413] on span "Resources" at bounding box center [157, 410] width 87 height 26
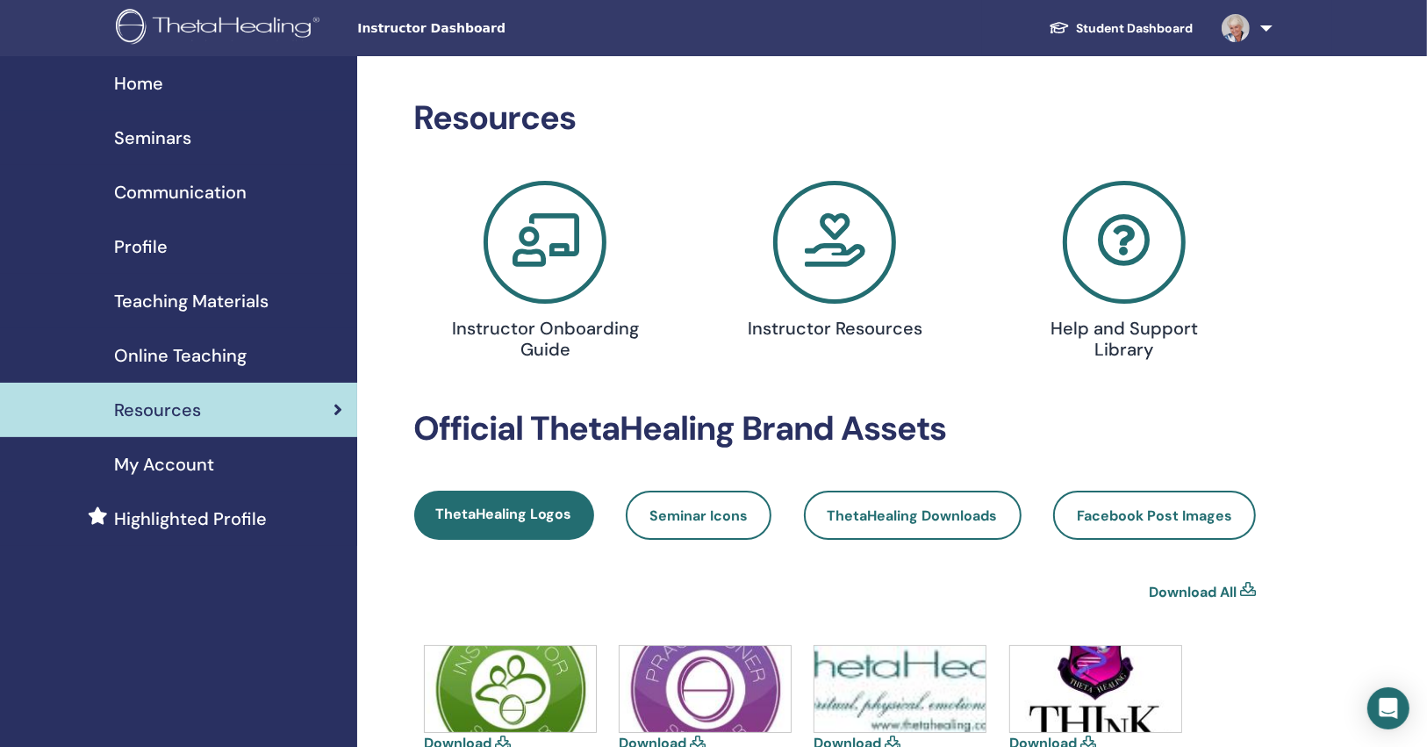
click at [208, 190] on span "Communication" at bounding box center [180, 192] width 133 height 26
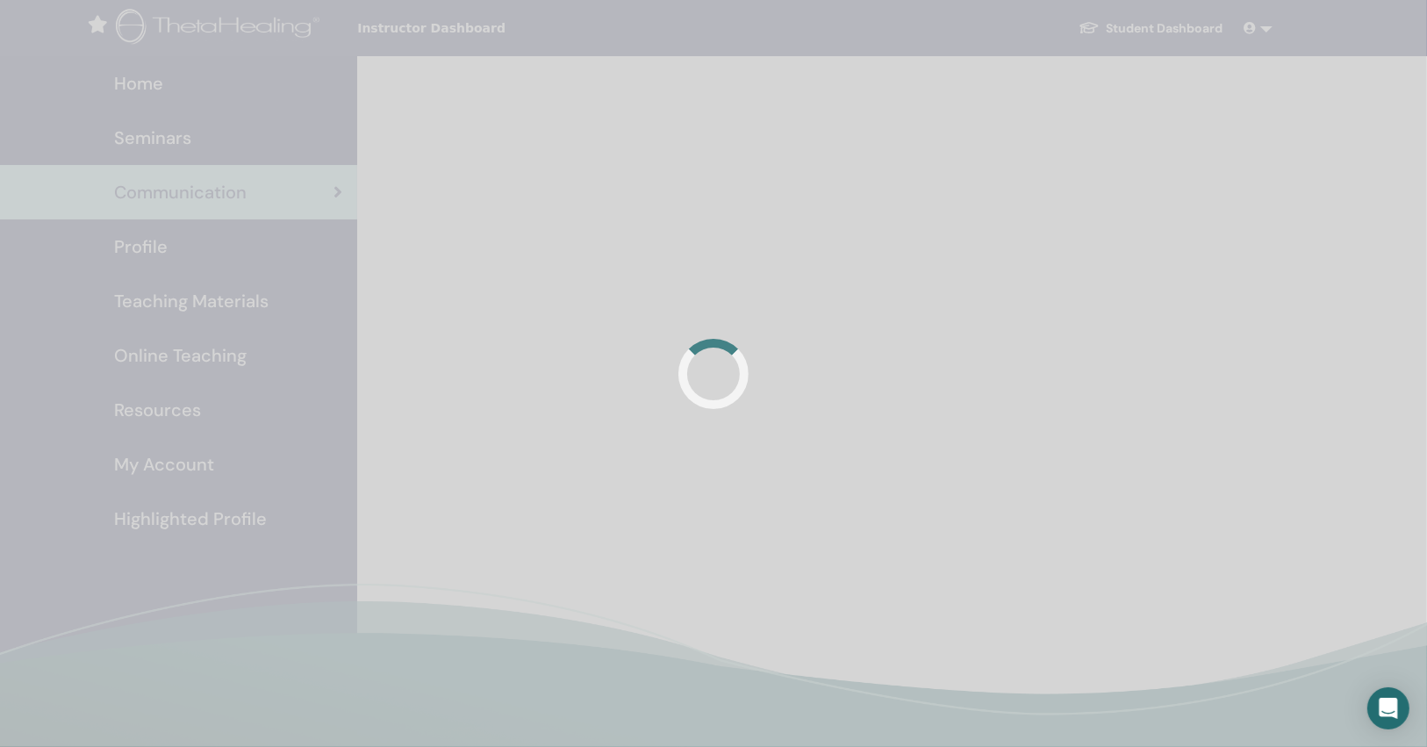
click at [176, 131] on div at bounding box center [713, 373] width 1427 height 747
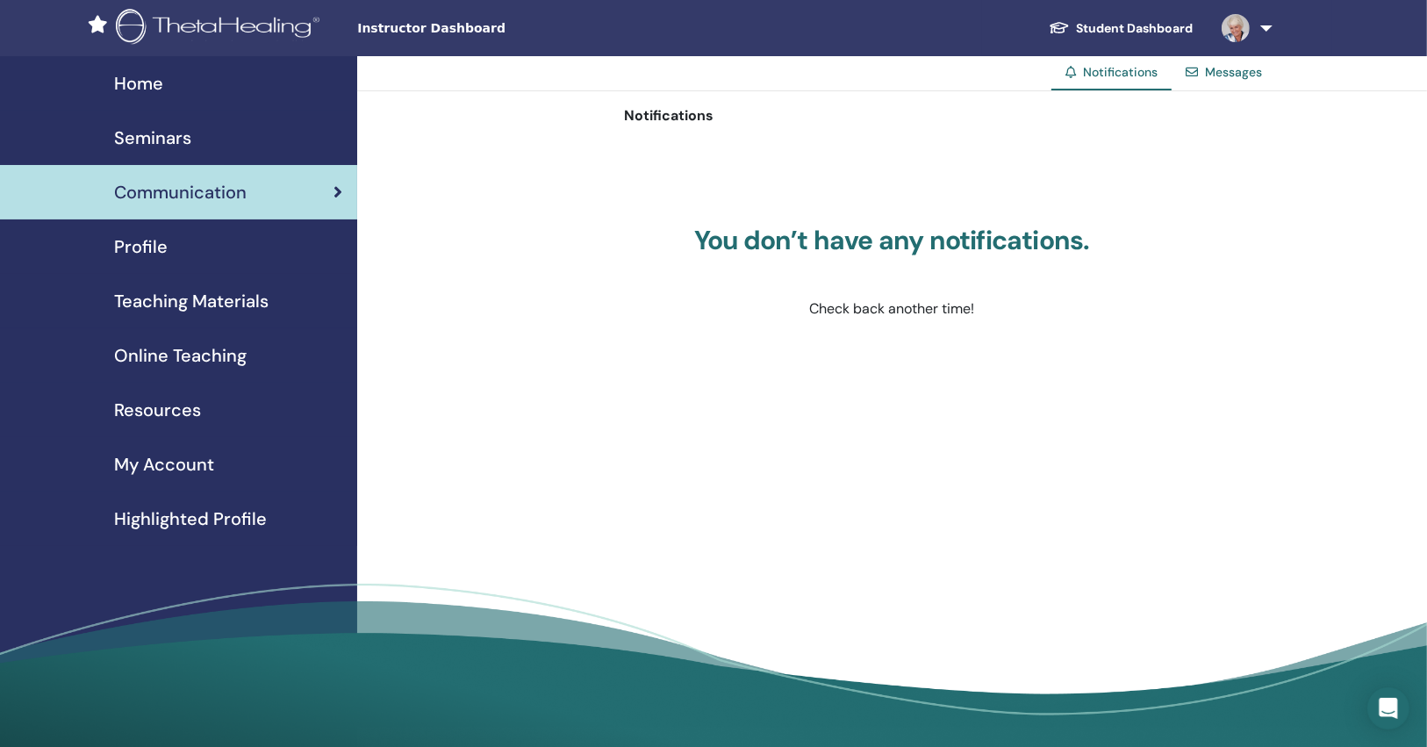
click at [176, 131] on span "Seminars" at bounding box center [152, 138] width 77 height 26
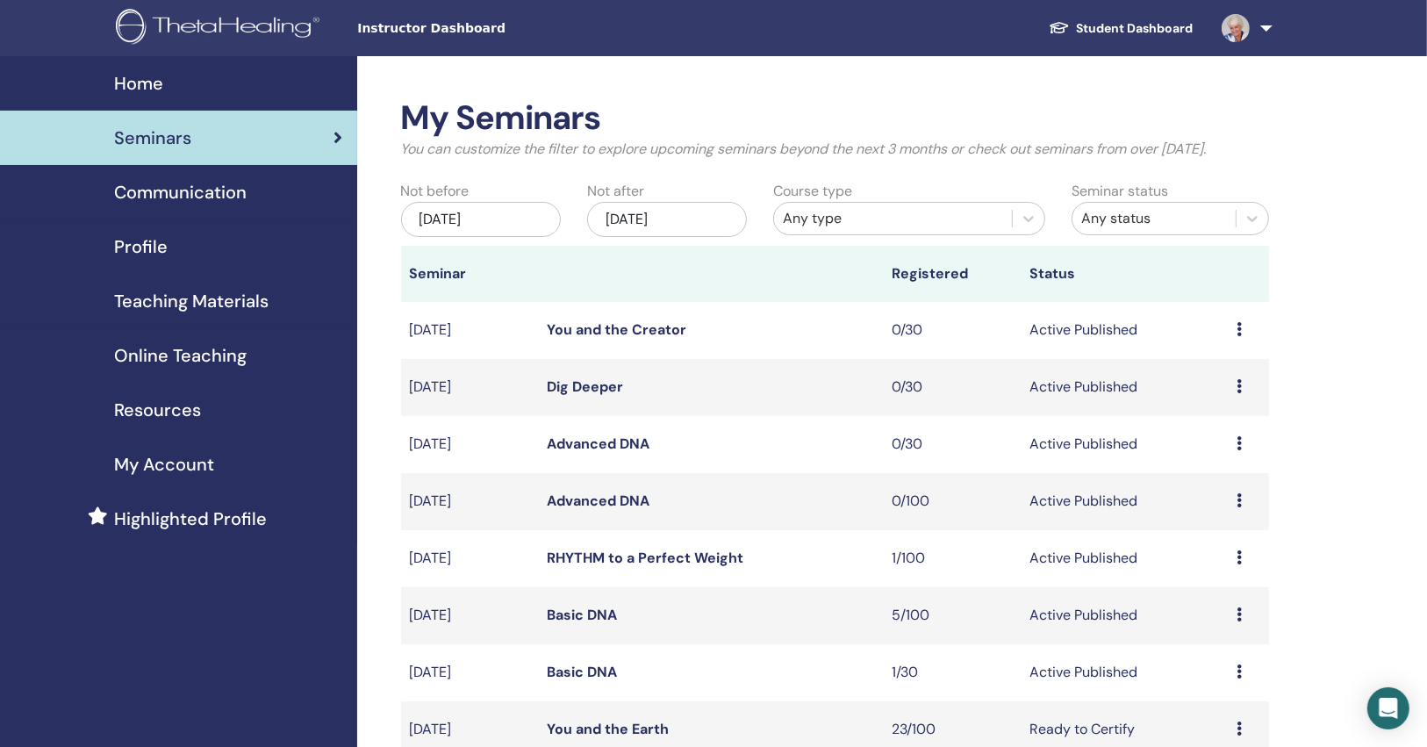
click at [621, 214] on div "[DATE]" at bounding box center [667, 219] width 160 height 35
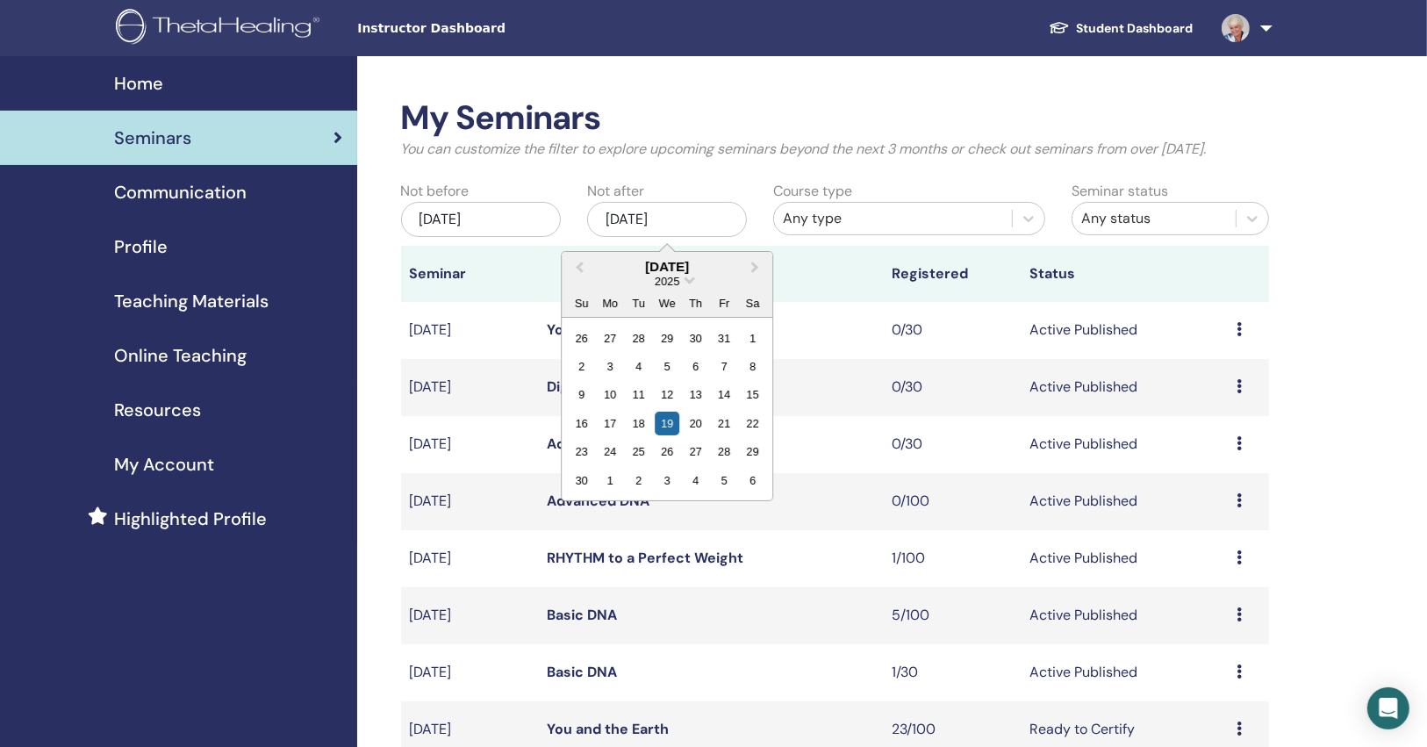
click at [454, 215] on div "May/19, 2025" at bounding box center [481, 219] width 160 height 35
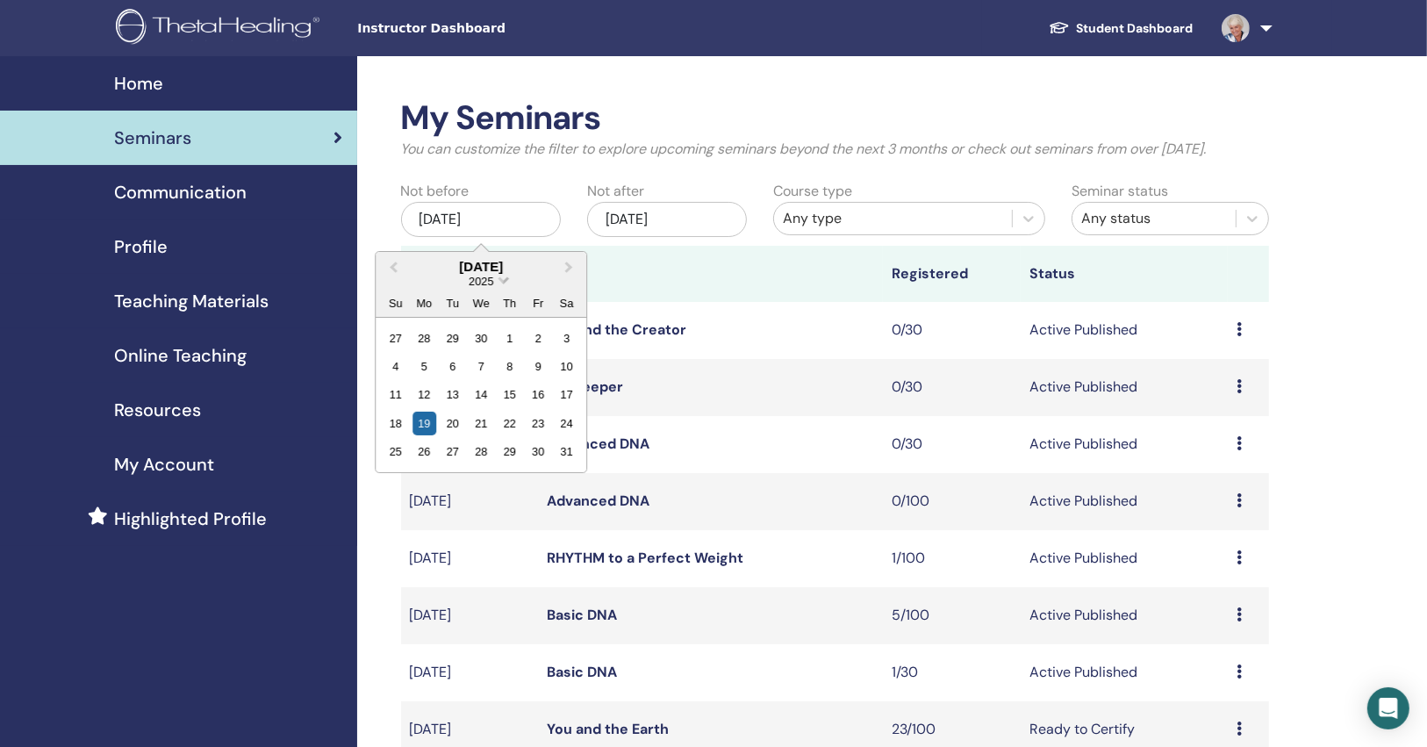
click at [503, 280] on span "Choose Date" at bounding box center [503, 278] width 11 height 11
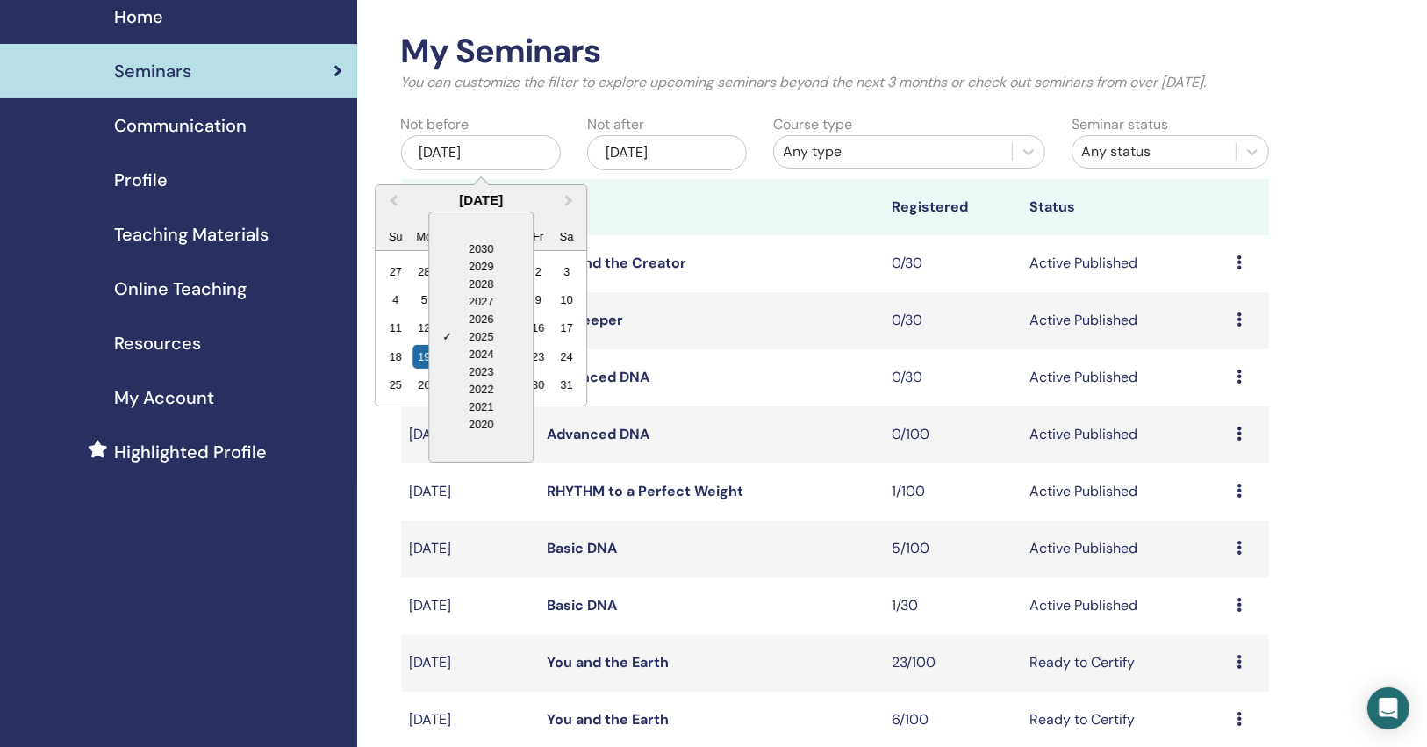
scroll to position [140, 0]
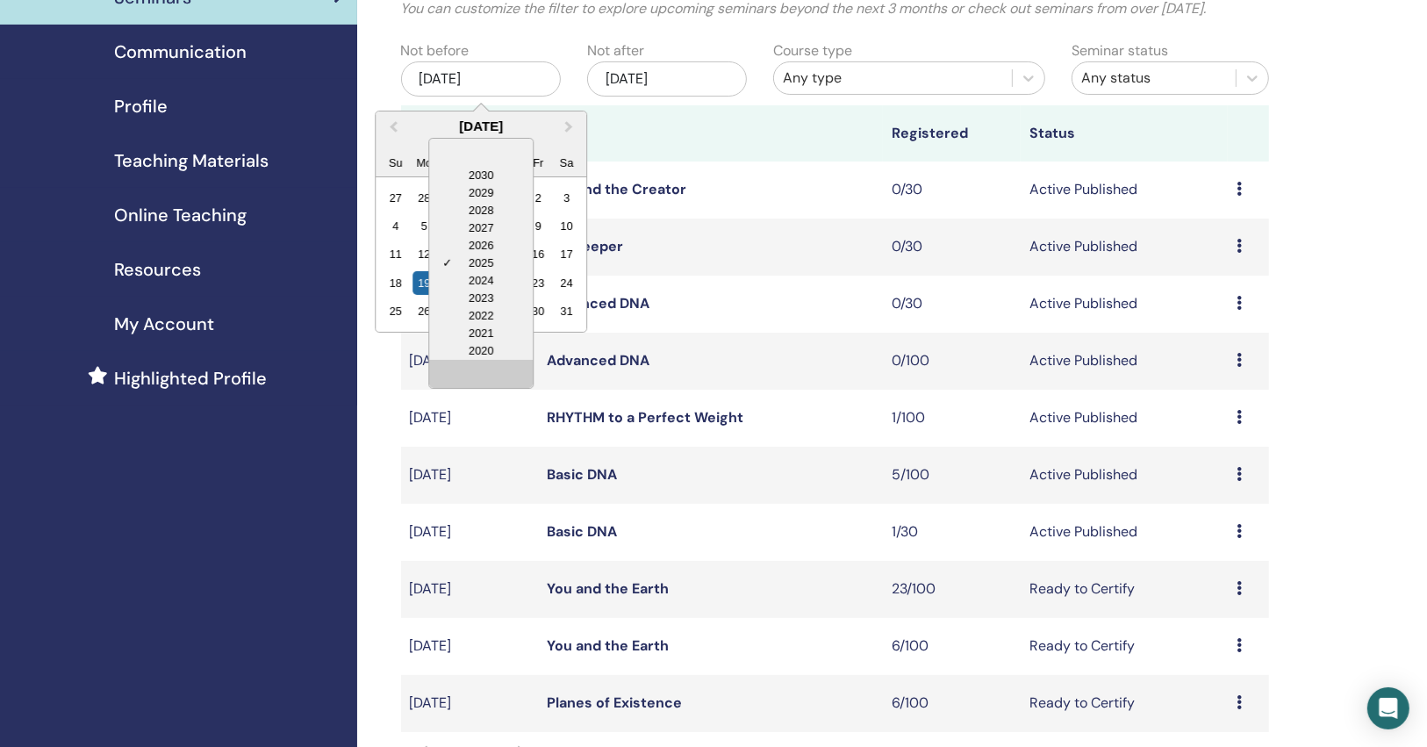
click at [492, 376] on link "Choose Date" at bounding box center [481, 377] width 28 height 28
click at [492, 370] on link "Choose Date" at bounding box center [481, 377] width 28 height 28
click at [490, 355] on div "2018" at bounding box center [481, 351] width 104 height 18
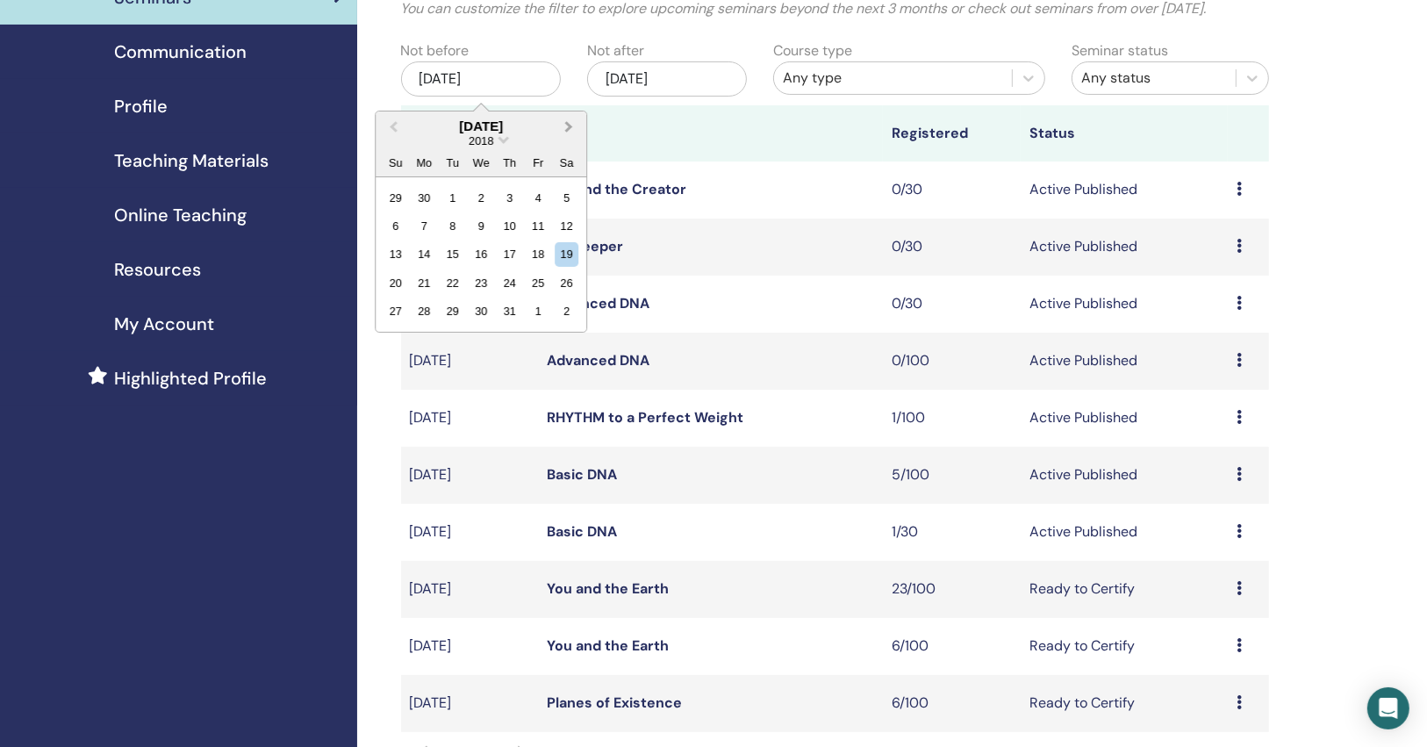
click at [571, 136] on button "Next Month" at bounding box center [570, 127] width 28 height 28
click at [445, 272] on div "19" at bounding box center [453, 283] width 24 height 24
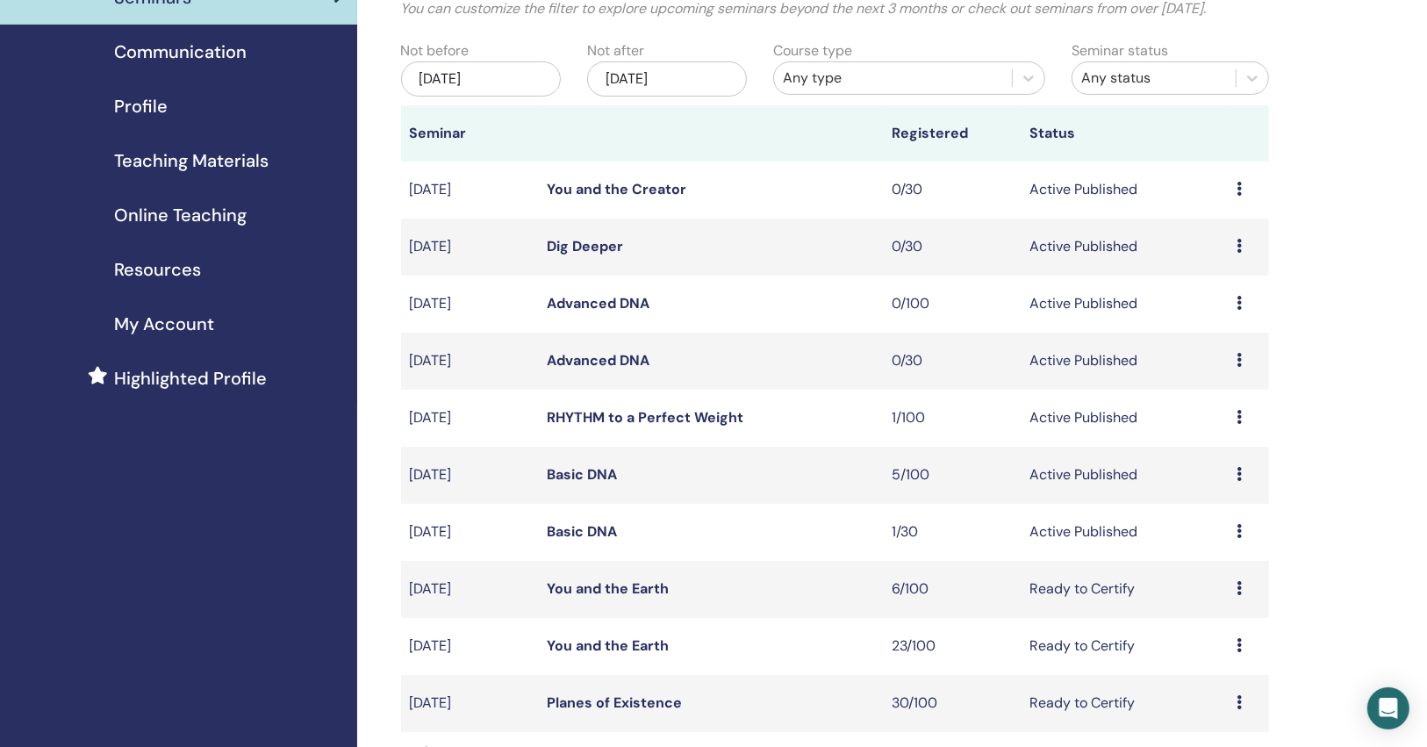
click at [661, 78] on div "Nov/19, 2025" at bounding box center [667, 78] width 160 height 35
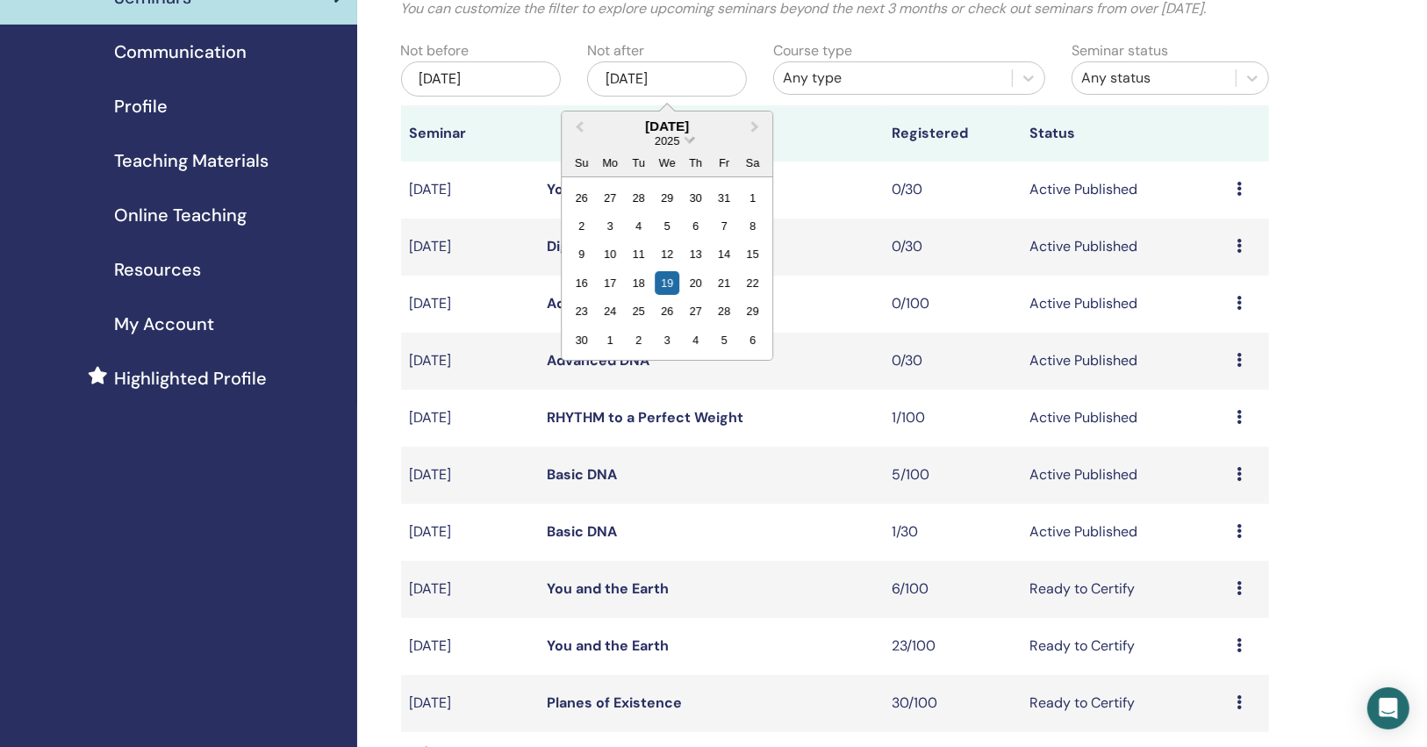
click at [686, 139] on span "Choose Date" at bounding box center [690, 138] width 11 height 11
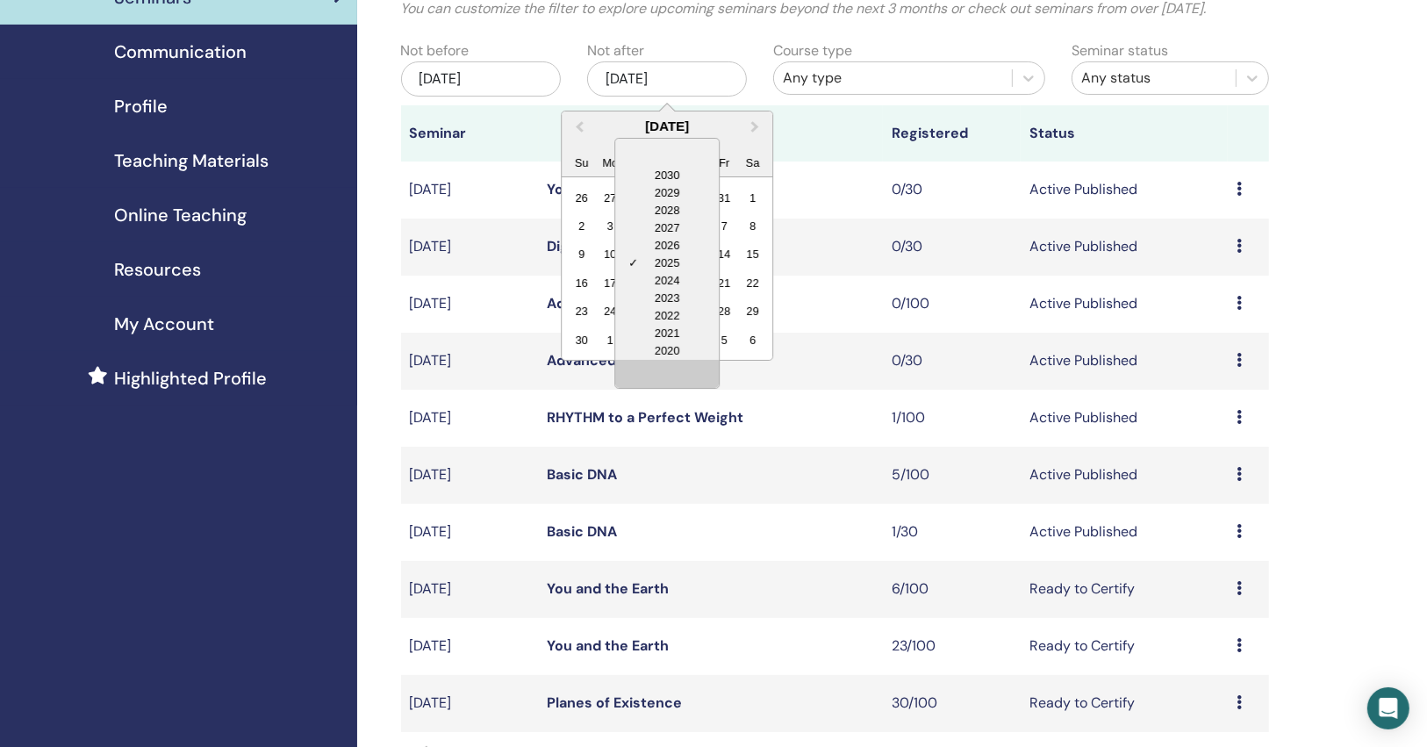
click at [671, 373] on link "Choose Date" at bounding box center [667, 377] width 28 height 28
click at [675, 377] on link "Choose Date" at bounding box center [667, 377] width 28 height 28
click at [678, 348] on div "2018" at bounding box center [667, 351] width 104 height 18
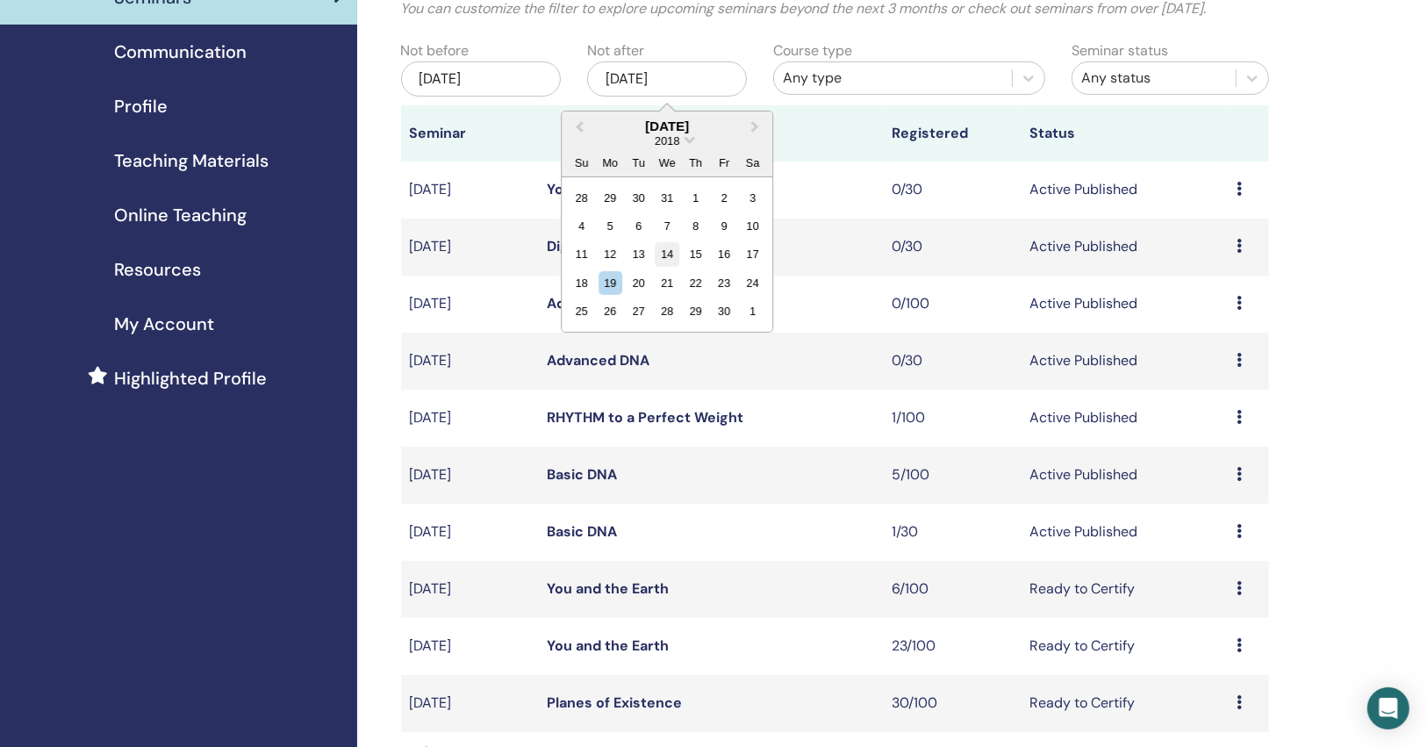
click at [658, 247] on div "14" at bounding box center [668, 254] width 24 height 24
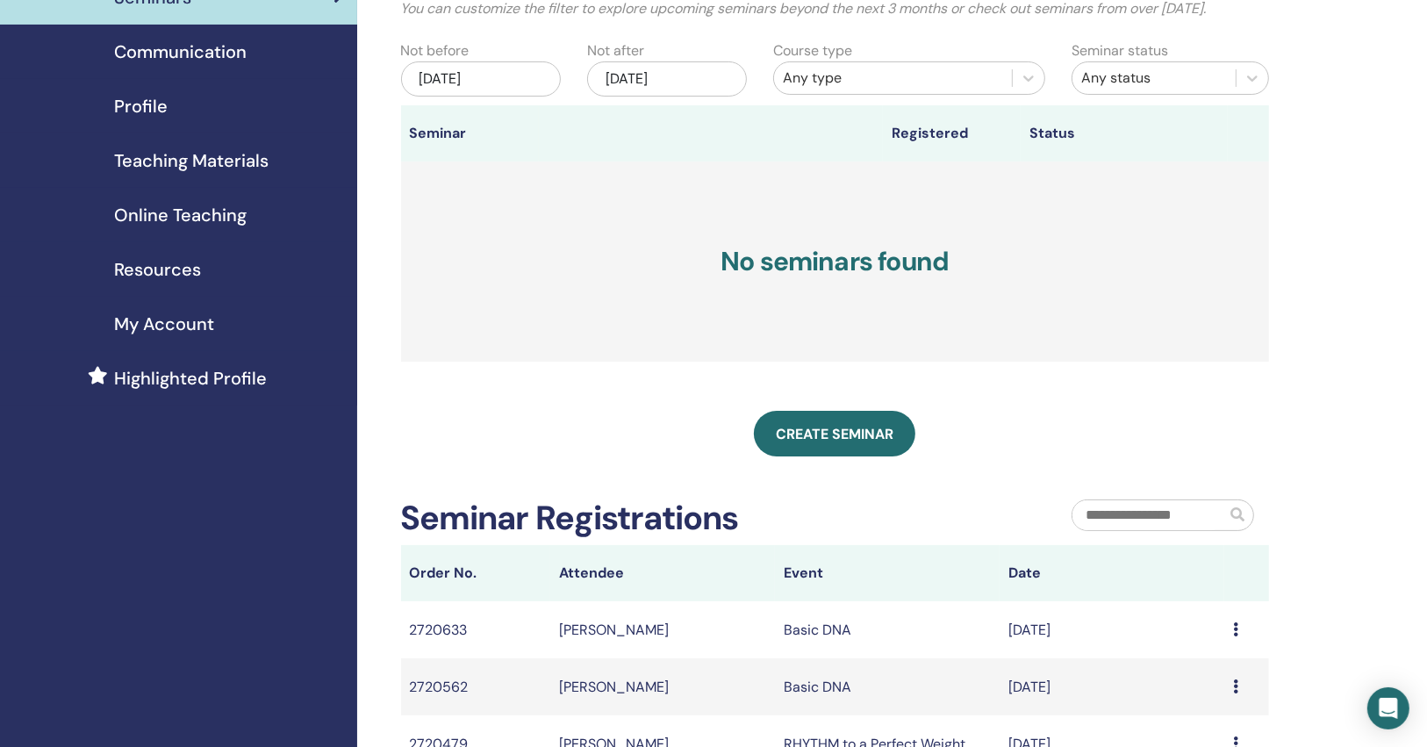
scroll to position [0, 0]
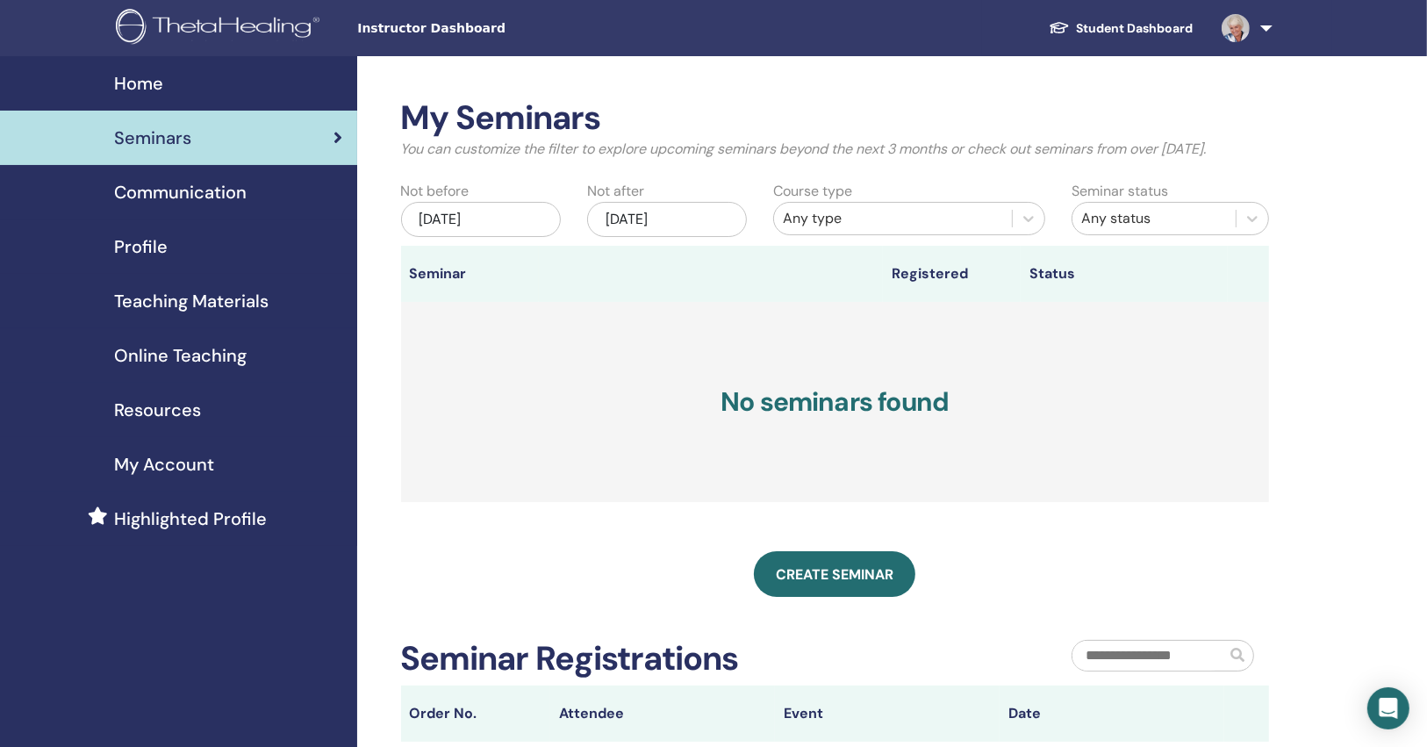
click at [885, 229] on div "Any type" at bounding box center [893, 219] width 238 height 28
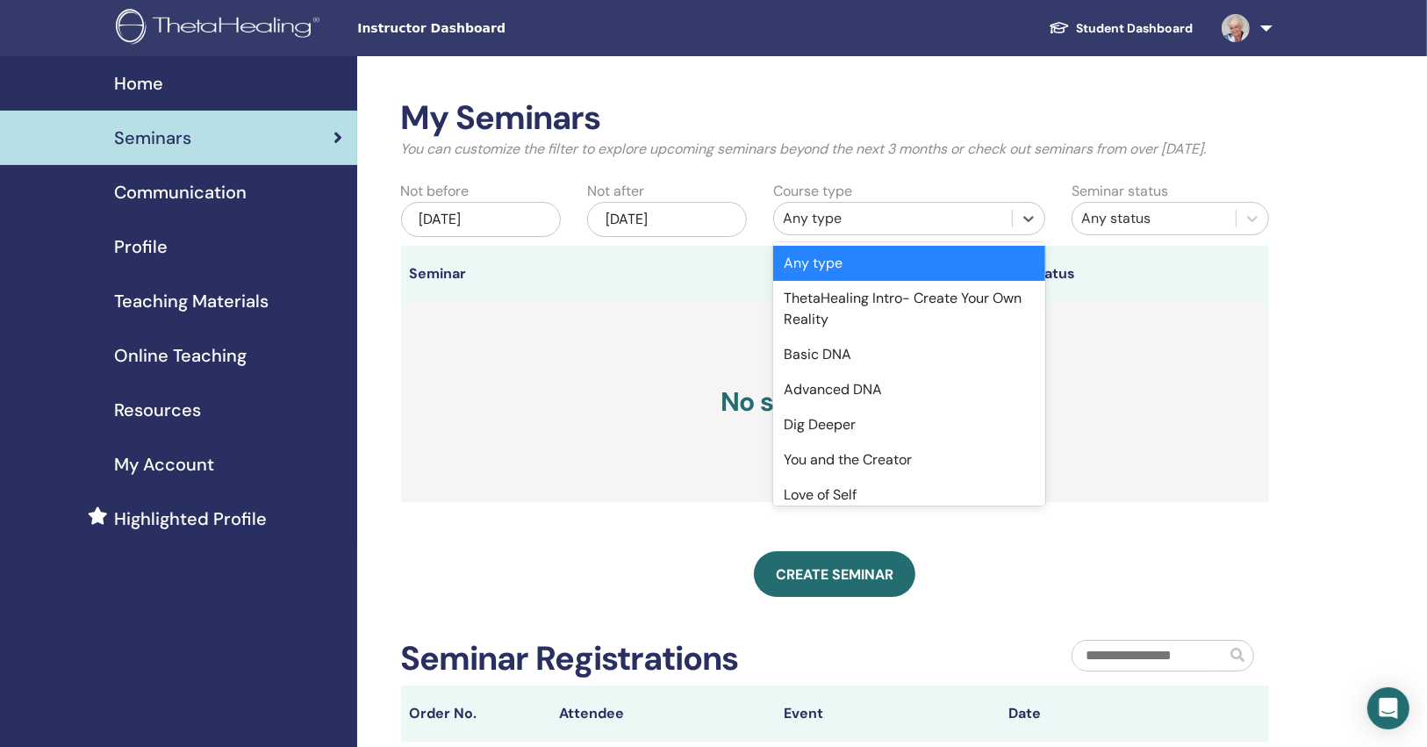
click at [885, 229] on div "Any type" at bounding box center [893, 219] width 238 height 28
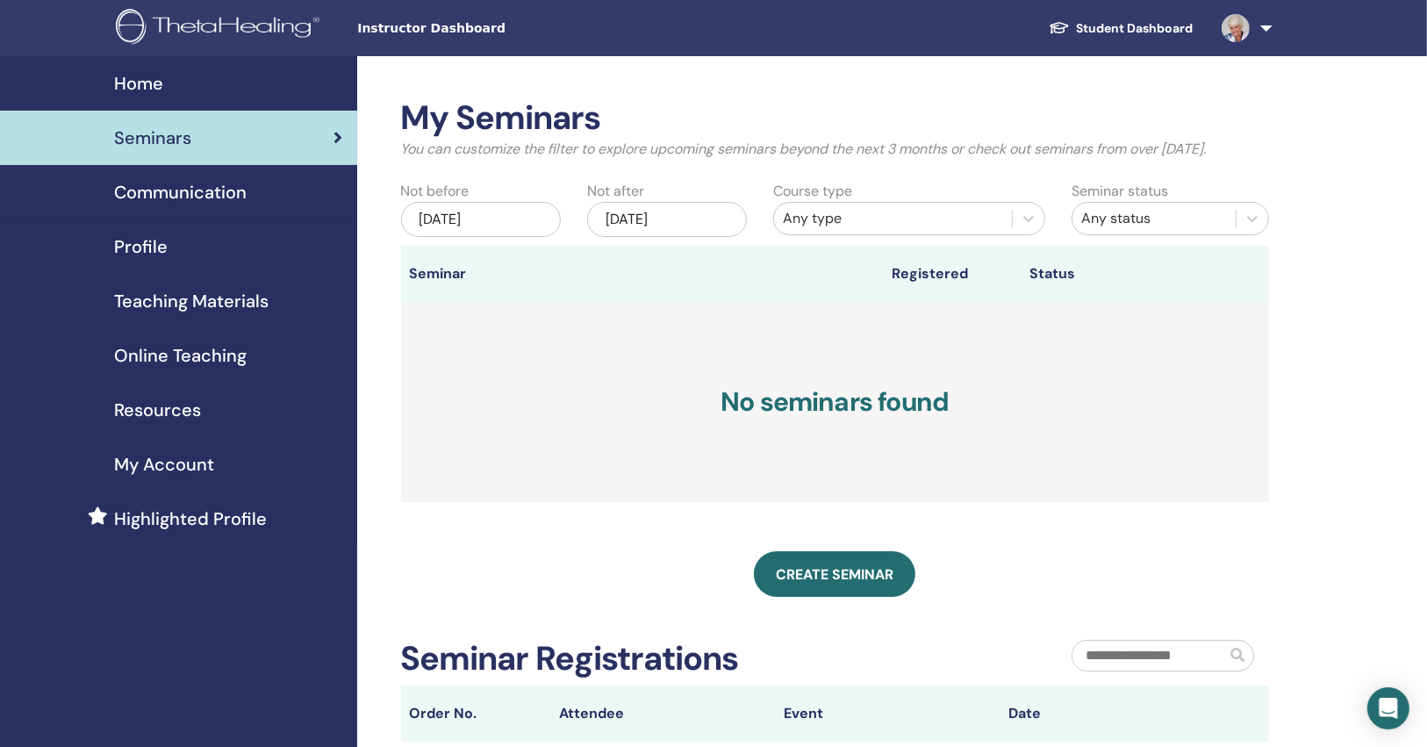
click at [527, 226] on div "Jun/19, 2018" at bounding box center [481, 219] width 160 height 35
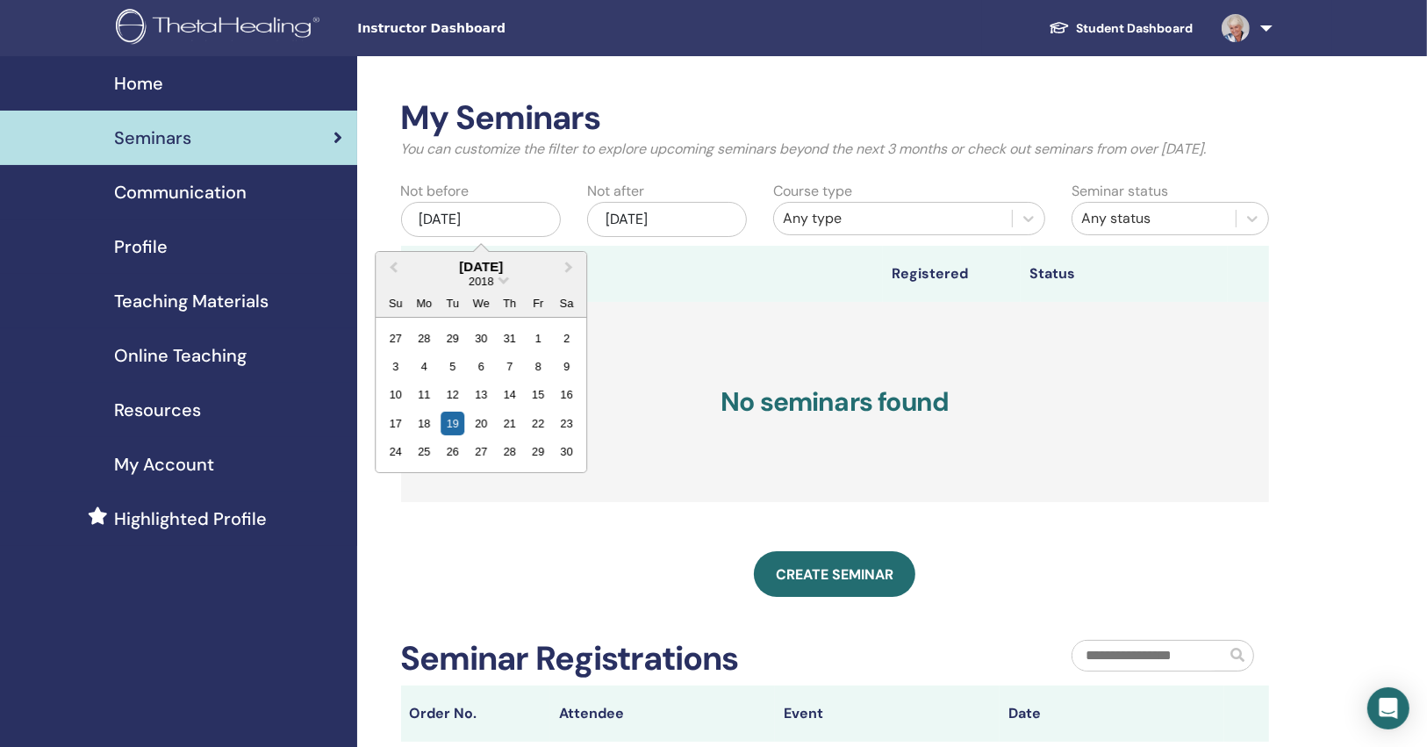
click at [494, 284] on div "2018" at bounding box center [481, 281] width 211 height 15
click at [497, 283] on div "2018" at bounding box center [481, 281] width 211 height 15
click at [499, 282] on div "2018" at bounding box center [481, 281] width 211 height 15
click at [500, 279] on span "Choose Date" at bounding box center [503, 278] width 11 height 11
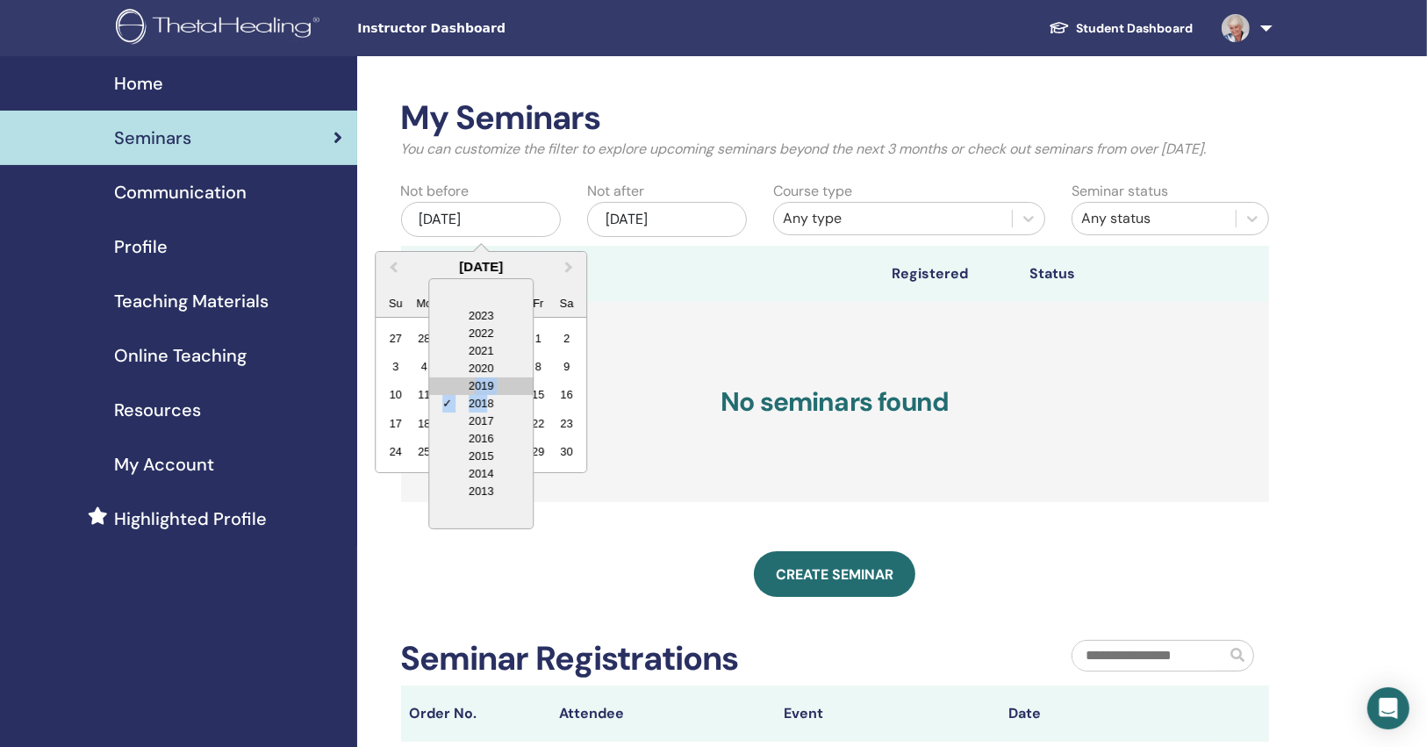
drag, startPoint x: 484, startPoint y: 401, endPoint x: 476, endPoint y: 391, distance: 13.0
click at [476, 391] on div "2023 2022 2021 2020 2019 ✓ 2018 2017 2016 2015 2014 2013" at bounding box center [480, 403] width 105 height 251
click at [476, 391] on div "2019" at bounding box center [481, 386] width 104 height 18
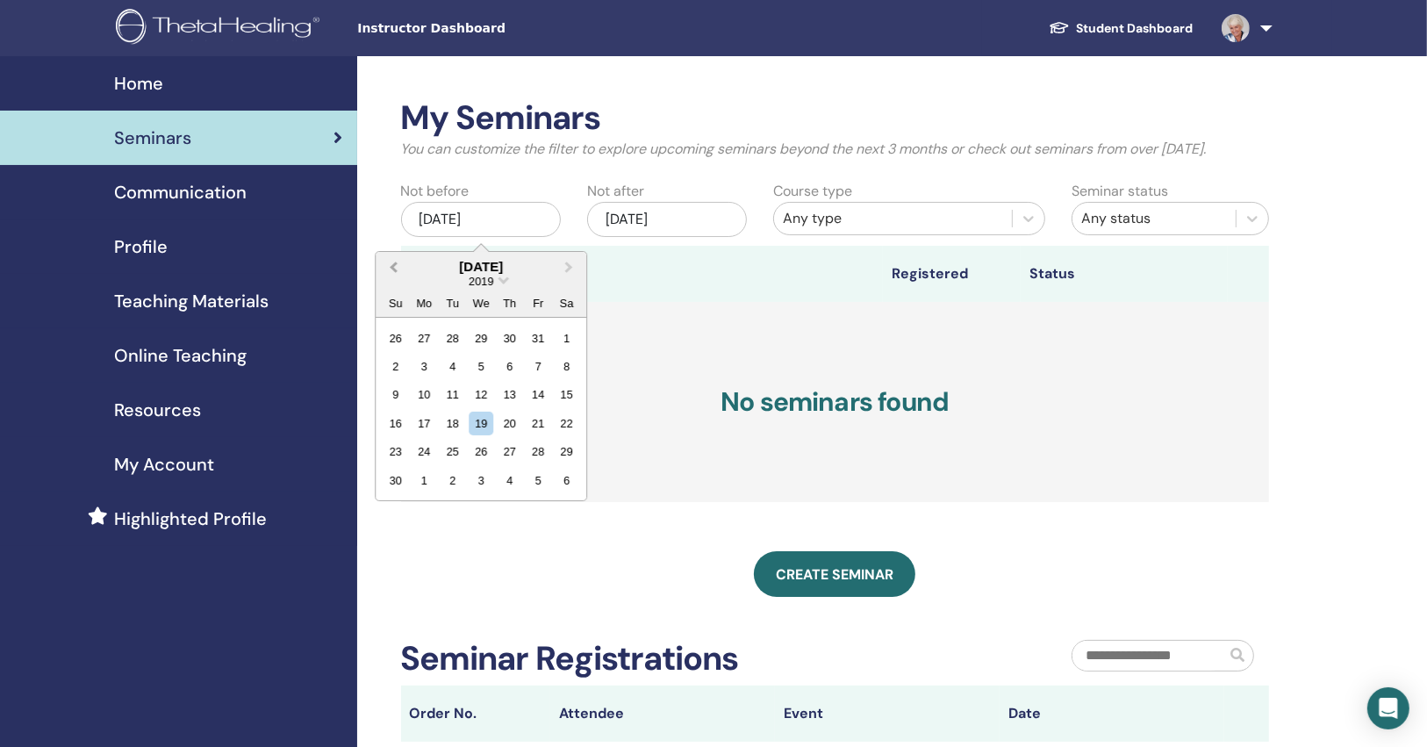
click at [386, 269] on button "Previous Month" at bounding box center [391, 268] width 28 height 28
click at [512, 339] on div "2" at bounding box center [510, 338] width 24 height 24
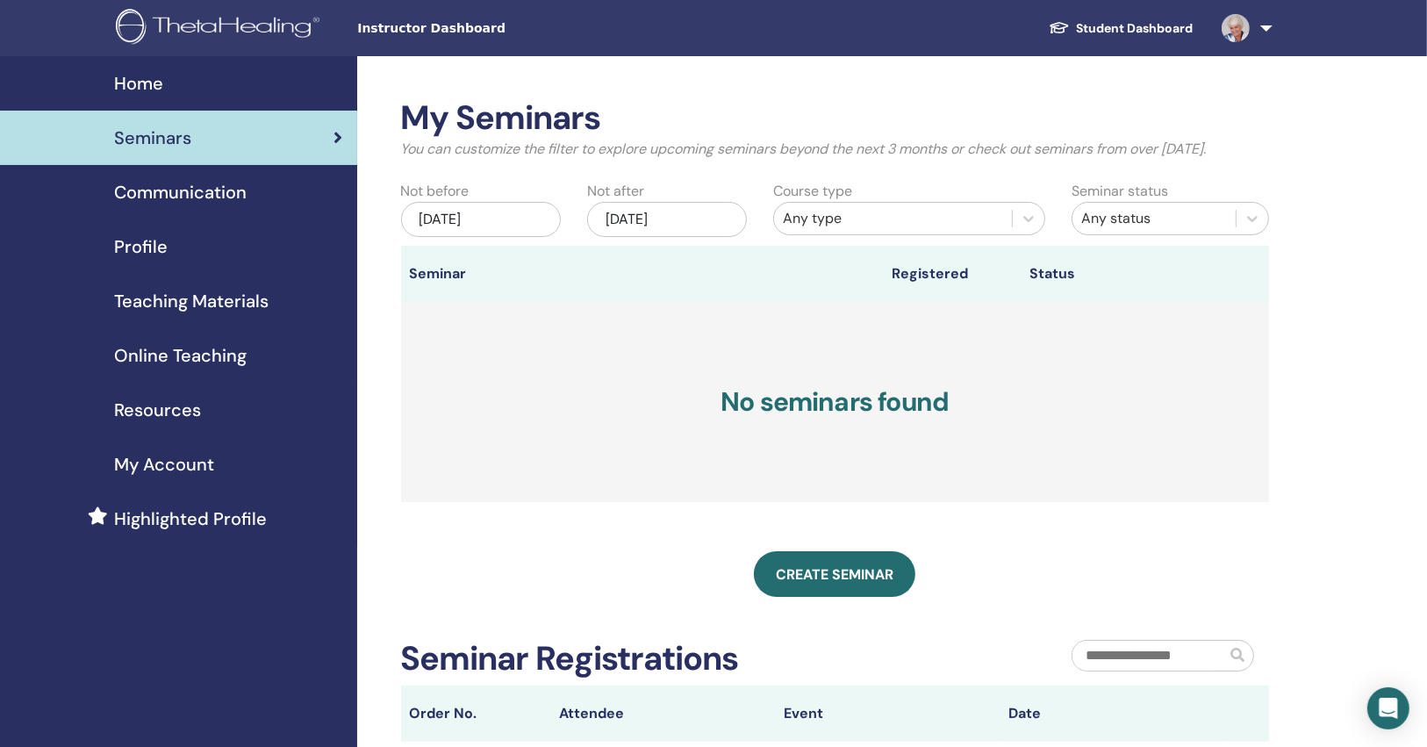
click at [719, 229] on div "Nov/14, 2018" at bounding box center [667, 219] width 160 height 35
click at [694, 282] on div "2018" at bounding box center [667, 281] width 211 height 15
click at [688, 282] on span "Choose Date" at bounding box center [690, 278] width 11 height 11
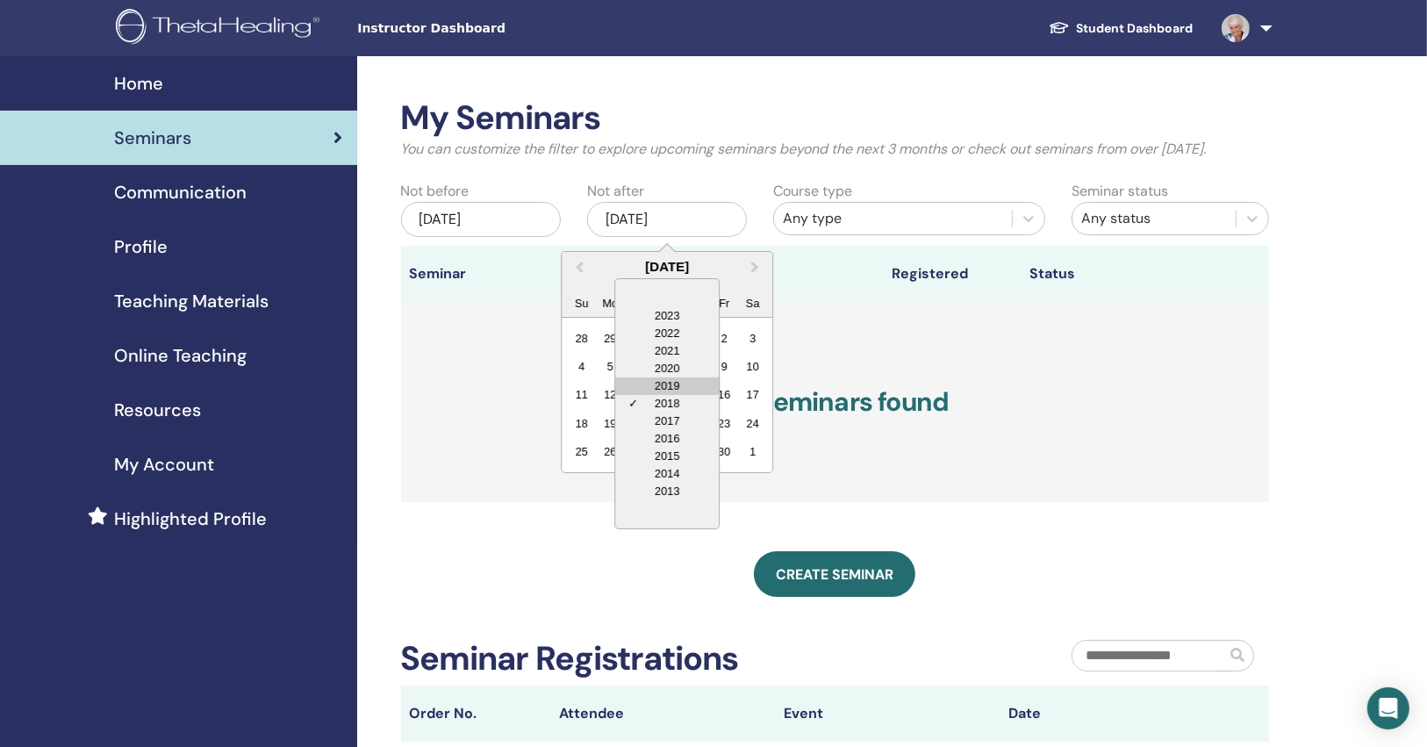
click at [681, 379] on div "2019" at bounding box center [667, 386] width 104 height 18
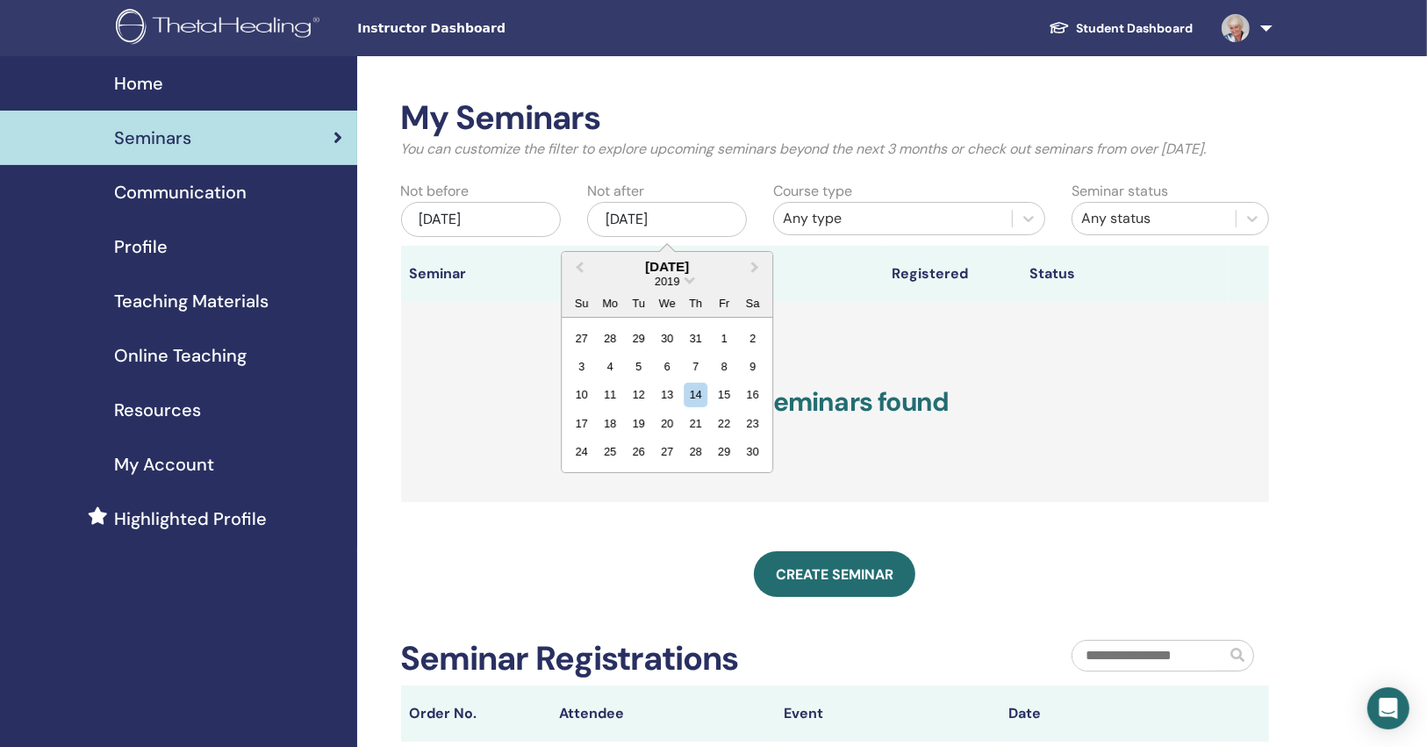
click at [681, 357] on div "3 4 5 6 7 8 9" at bounding box center [667, 366] width 199 height 28
click at [694, 364] on div "7" at bounding box center [696, 367] width 24 height 24
click at [546, 222] on div "May/02, 2019" at bounding box center [481, 219] width 160 height 35
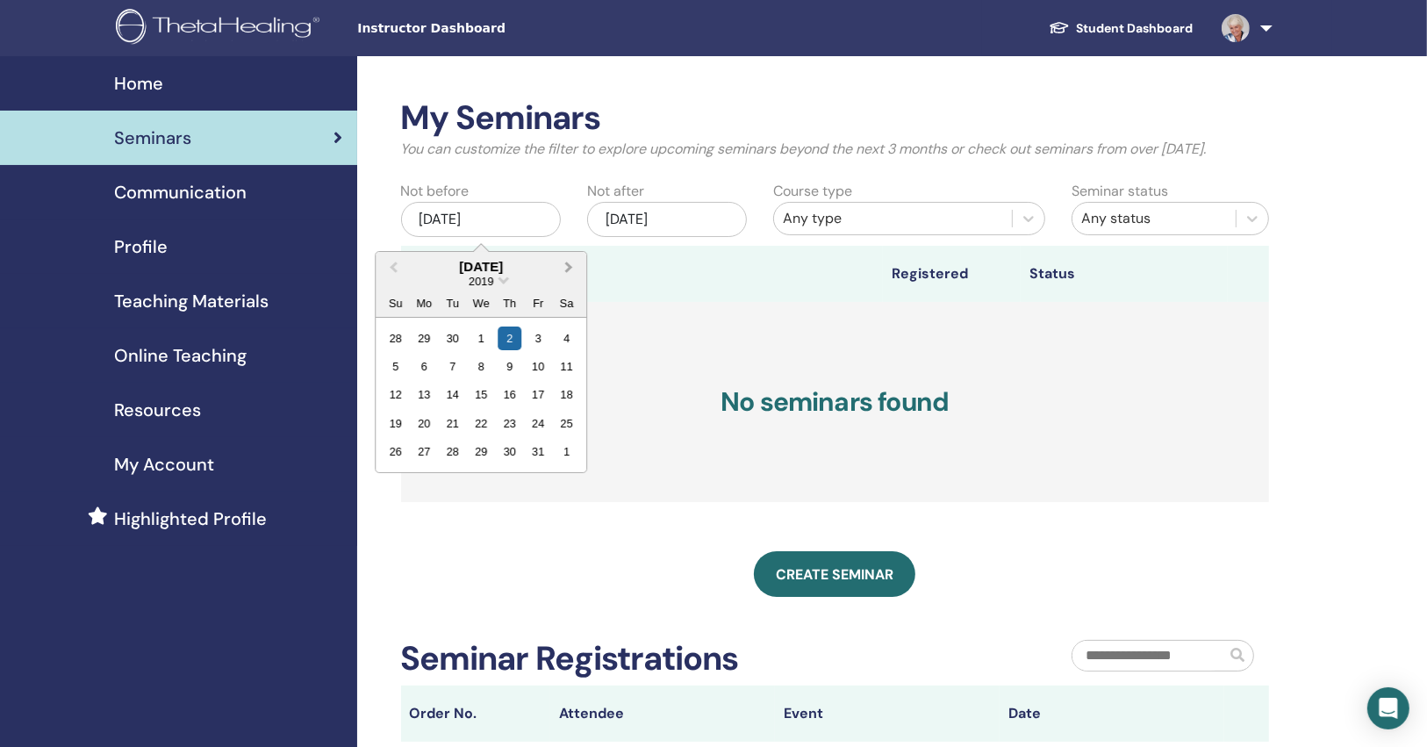
click at [568, 271] on button "Next Month" at bounding box center [570, 268] width 28 height 28
click at [502, 281] on span "Choose Date" at bounding box center [503, 278] width 11 height 11
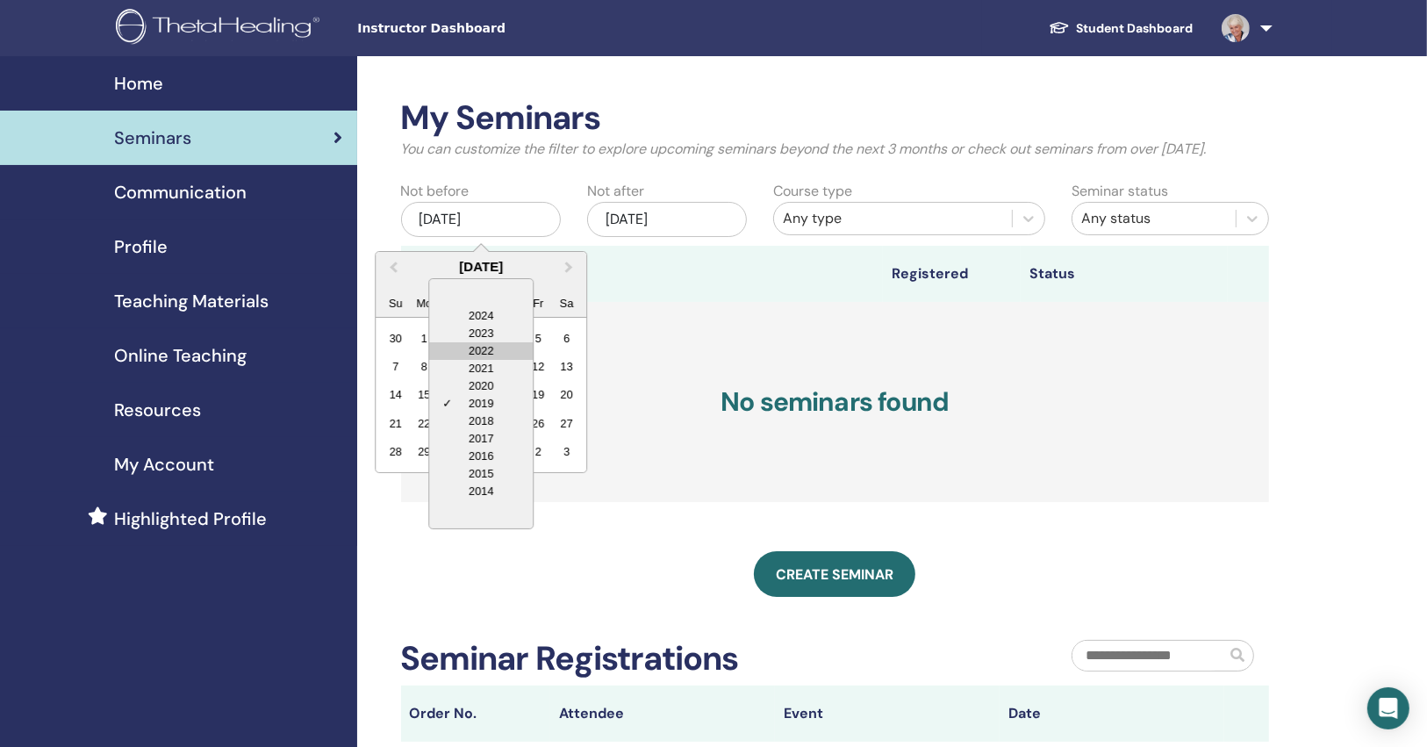
click at [492, 350] on div "2022" at bounding box center [481, 351] width 104 height 18
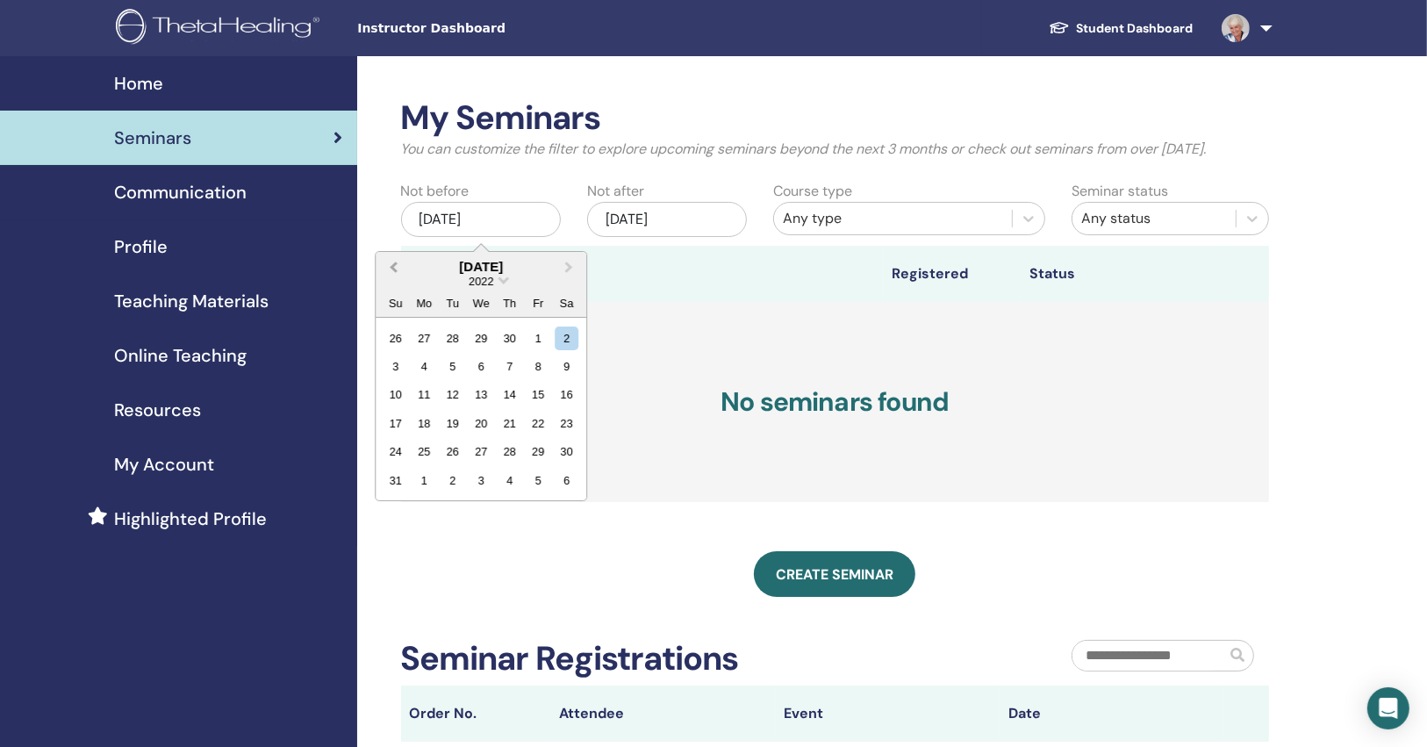
click at [390, 263] on button "Previous Month" at bounding box center [391, 268] width 28 height 28
click at [464, 367] on div "5 6 7 8 9 10 11" at bounding box center [480, 366] width 199 height 28
click at [454, 366] on div "7" at bounding box center [453, 367] width 24 height 24
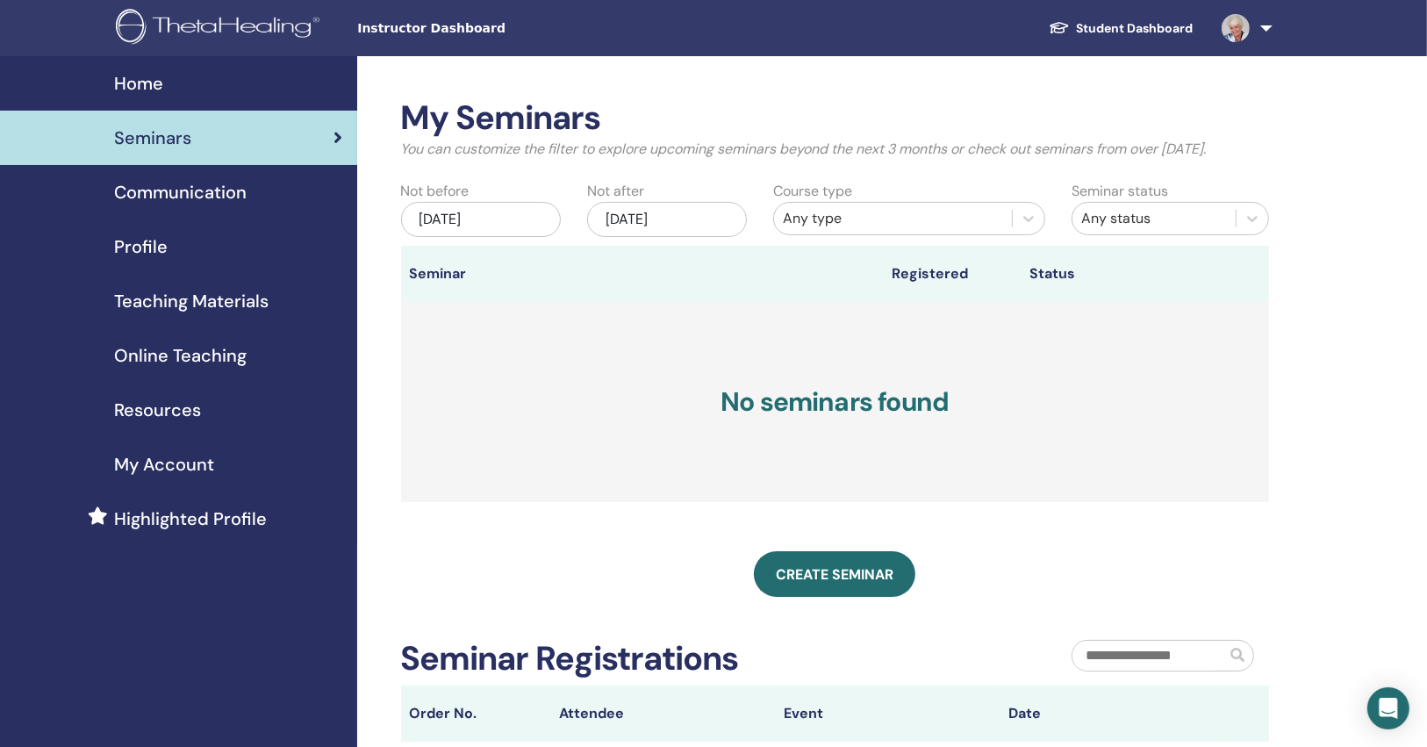
click at [702, 220] on div "Nov/07, 2019" at bounding box center [667, 219] width 160 height 35
click at [684, 283] on div "2019" at bounding box center [667, 281] width 211 height 15
click at [694, 285] on div "2019" at bounding box center [667, 281] width 211 height 15
click at [691, 281] on span "Choose Date" at bounding box center [690, 278] width 11 height 11
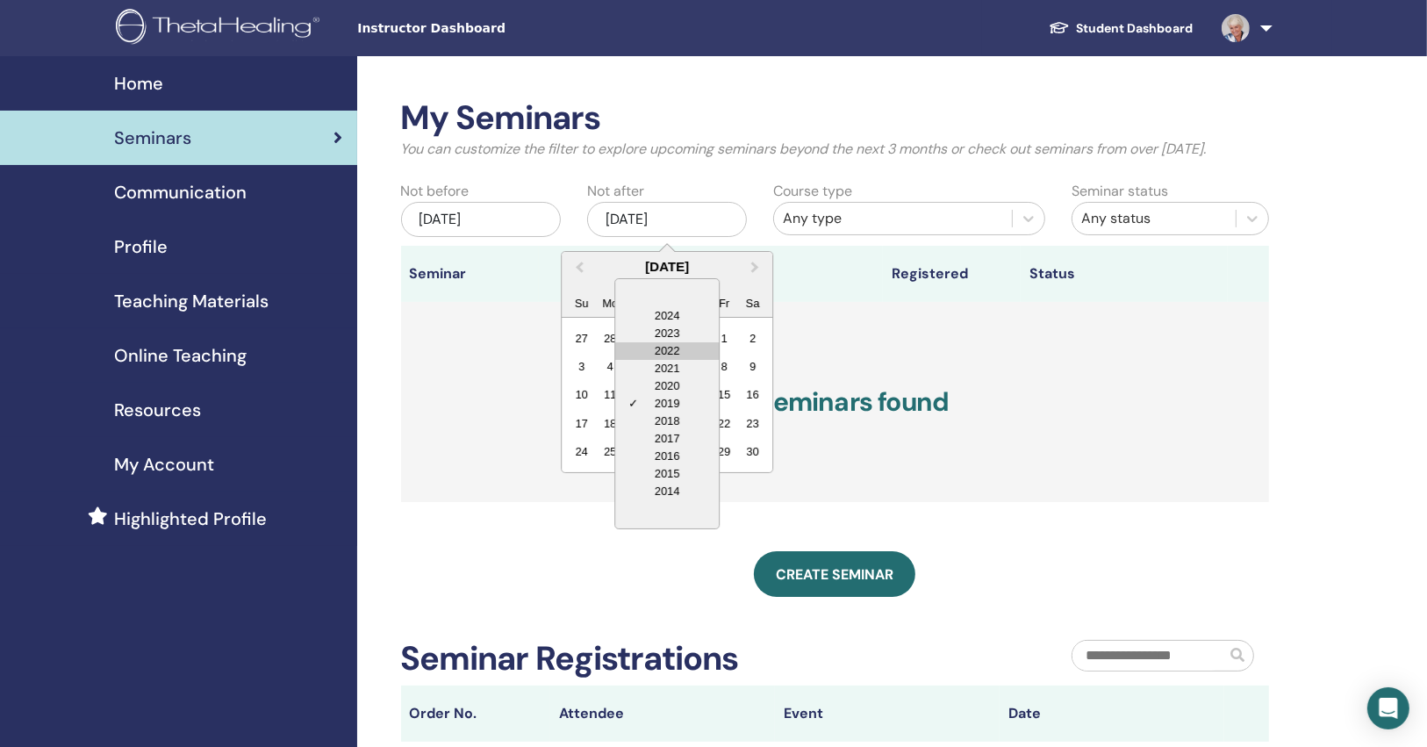
click at [679, 353] on div "2022" at bounding box center [667, 351] width 104 height 18
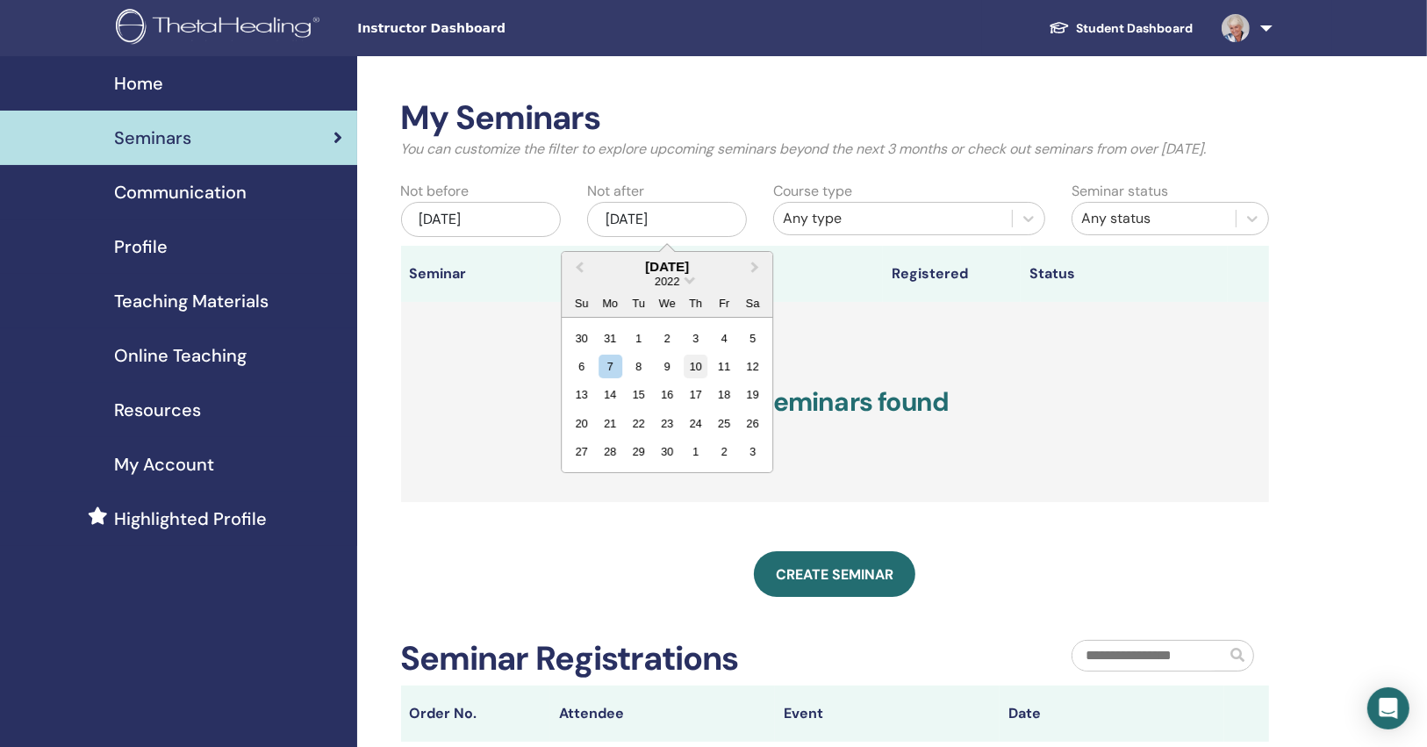
click at [686, 373] on div "10" at bounding box center [696, 367] width 24 height 24
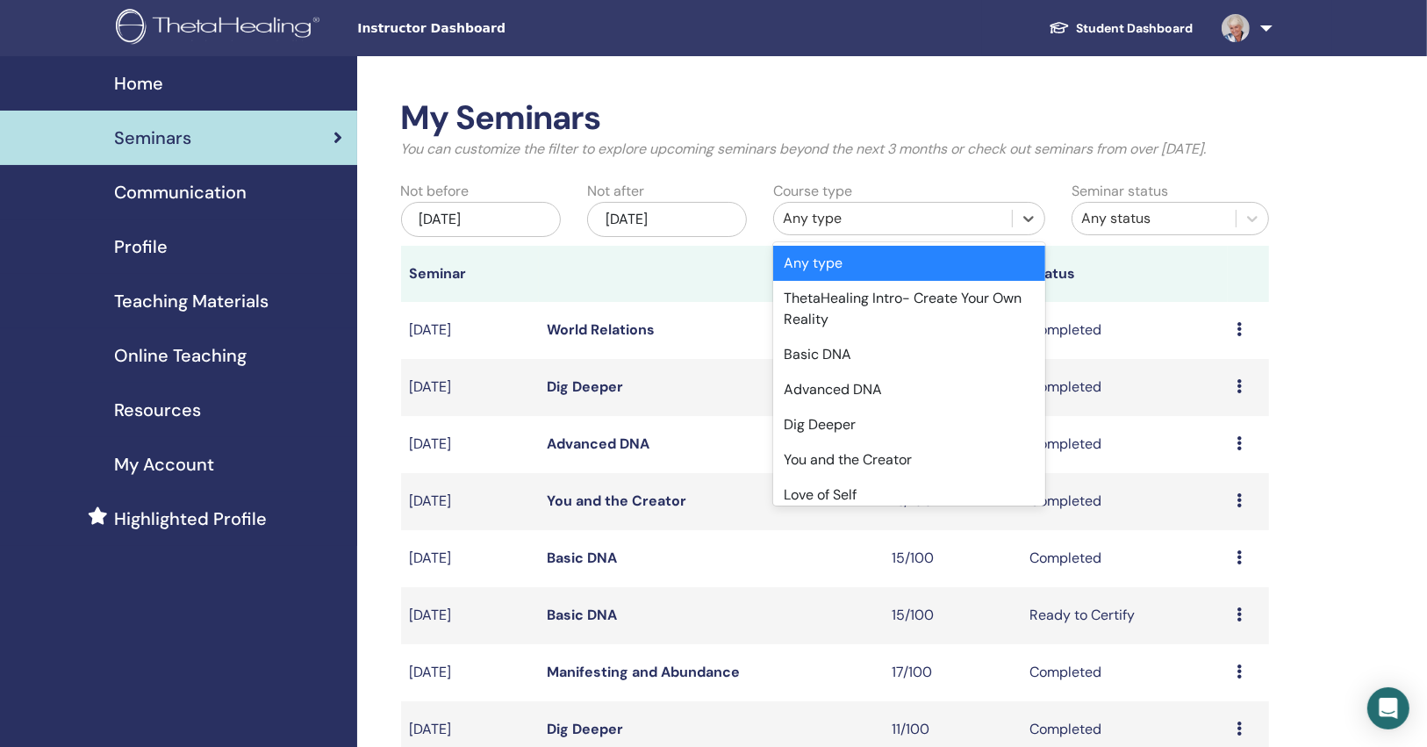
click at [859, 220] on div "Any type" at bounding box center [893, 218] width 220 height 21
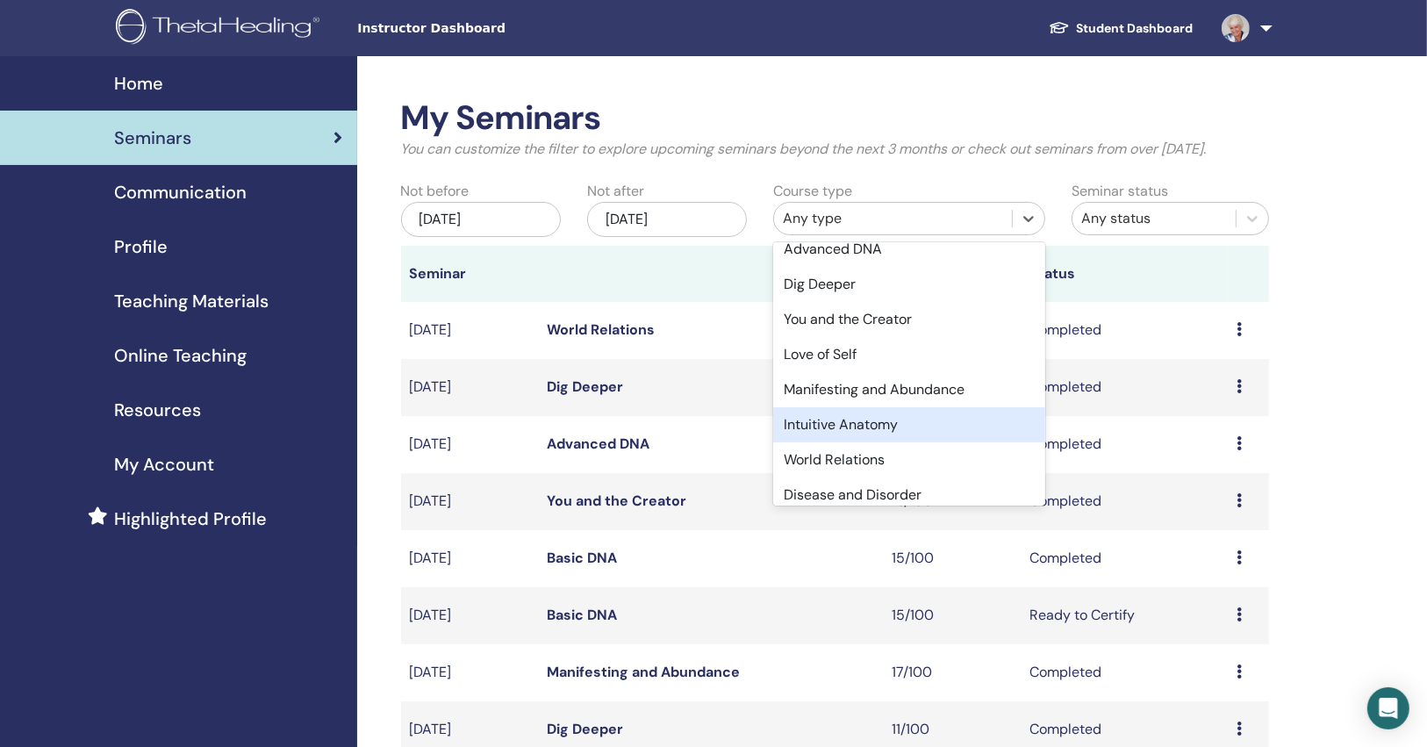
scroll to position [281, 0]
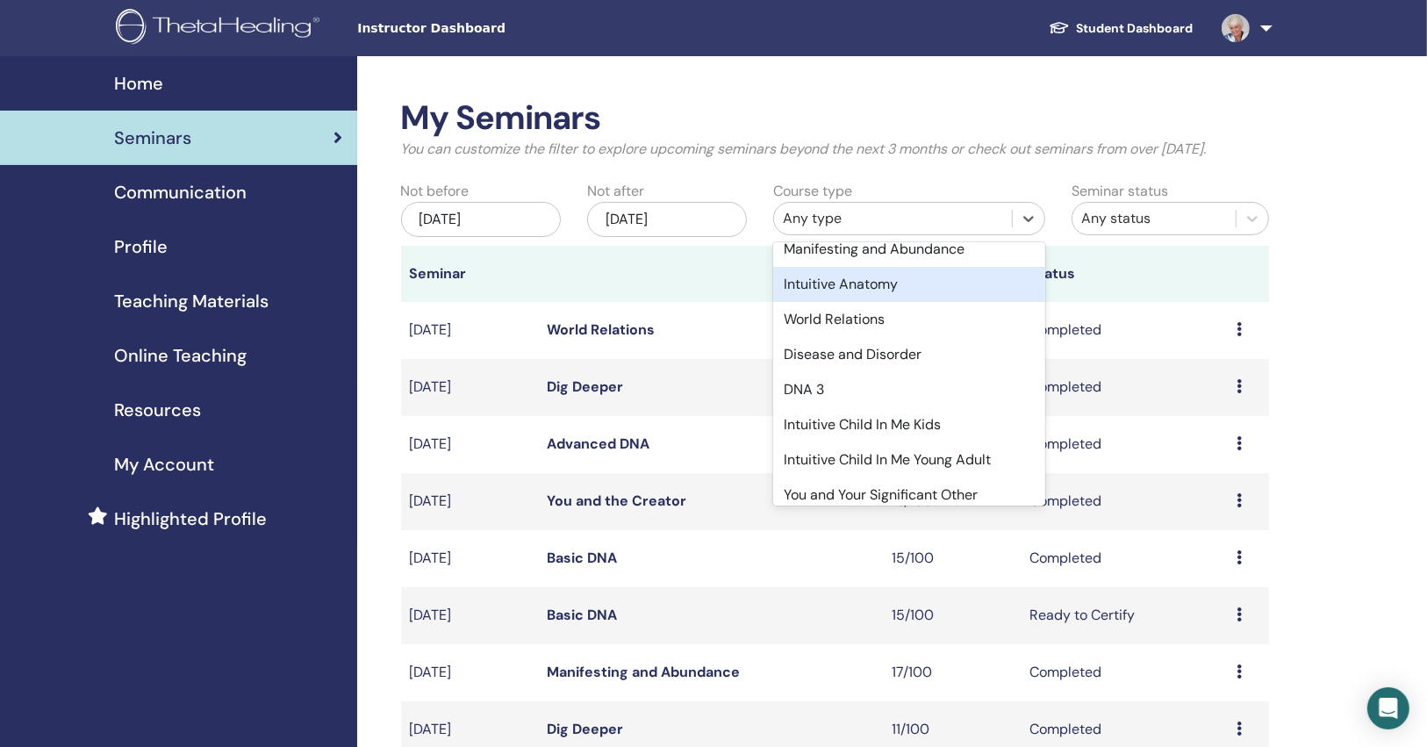
click at [908, 291] on div "Intuitive Anatomy" at bounding box center [909, 284] width 272 height 35
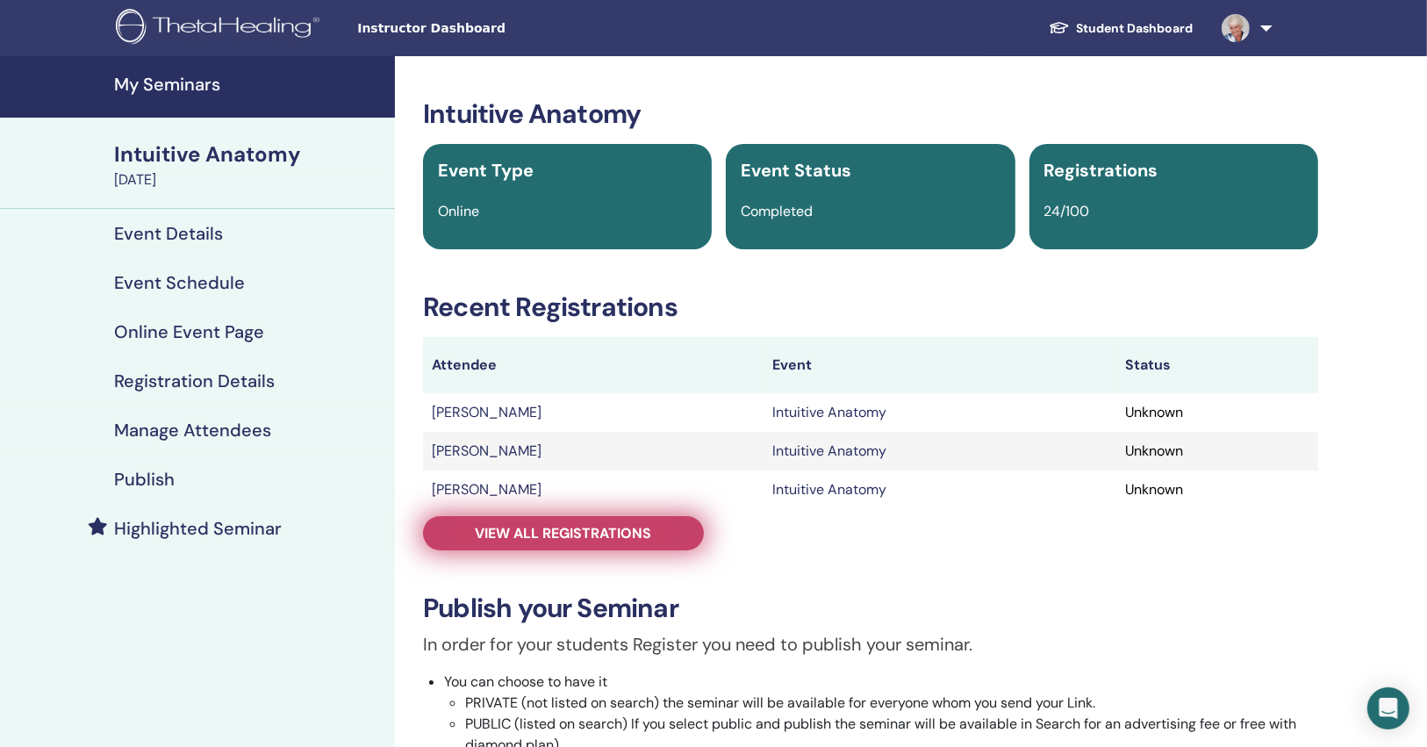
click at [666, 538] on link "View all registrations" at bounding box center [563, 533] width 281 height 34
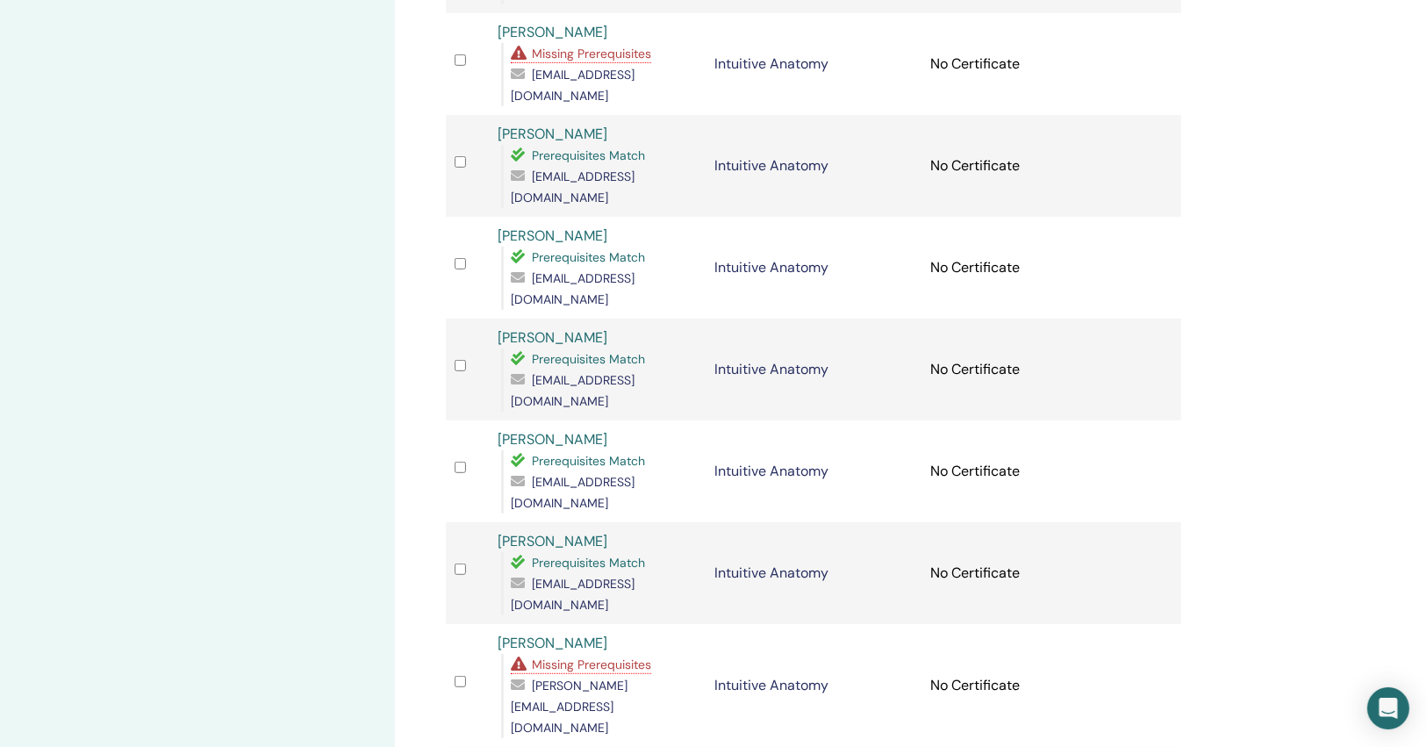
scroll to position [1404, 0]
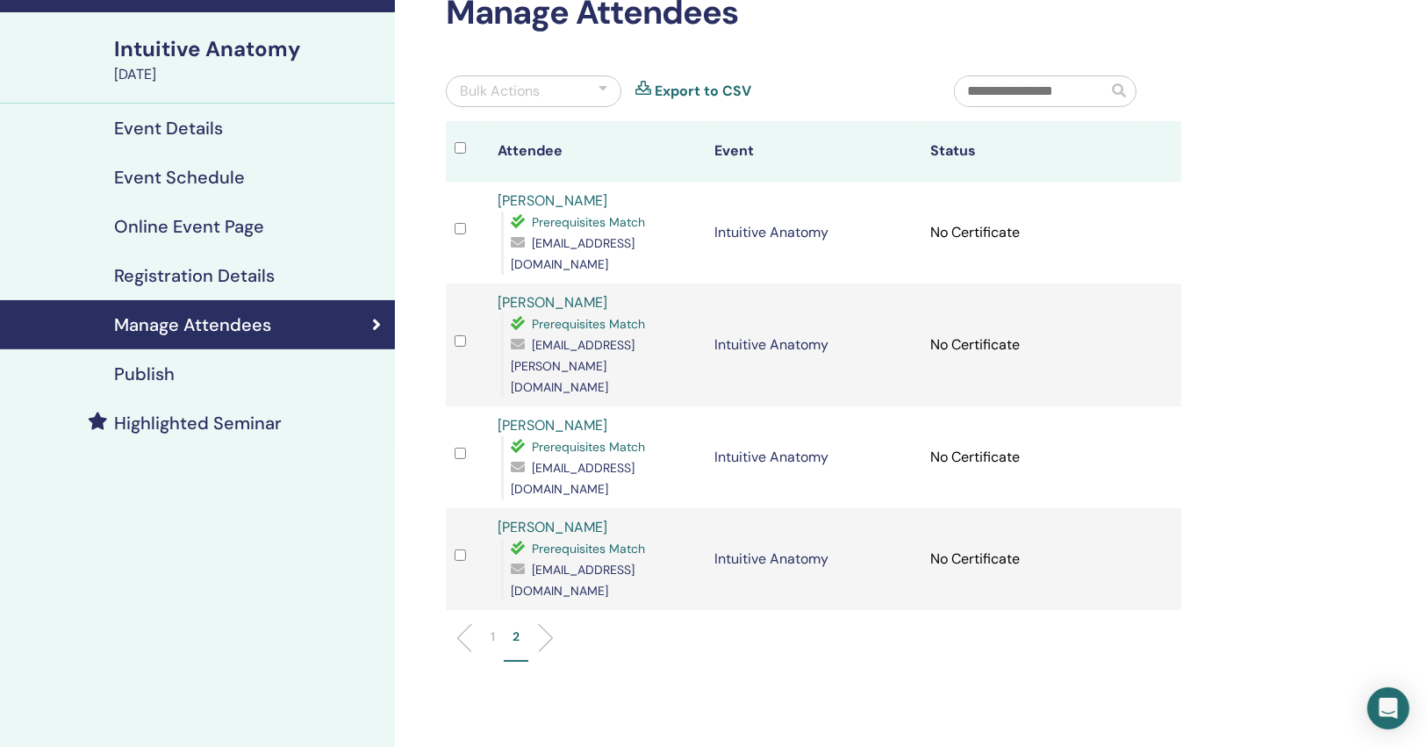
scroll to position [0, 0]
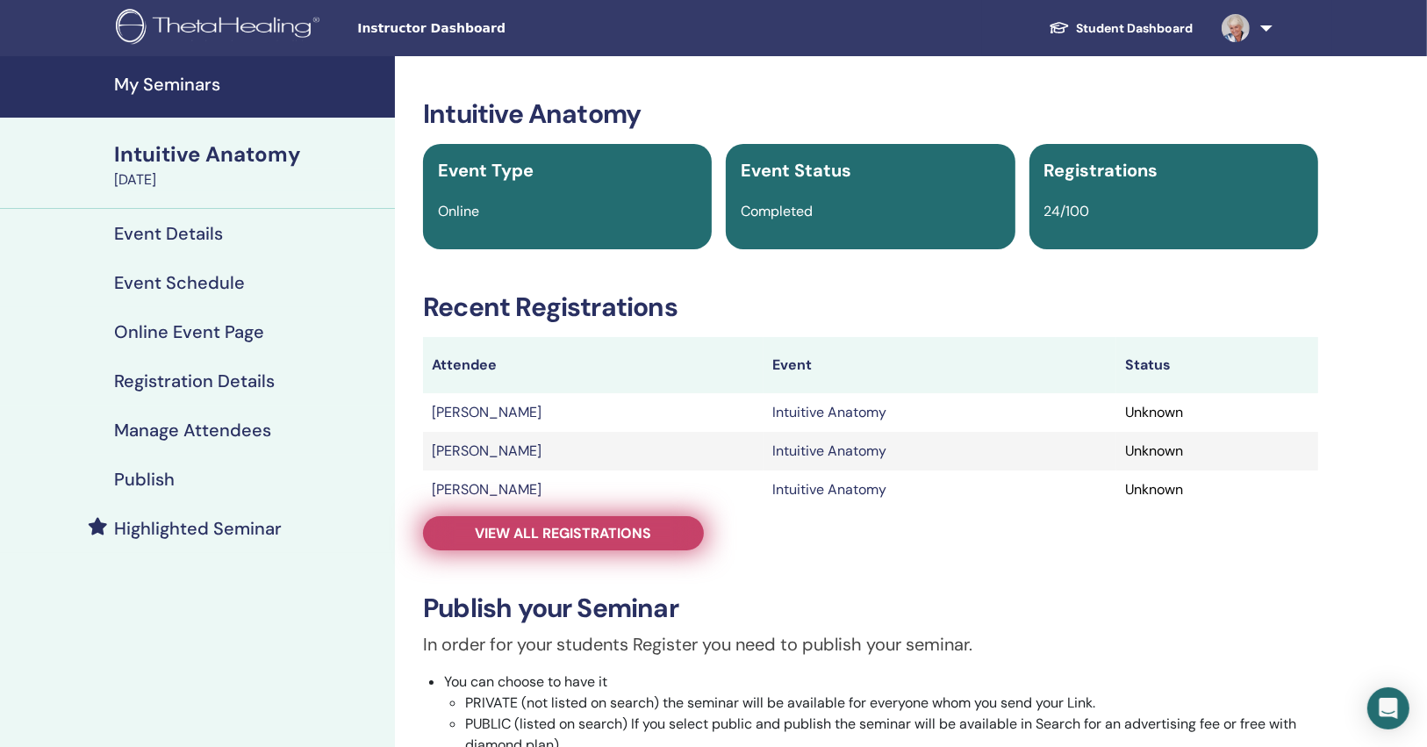
click at [631, 517] on link "View all registrations" at bounding box center [563, 533] width 281 height 34
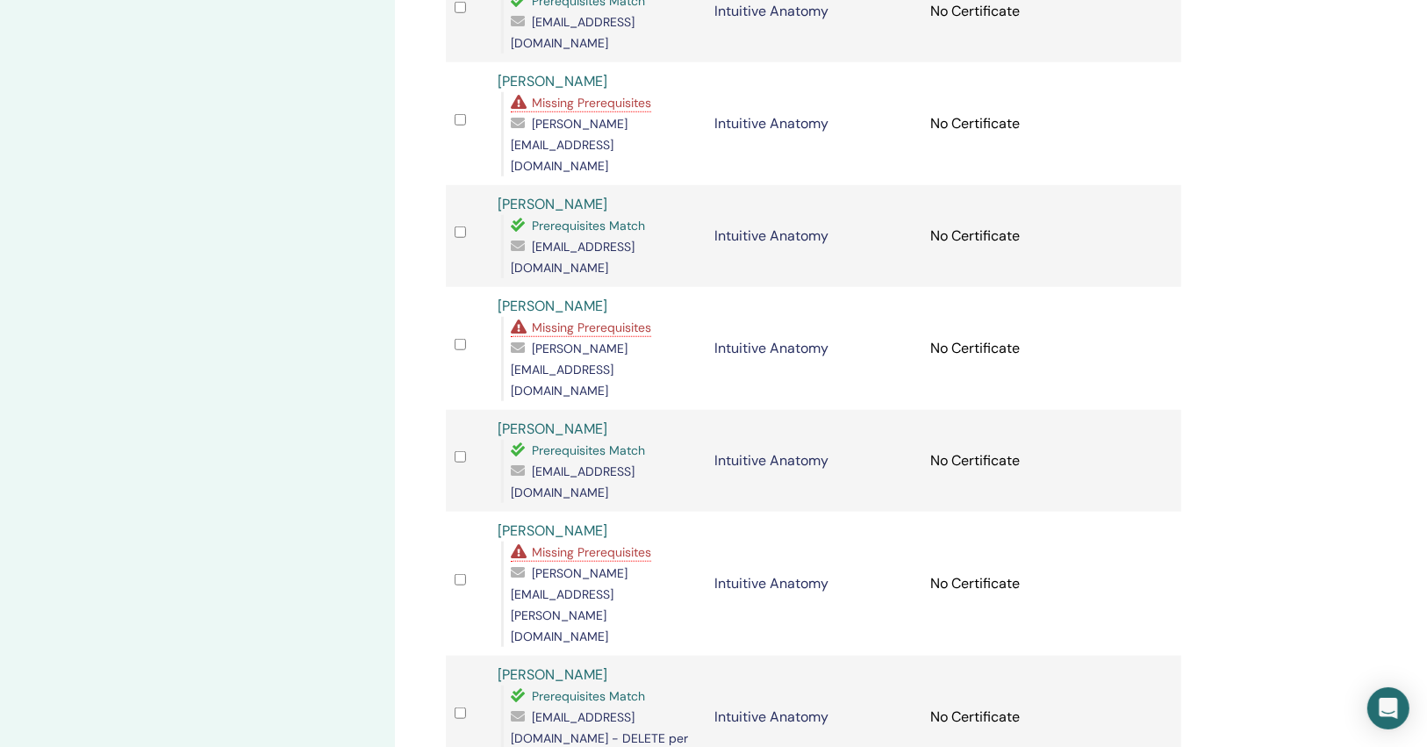
scroll to position [1545, 0]
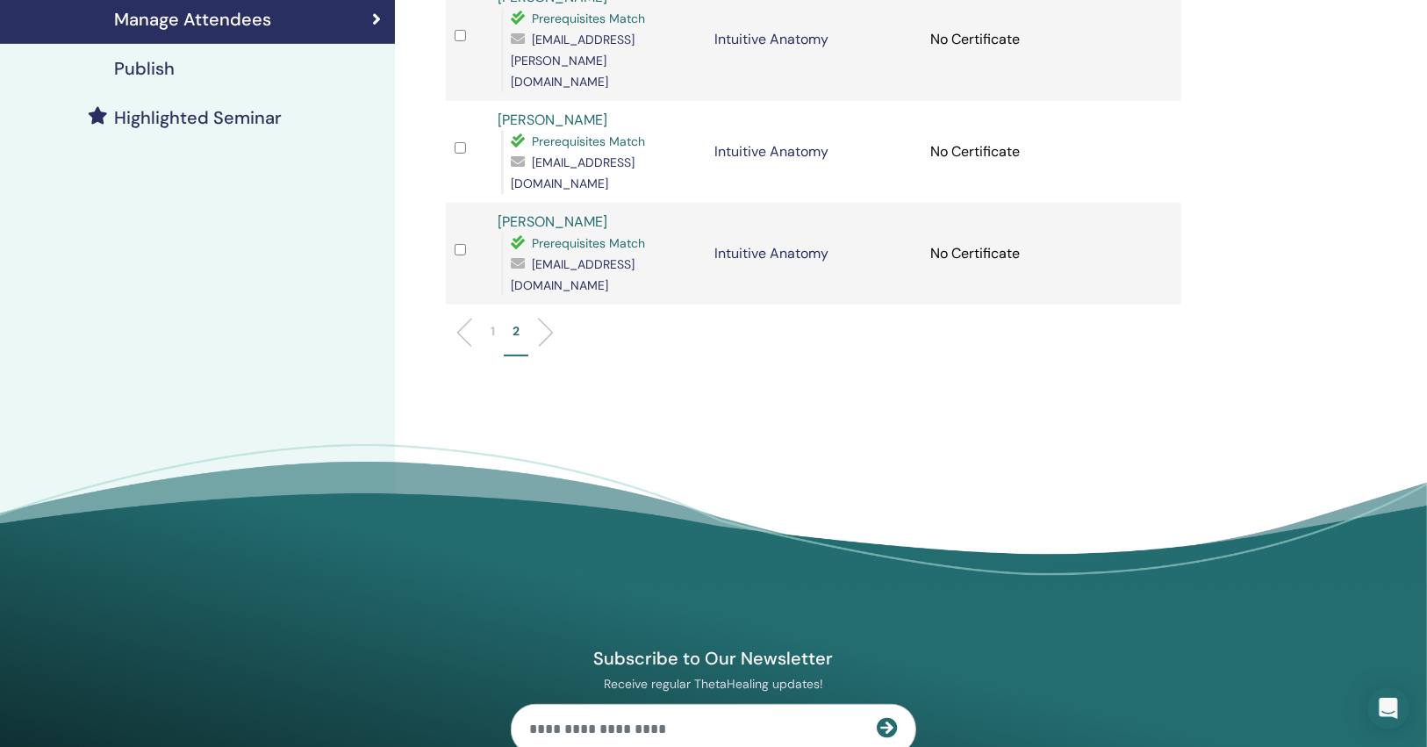
scroll to position [0, 0]
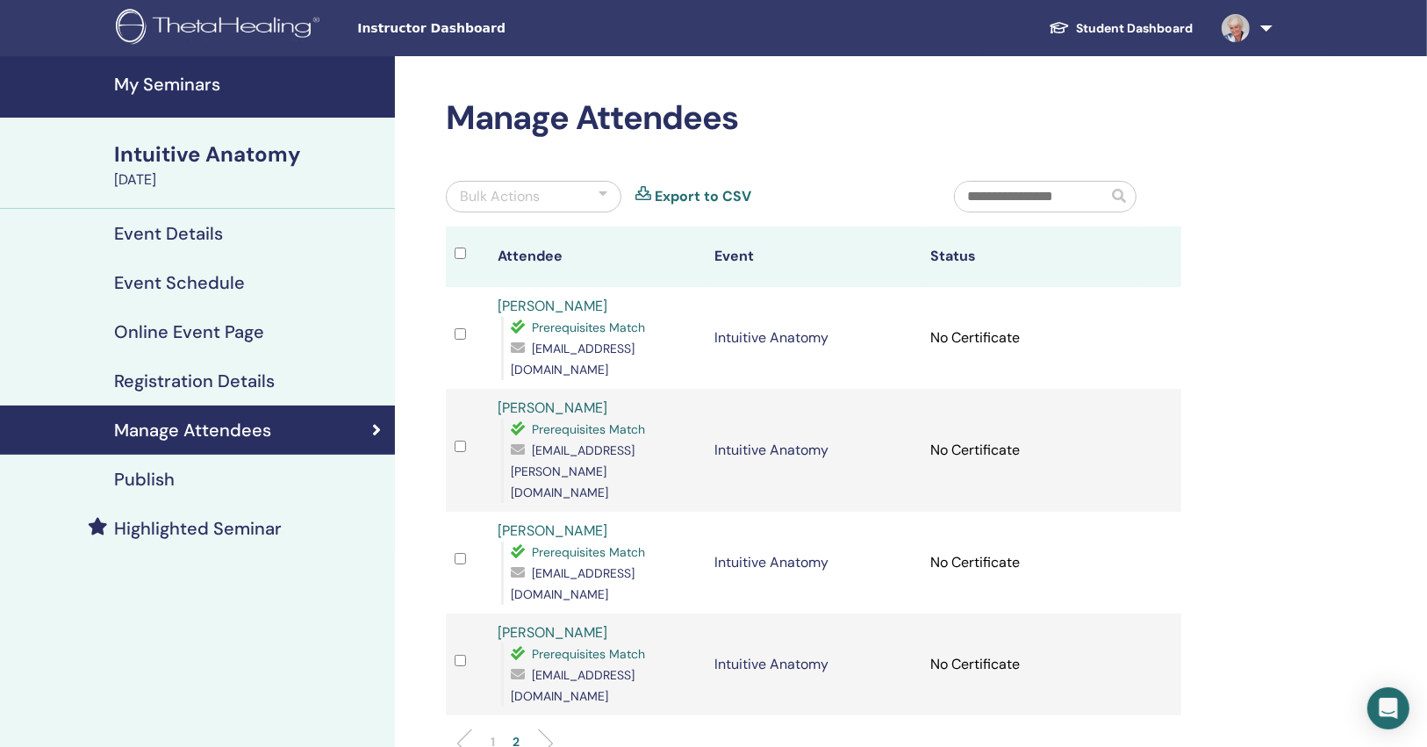
click at [493, 733] on p "1" at bounding box center [493, 742] width 4 height 18
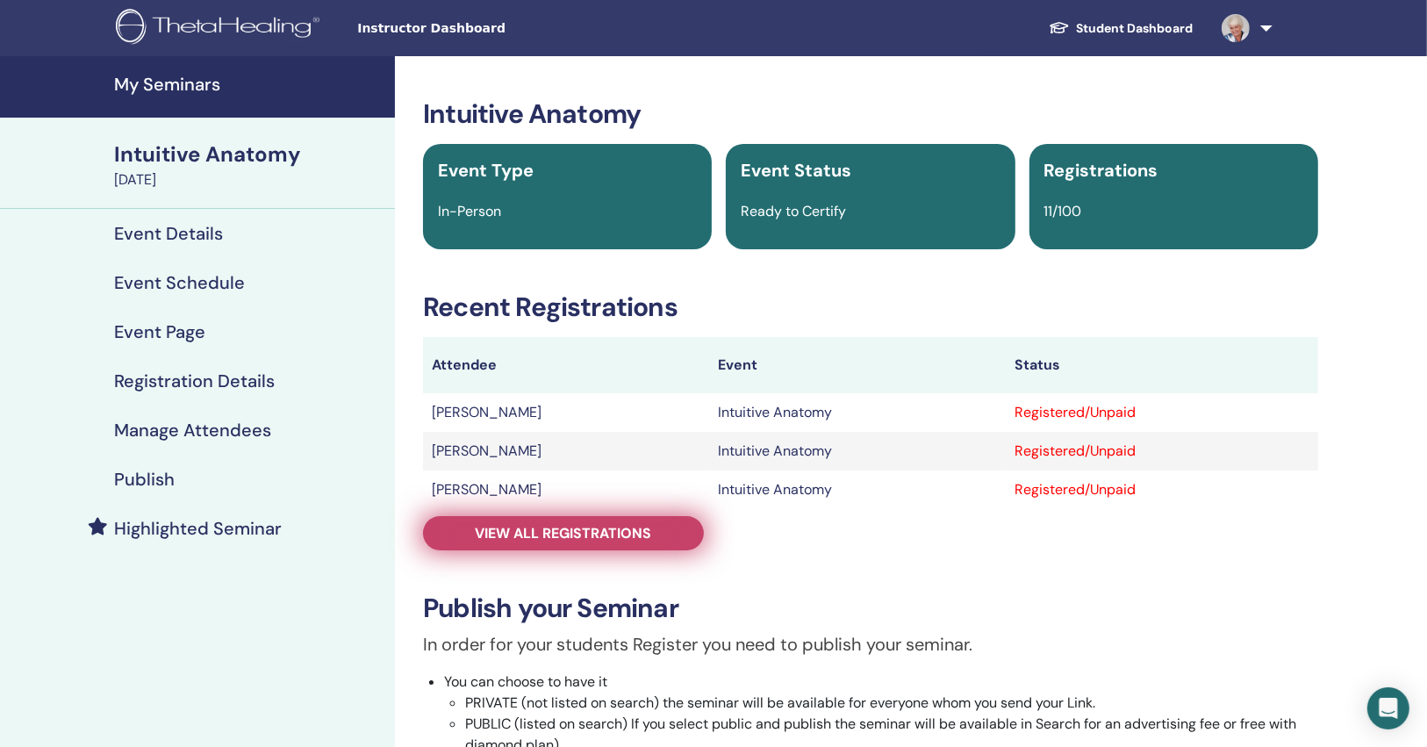
click at [657, 540] on link "View all registrations" at bounding box center [563, 533] width 281 height 34
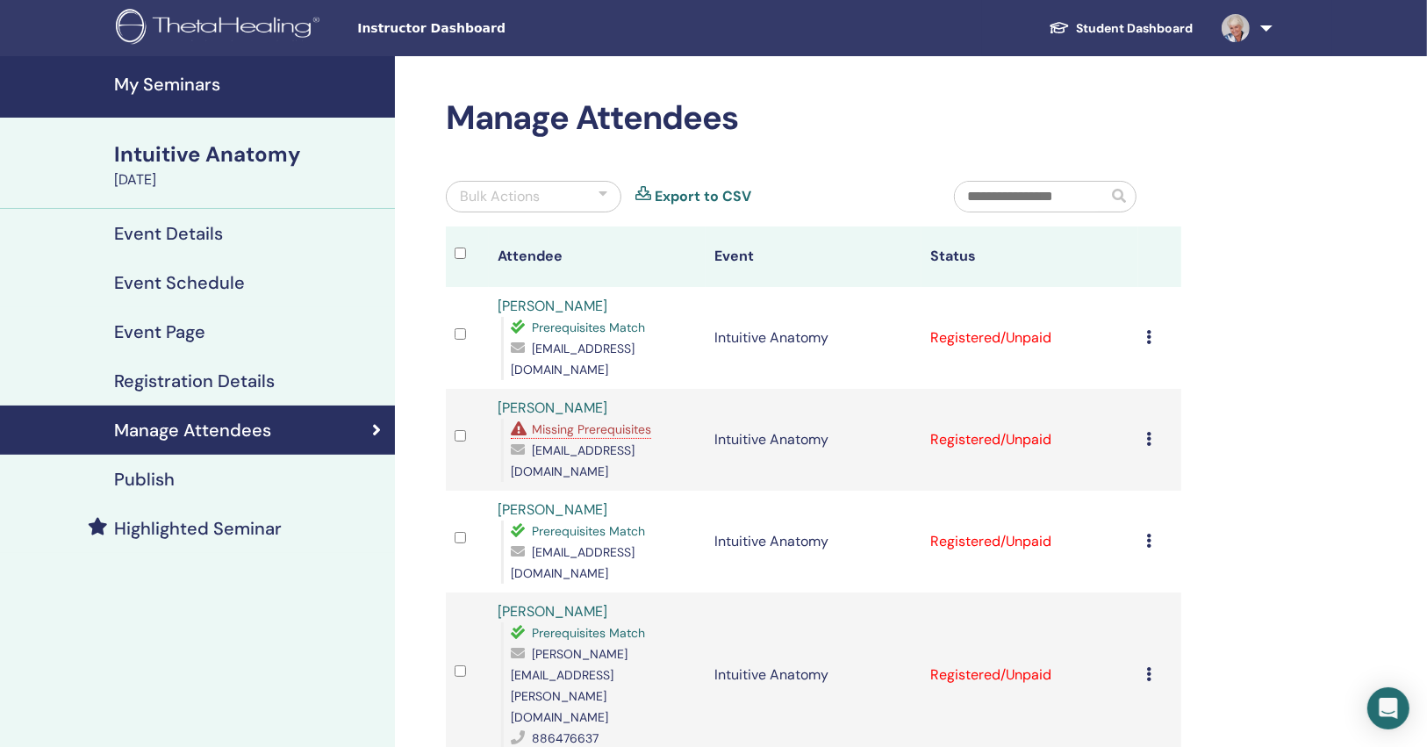
click at [1152, 531] on div "Cancel Registration Do not auto-certify Mark as Paid Mark as Unpaid Mark as Abs…" at bounding box center [1159, 541] width 25 height 21
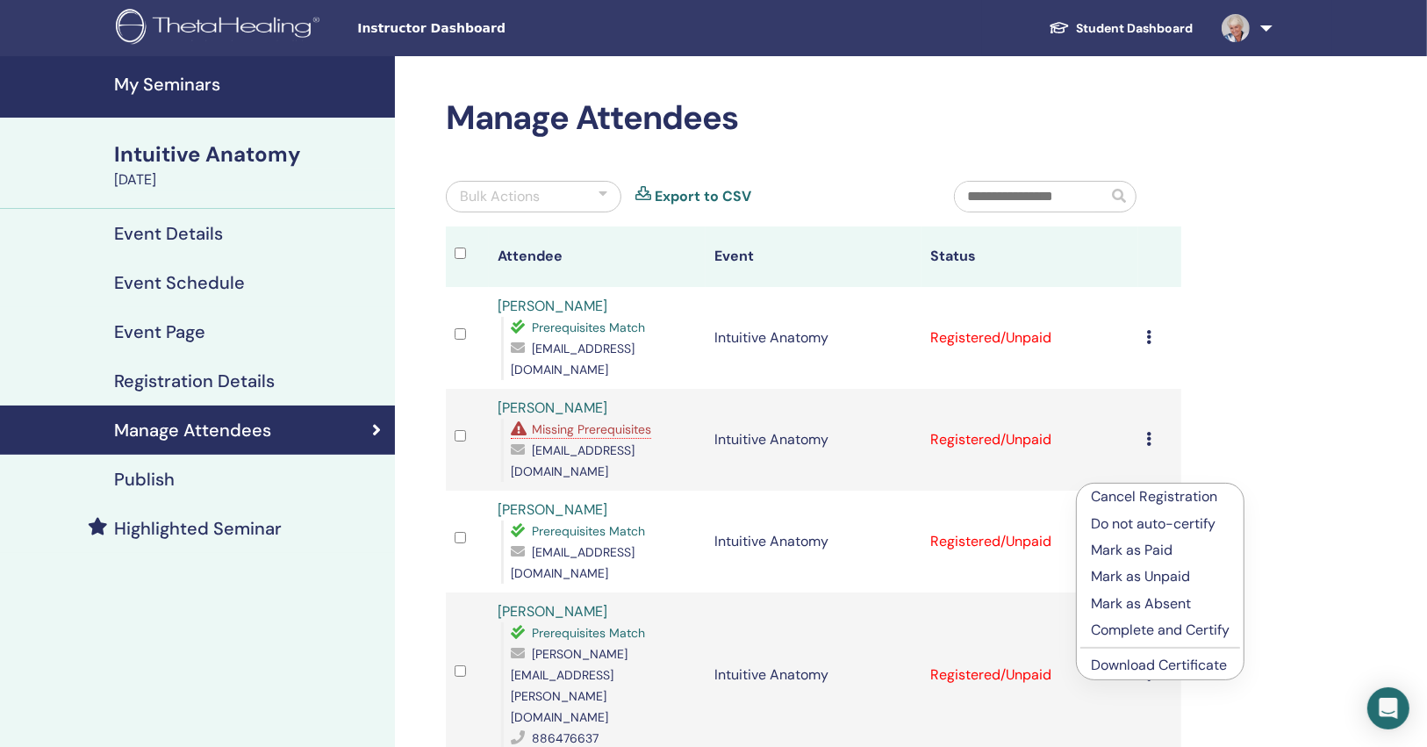
click at [1138, 628] on p "Complete and Certify" at bounding box center [1160, 630] width 139 height 21
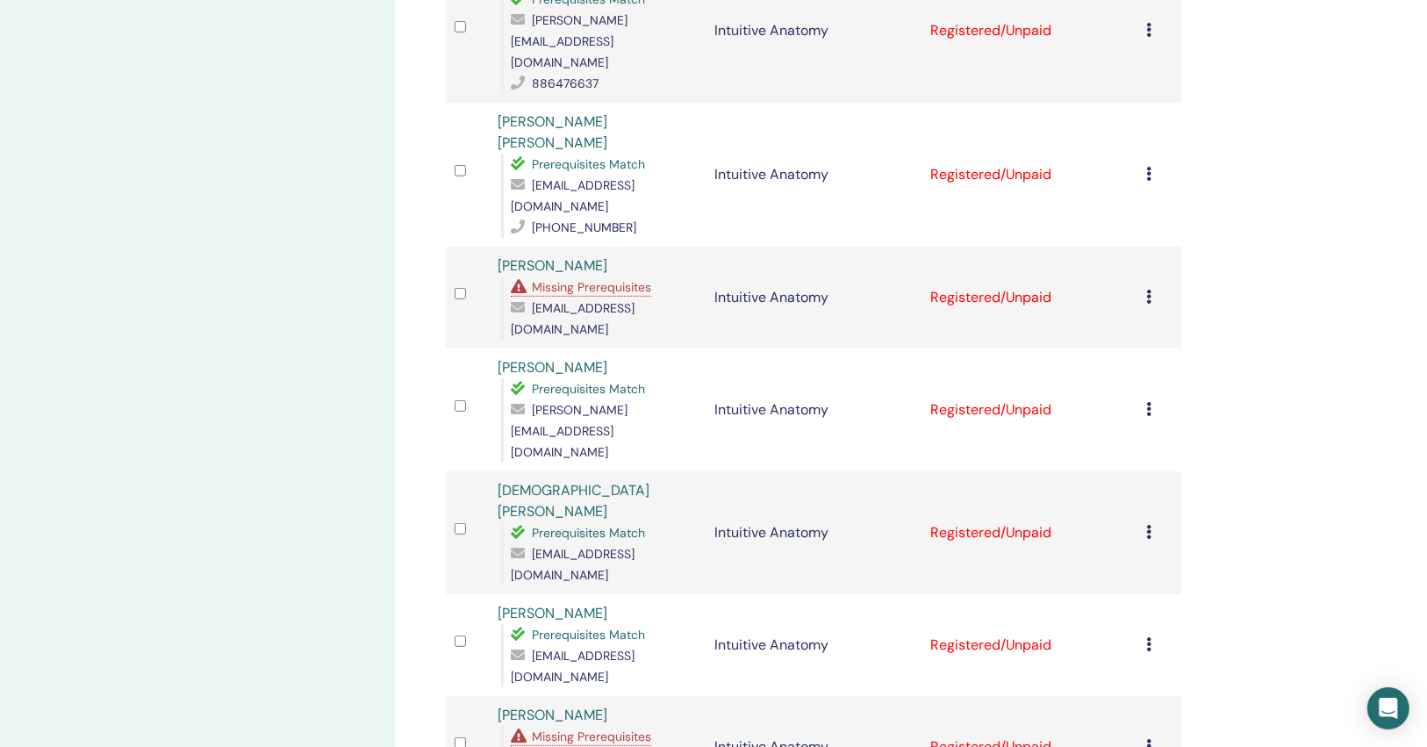
scroll to position [702, 0]
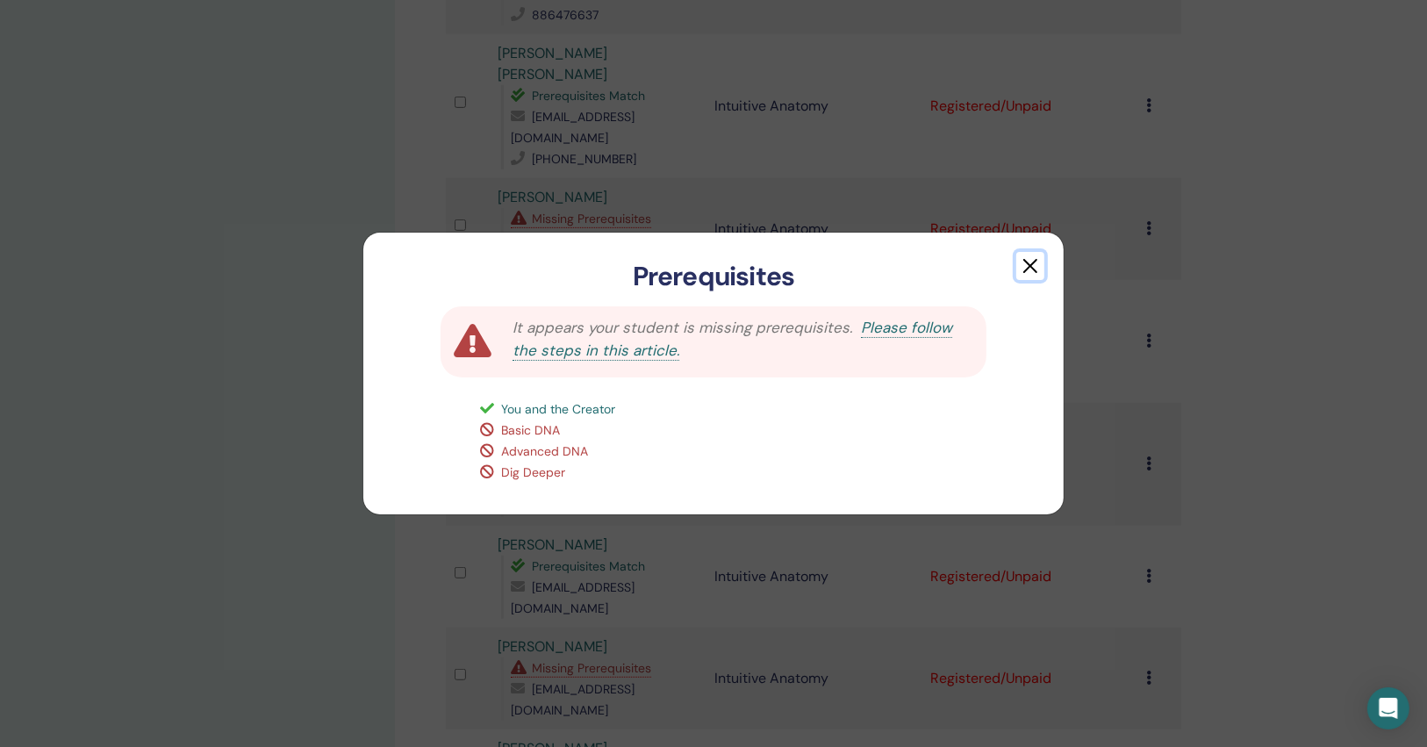
click at [1017, 261] on button "button" at bounding box center [1030, 266] width 28 height 28
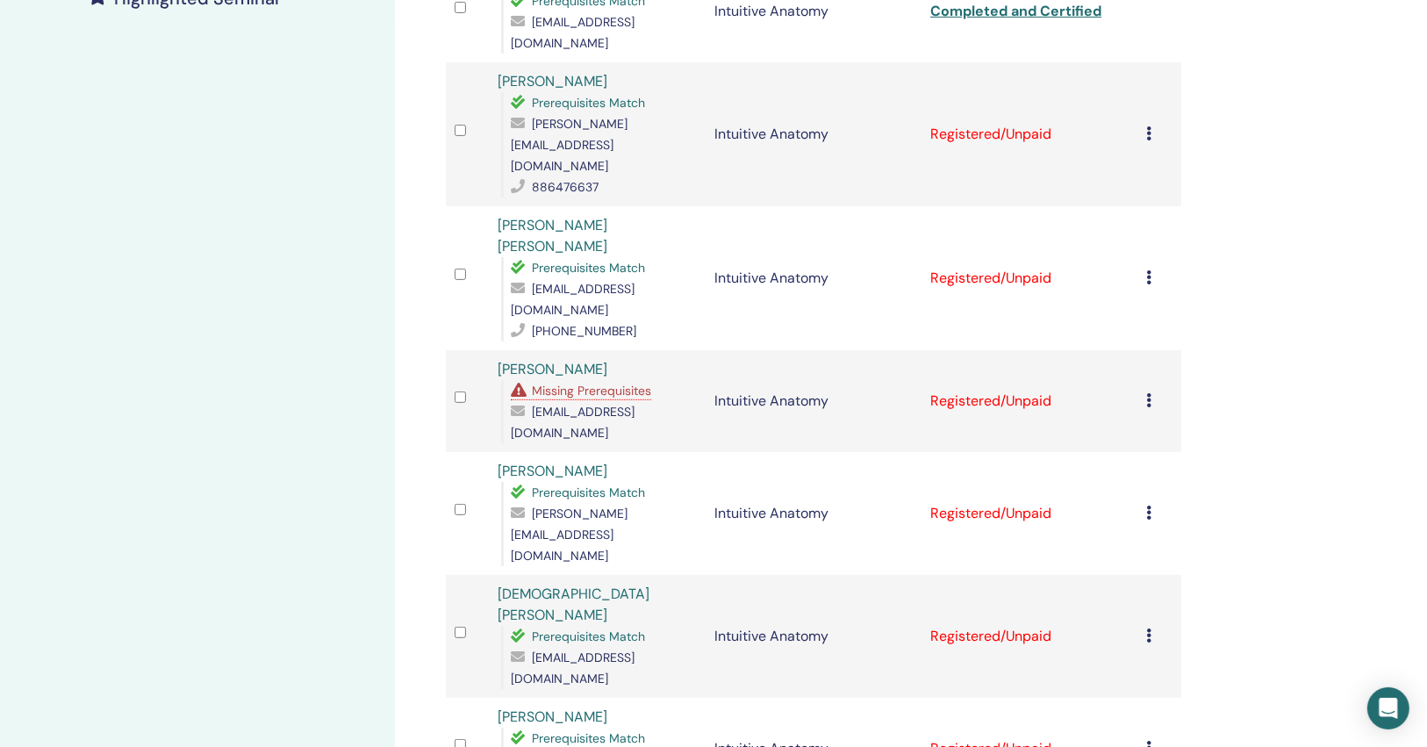
scroll to position [0, 0]
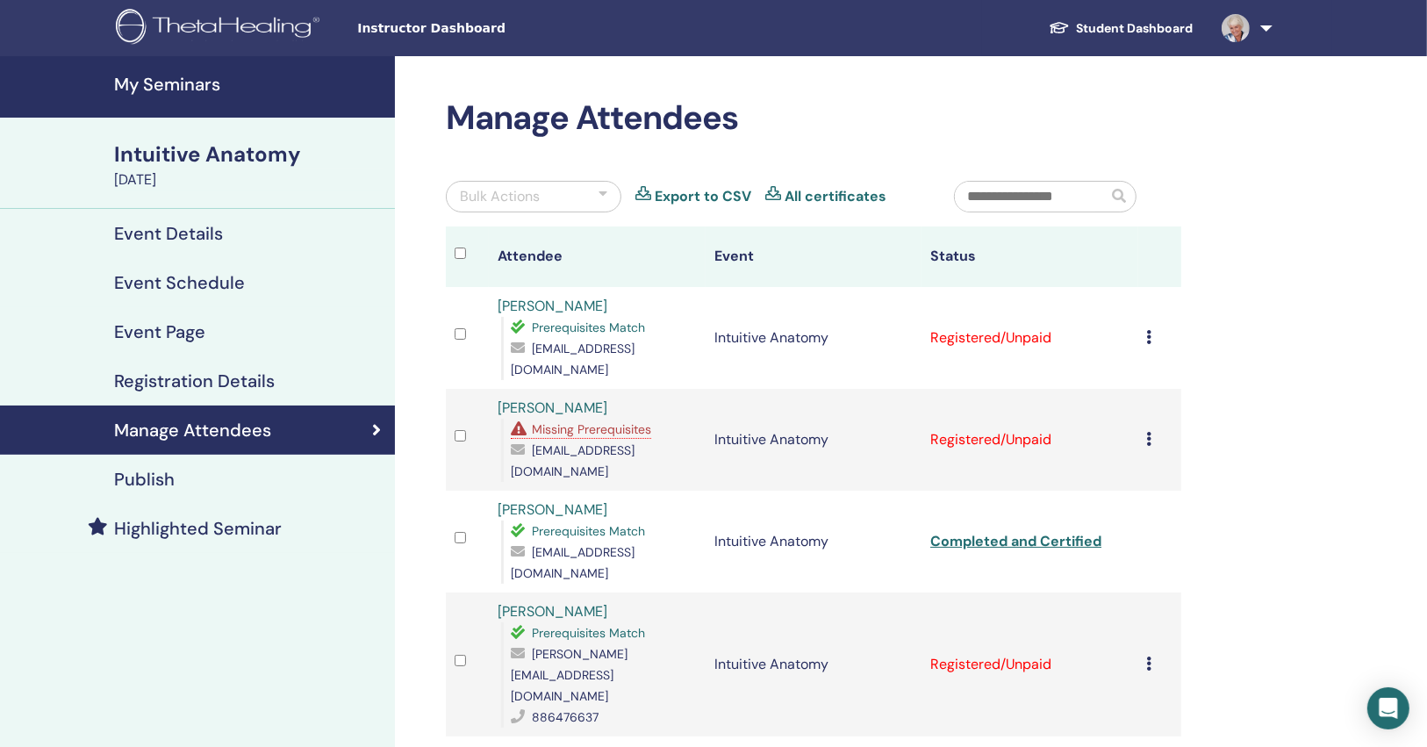
drag, startPoint x: 933, startPoint y: 374, endPoint x: 941, endPoint y: 170, distance: 203.8
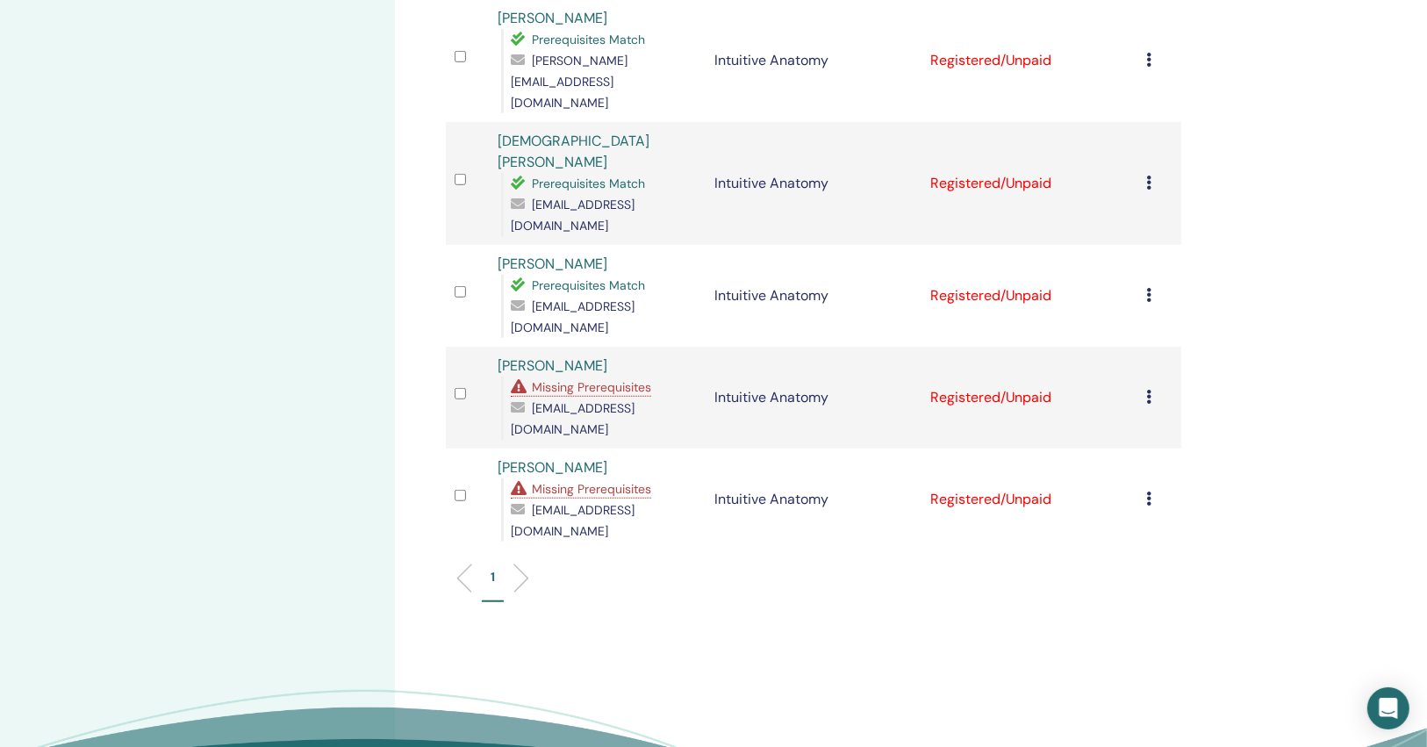
scroll to position [843, 0]
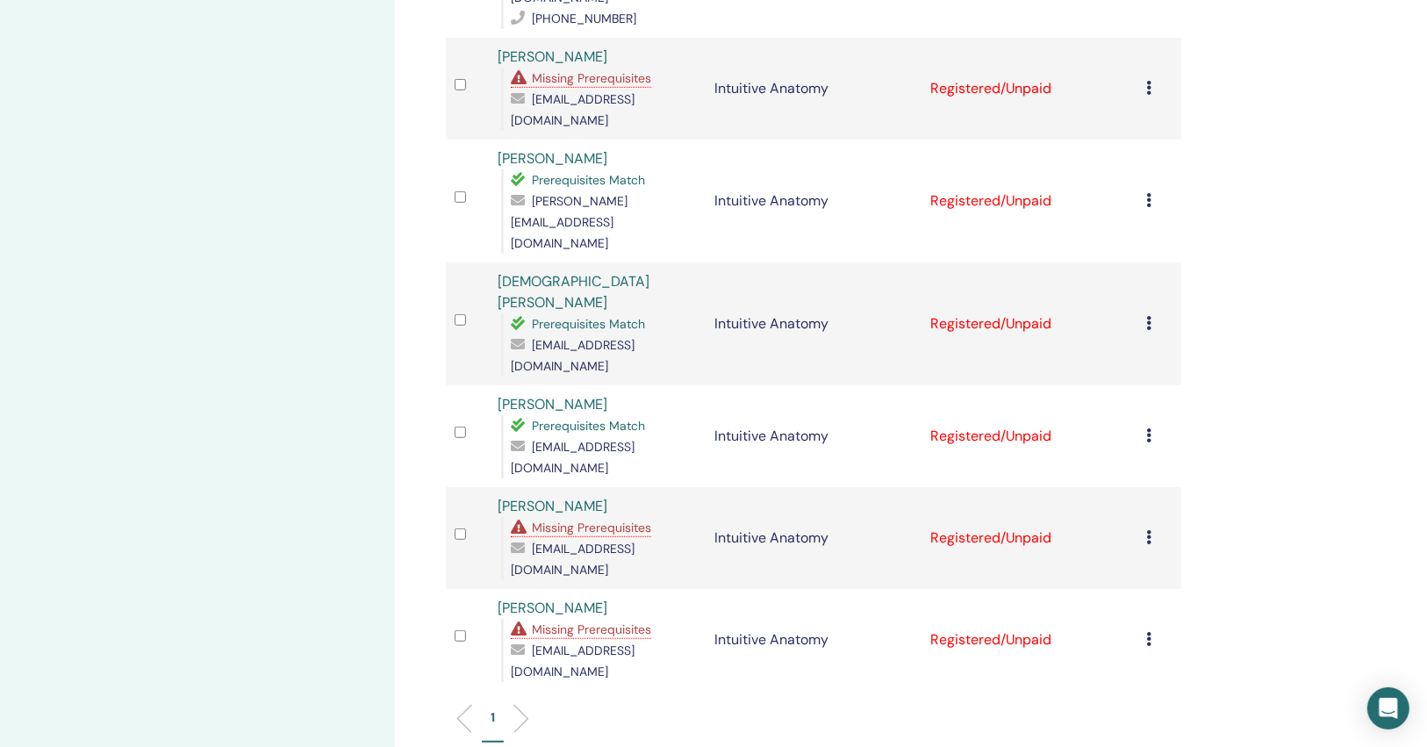
click at [566, 395] on link "Marta Górecka" at bounding box center [553, 404] width 110 height 18
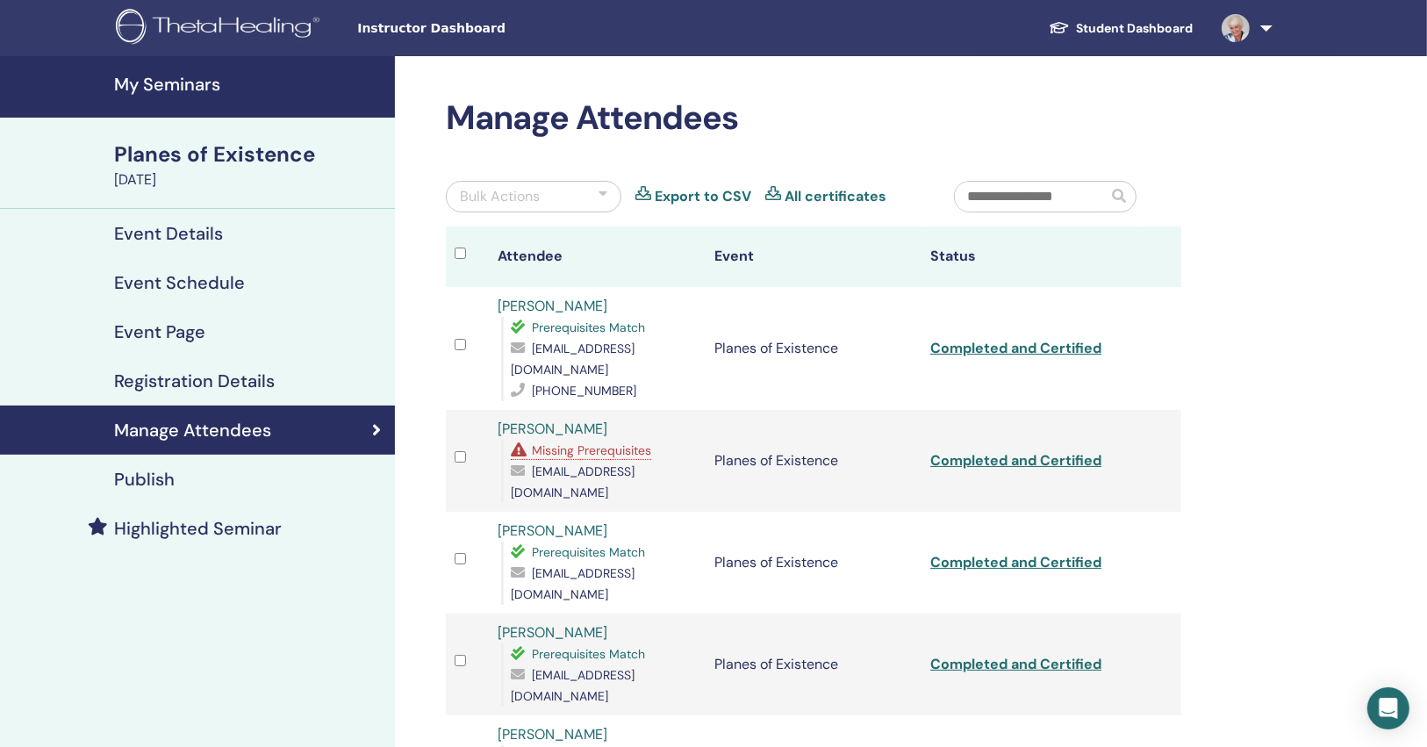
drag, startPoint x: 184, startPoint y: 325, endPoint x: 263, endPoint y: 18, distance: 317.2
click at [181, 88] on h4 "My Seminars" at bounding box center [249, 84] width 270 height 21
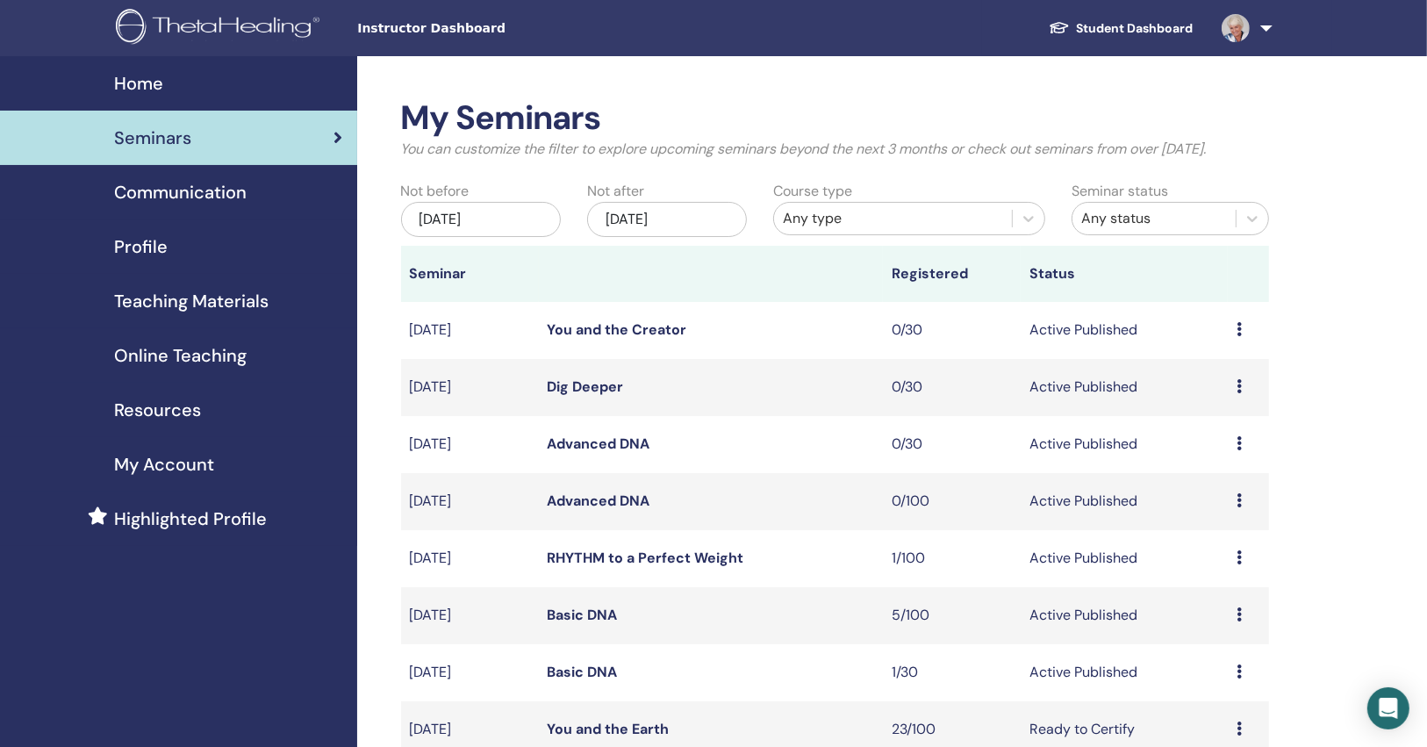
click at [709, 229] on div "[DATE]" at bounding box center [667, 219] width 160 height 35
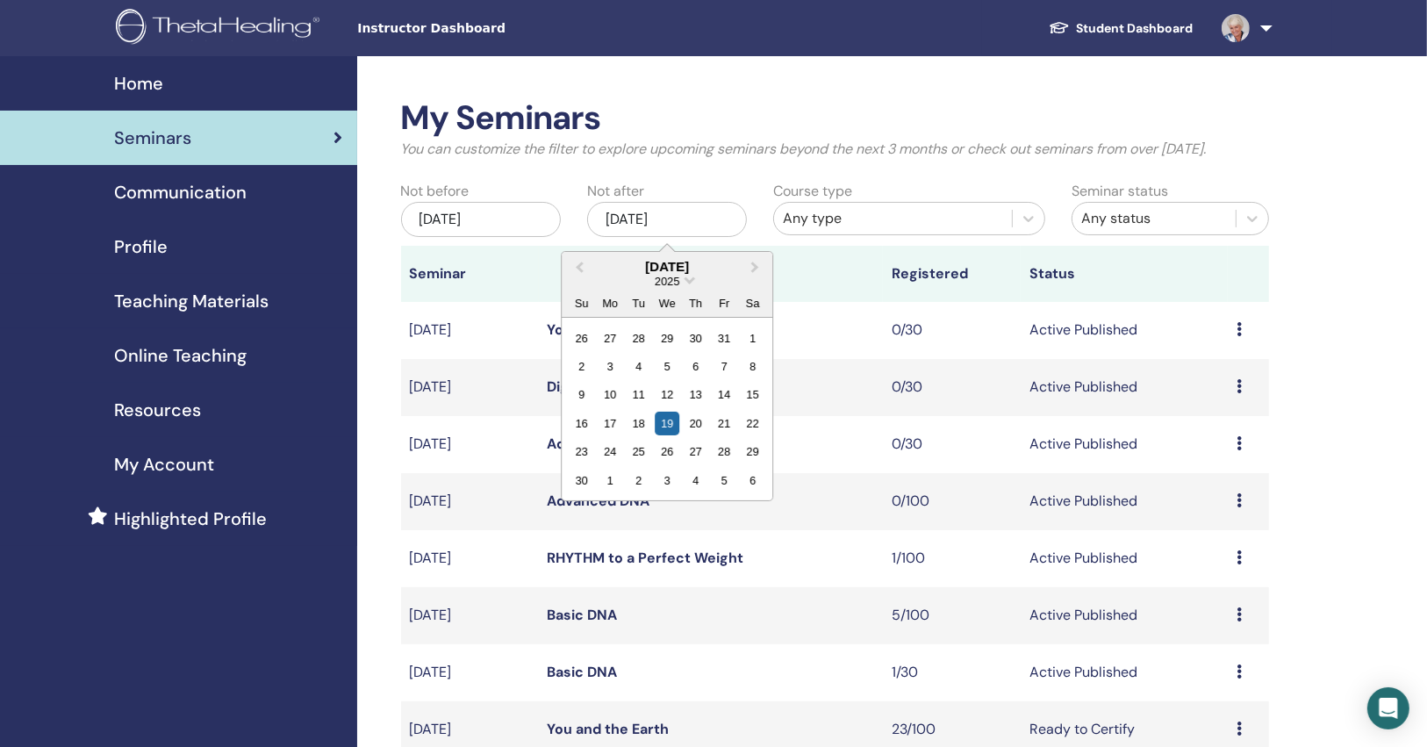
click at [814, 208] on div "Any type" at bounding box center [893, 218] width 220 height 21
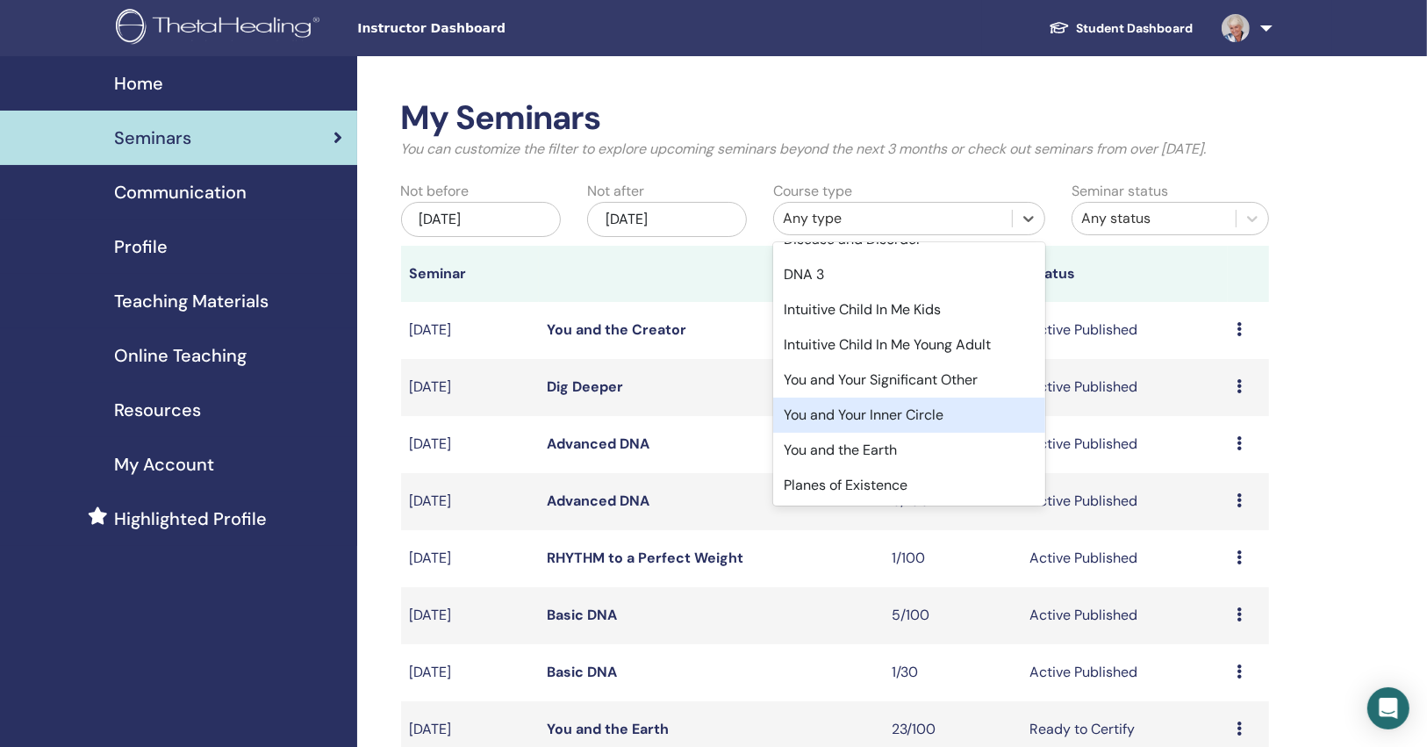
scroll to position [255, 0]
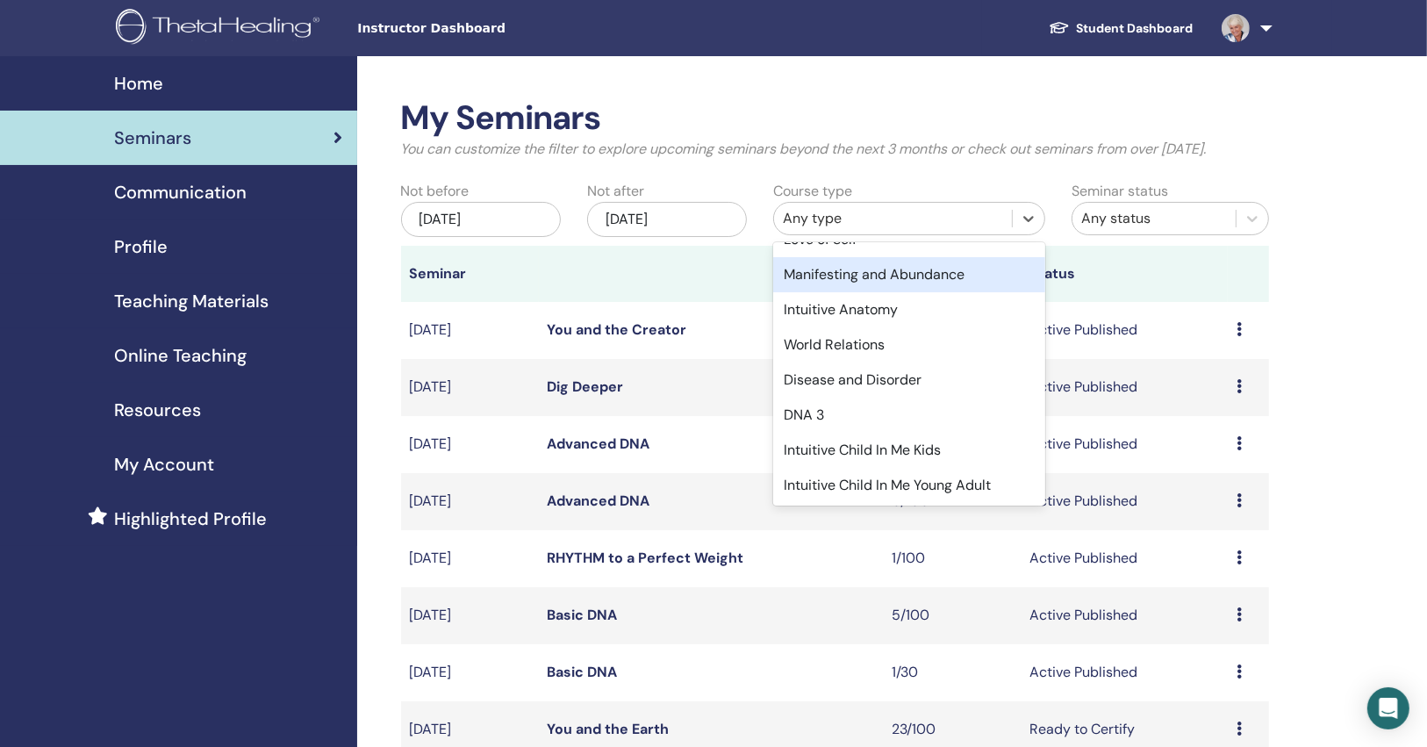
click at [879, 290] on div "Manifesting and Abundance" at bounding box center [909, 274] width 272 height 35
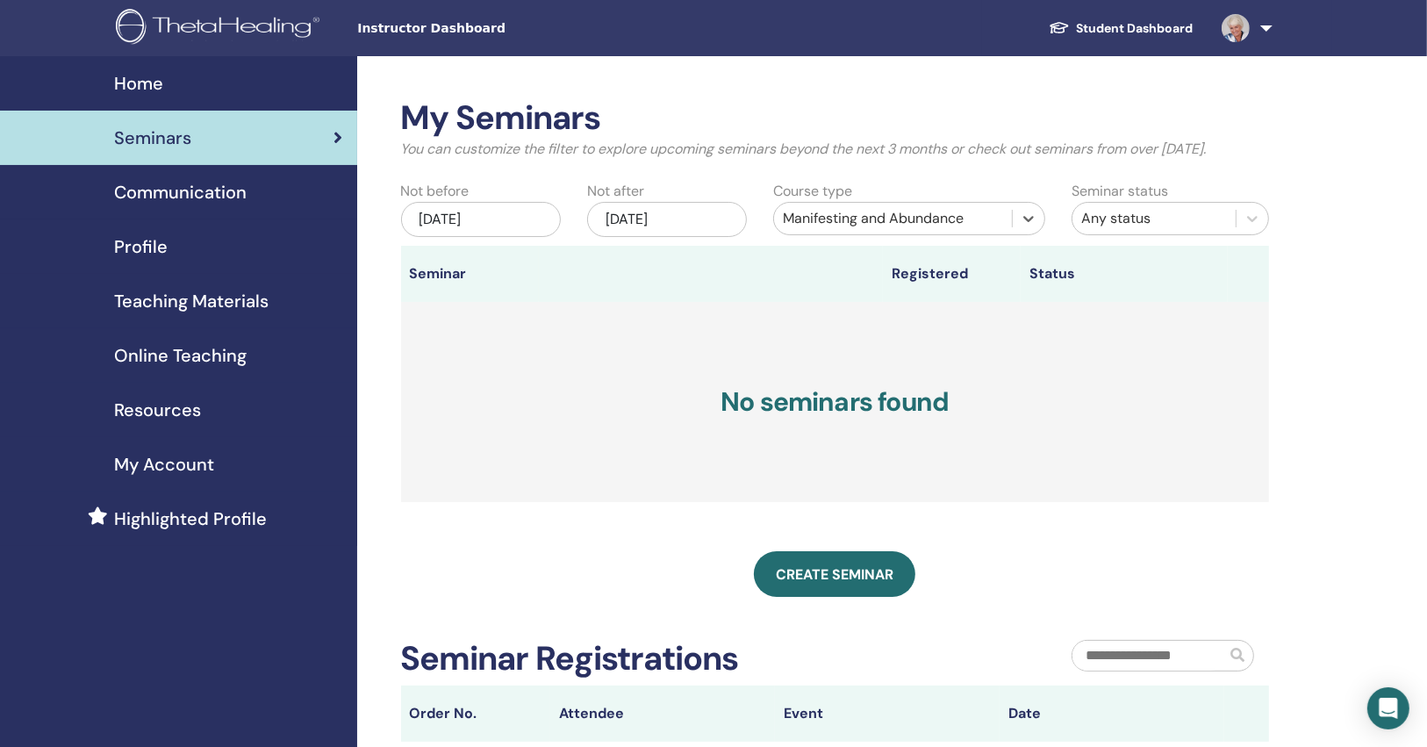
click at [518, 220] on div "May/19, 2025" at bounding box center [481, 219] width 160 height 35
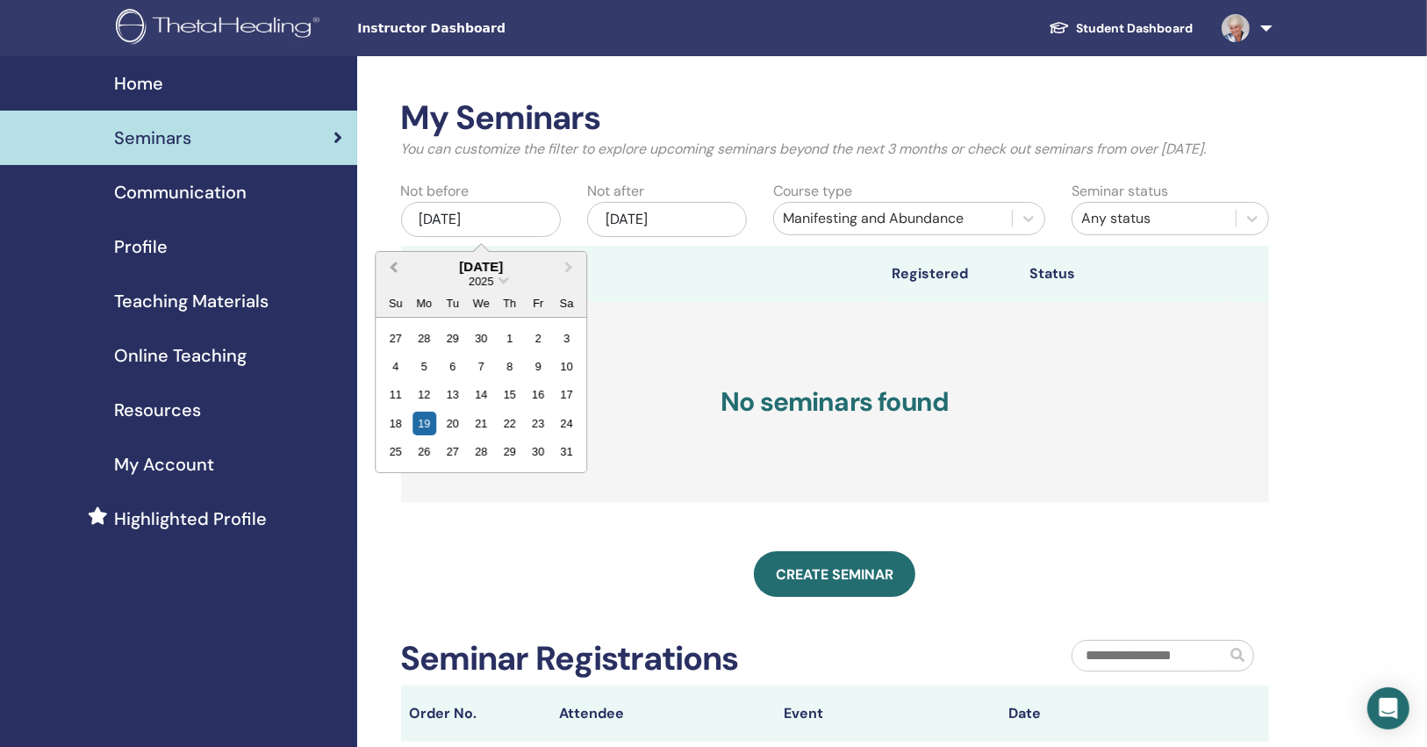
click at [386, 270] on button "Previous Month" at bounding box center [391, 268] width 28 height 28
click at [387, 270] on button "Previous Month" at bounding box center [391, 268] width 28 height 28
click at [399, 263] on button "Previous Month" at bounding box center [391, 268] width 28 height 28
click at [393, 263] on span "Previous Month" at bounding box center [393, 266] width 0 height 18
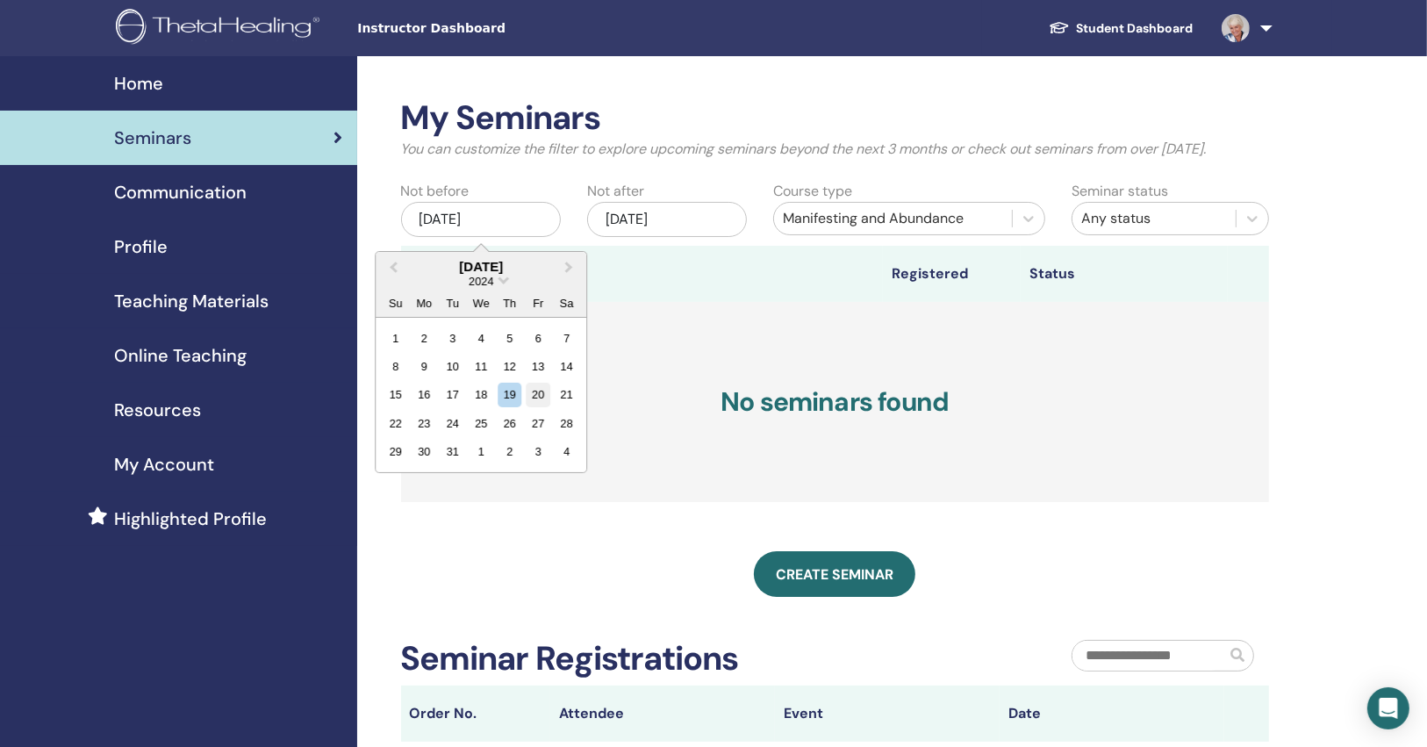
click at [534, 399] on div "20" at bounding box center [538, 395] width 24 height 24
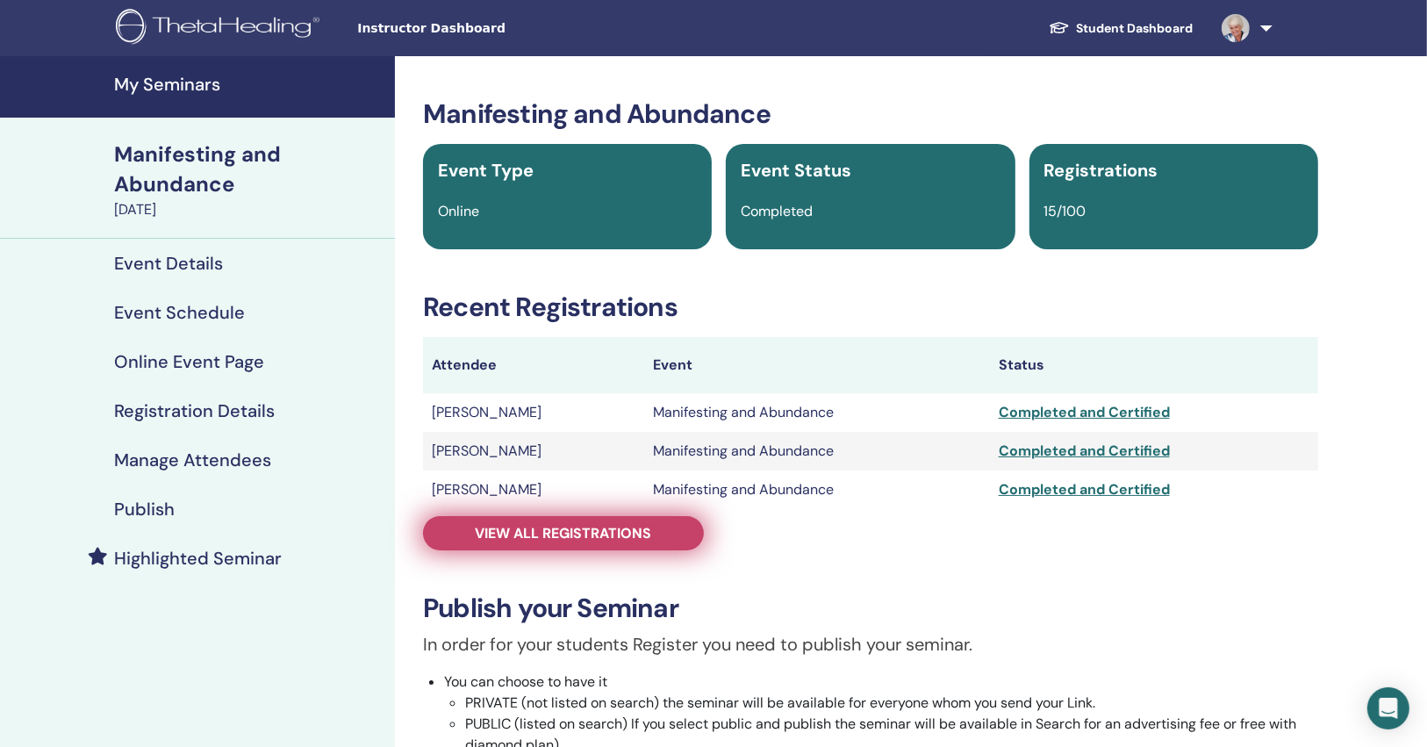
click at [592, 535] on span "View all registrations" at bounding box center [564, 533] width 176 height 18
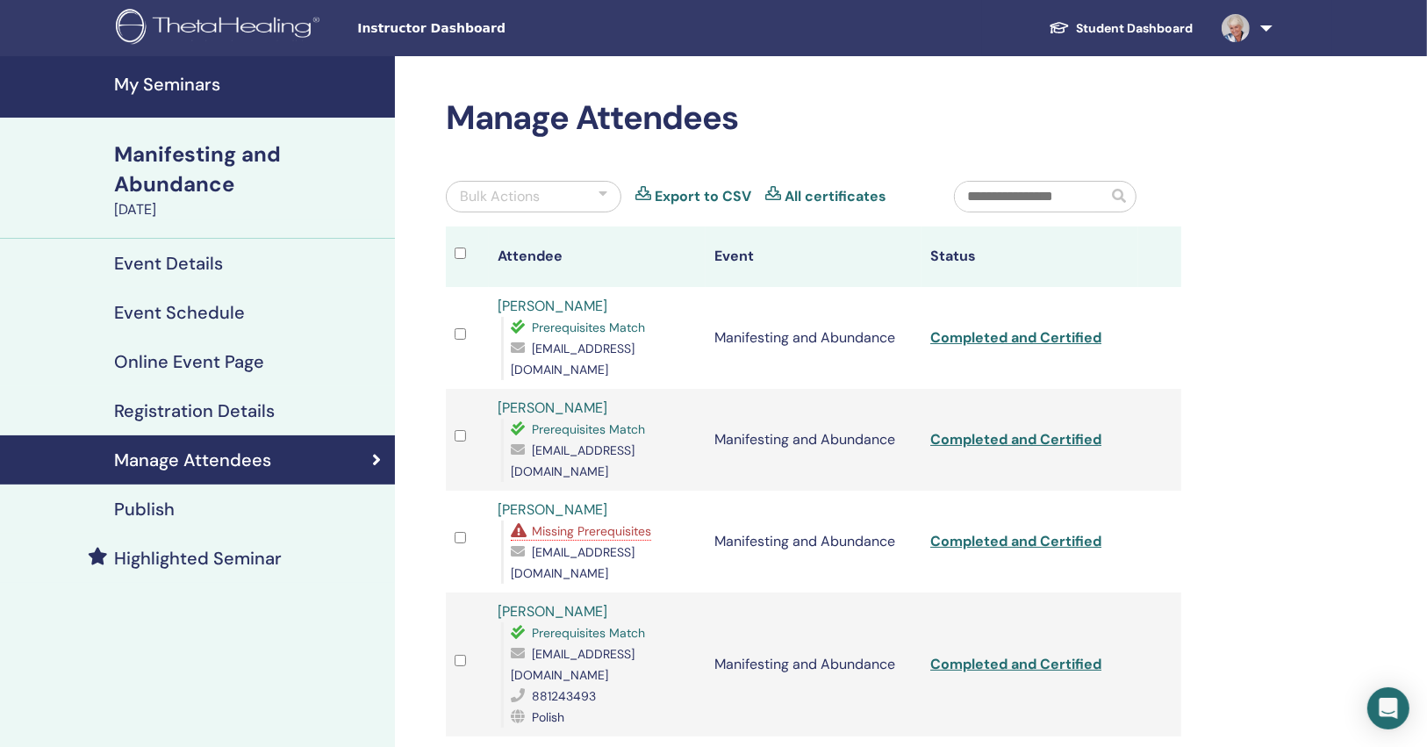
scroll to position [421, 0]
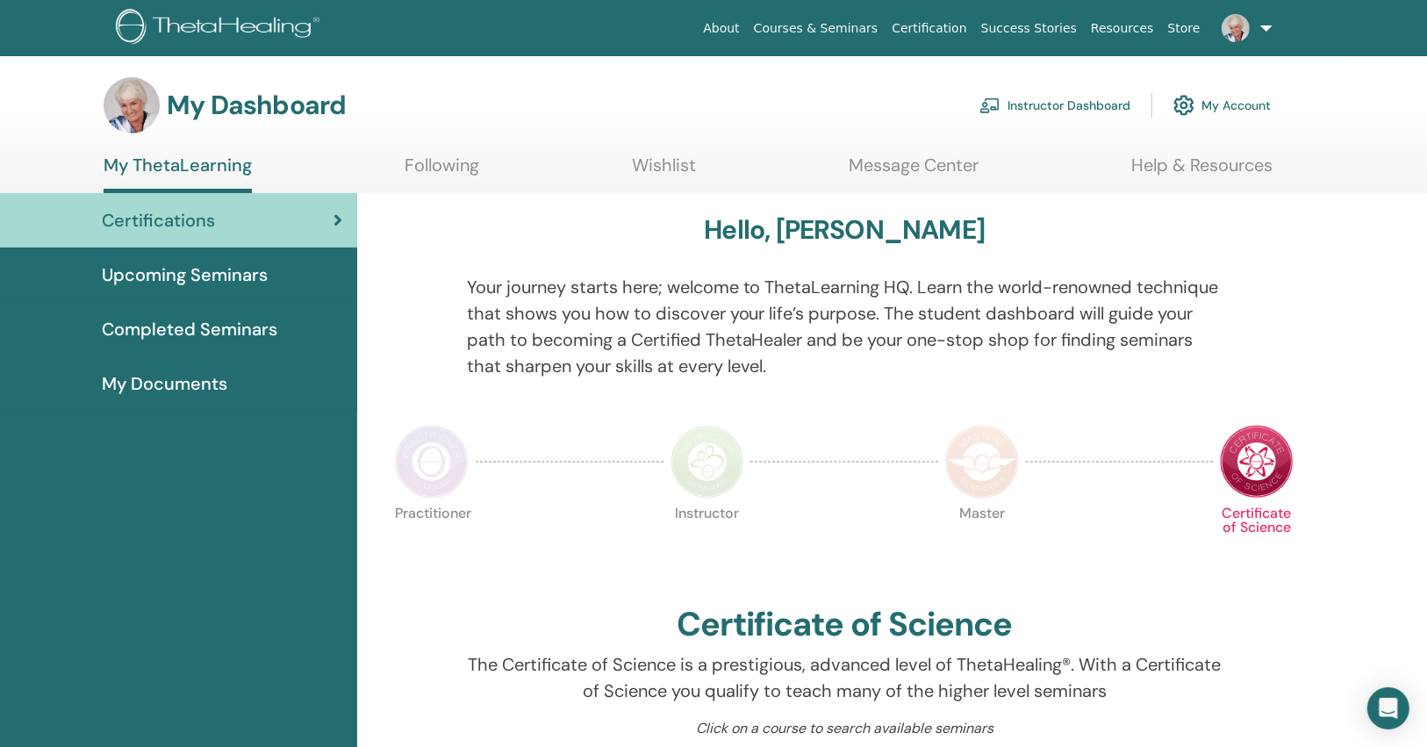
click at [1023, 103] on link "Instructor Dashboard" at bounding box center [1055, 105] width 151 height 39
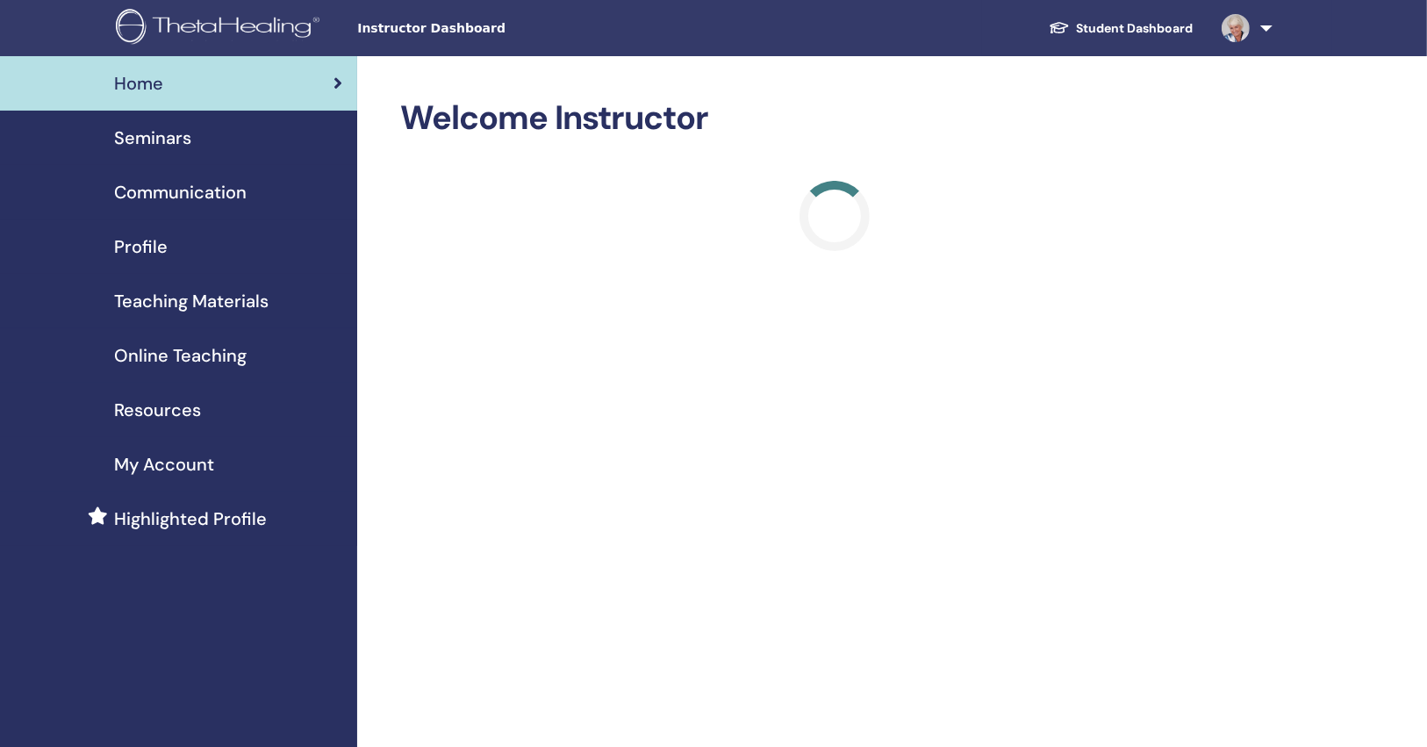
click at [246, 156] on link "Seminars" at bounding box center [178, 138] width 357 height 54
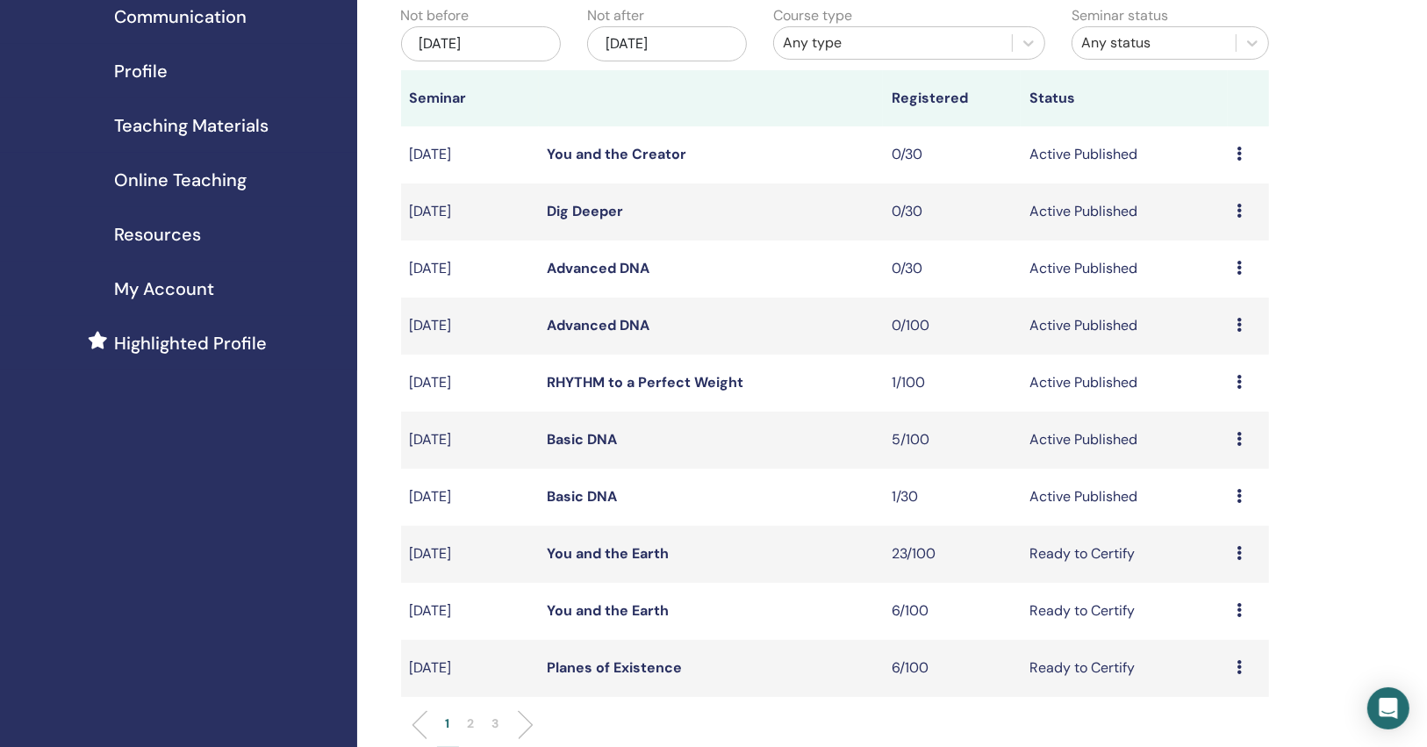
scroll to position [421, 0]
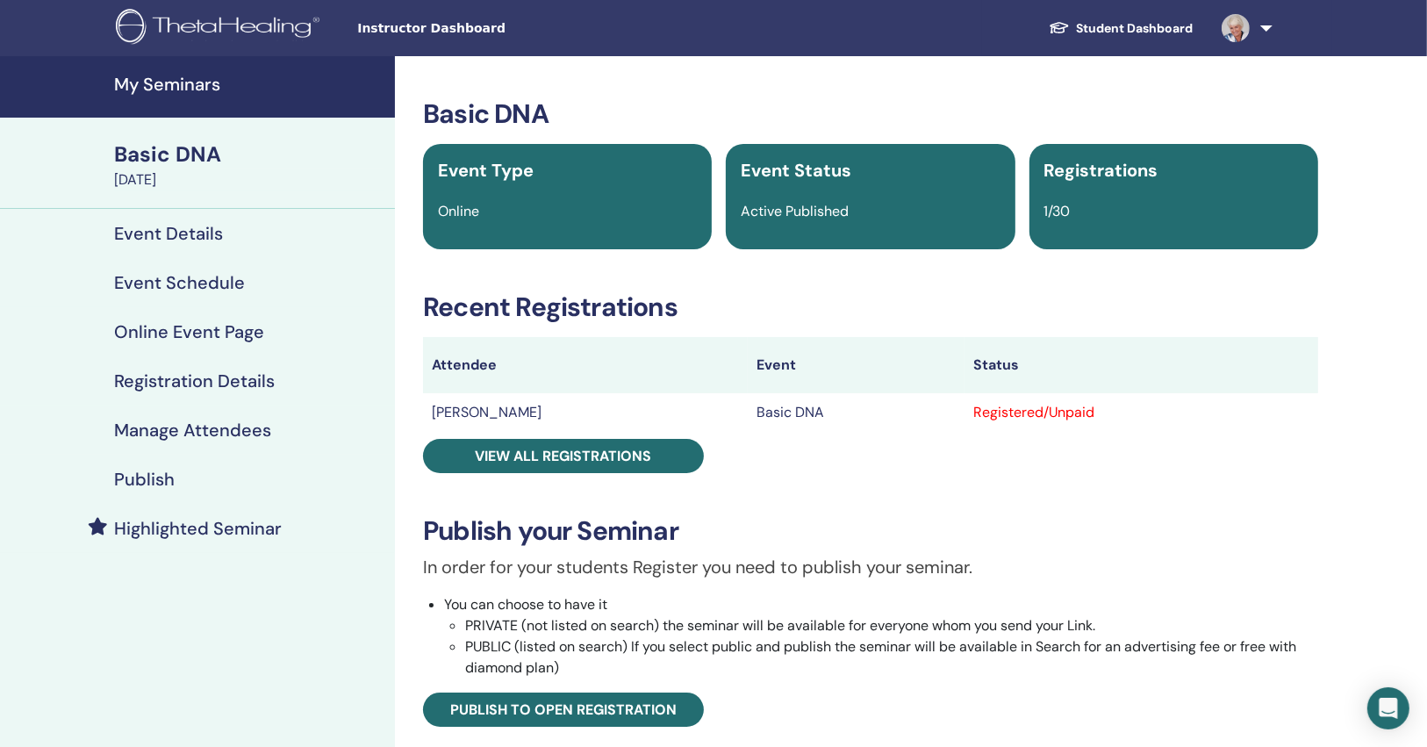
click at [191, 239] on h4 "Event Details" at bounding box center [168, 233] width 109 height 21
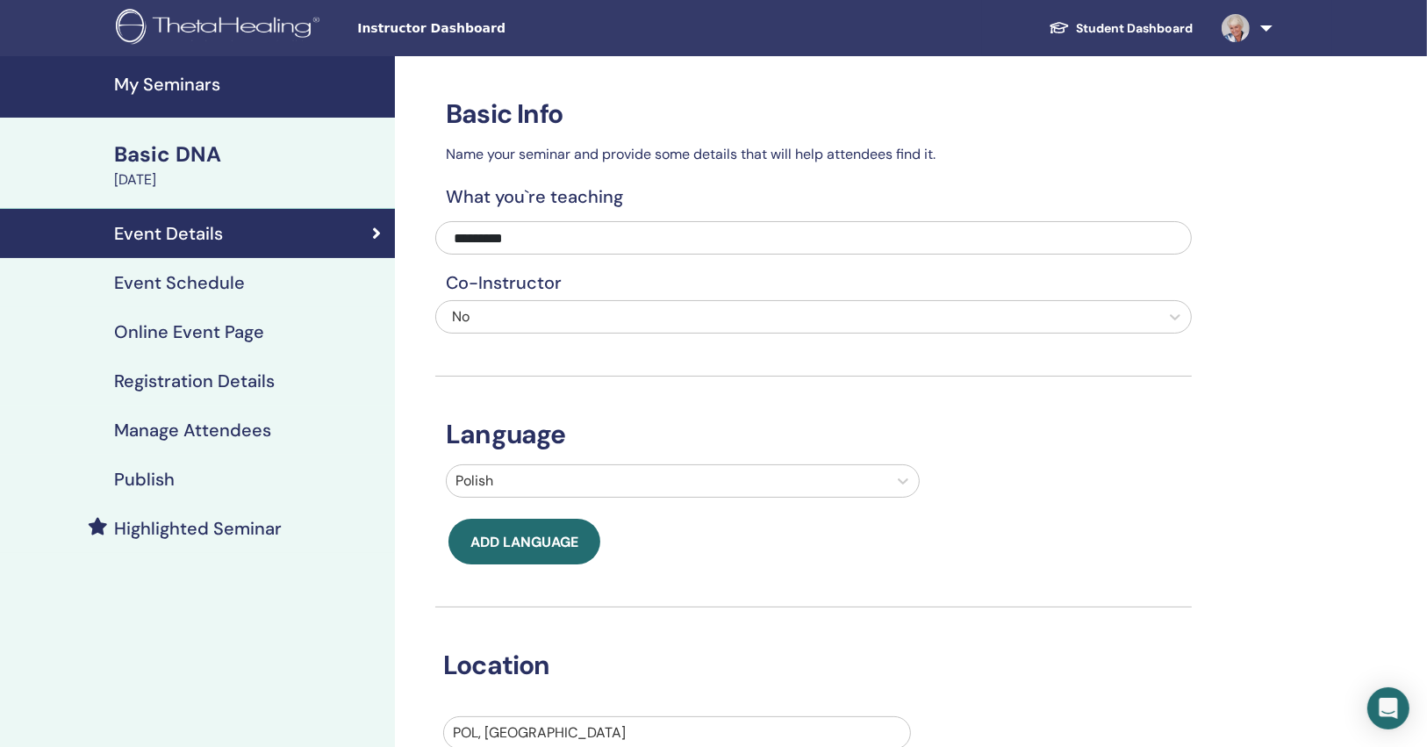
click at [196, 485] on div "Publish" at bounding box center [197, 479] width 367 height 21
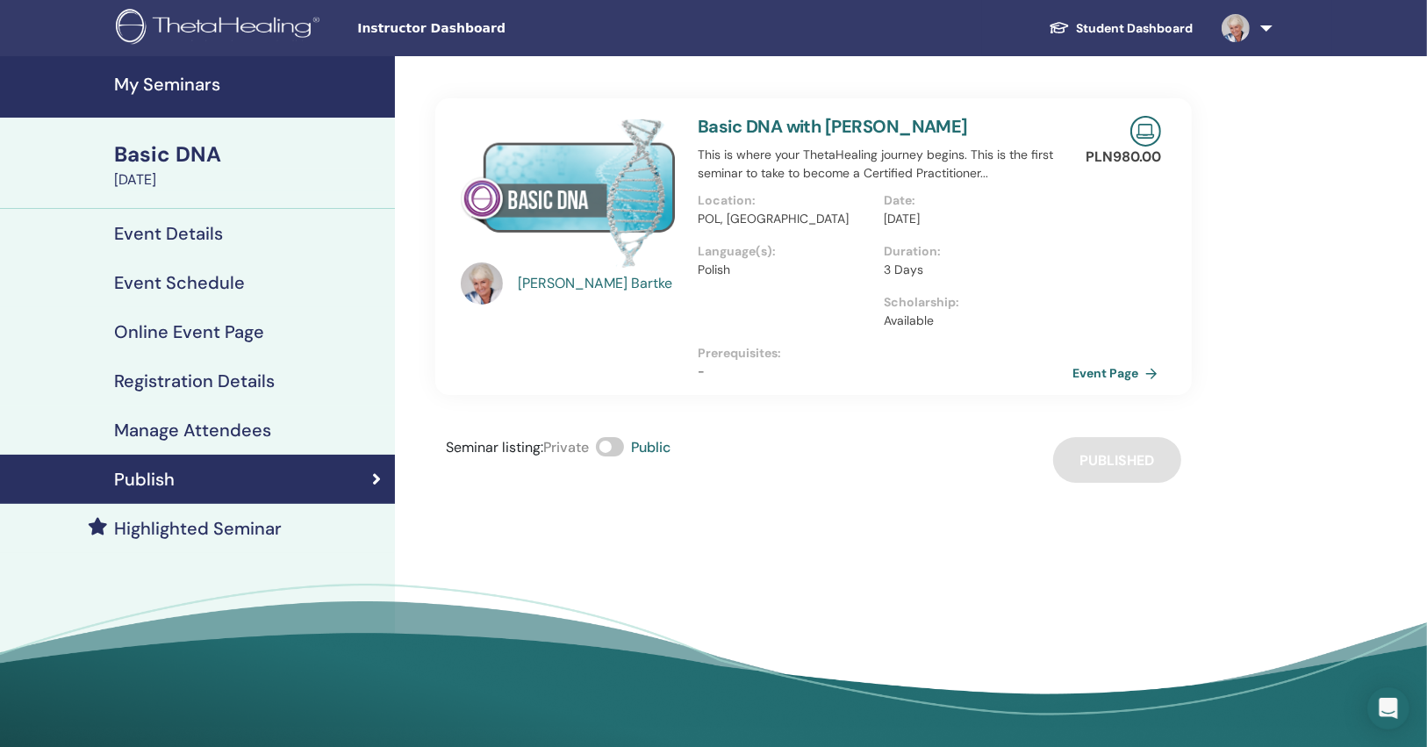
click at [1109, 369] on link "Event Page" at bounding box center [1119, 373] width 92 height 26
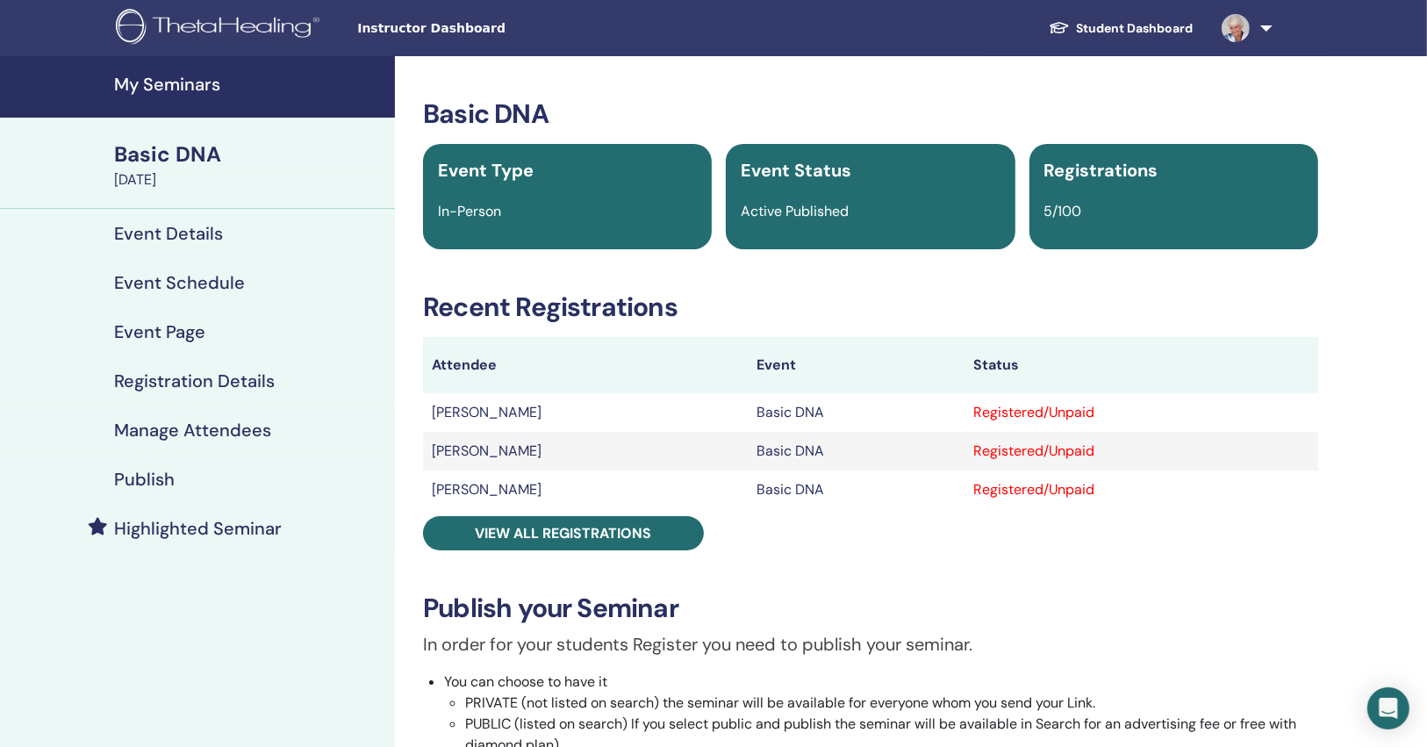
click at [251, 246] on link "Event Details" at bounding box center [197, 233] width 395 height 49
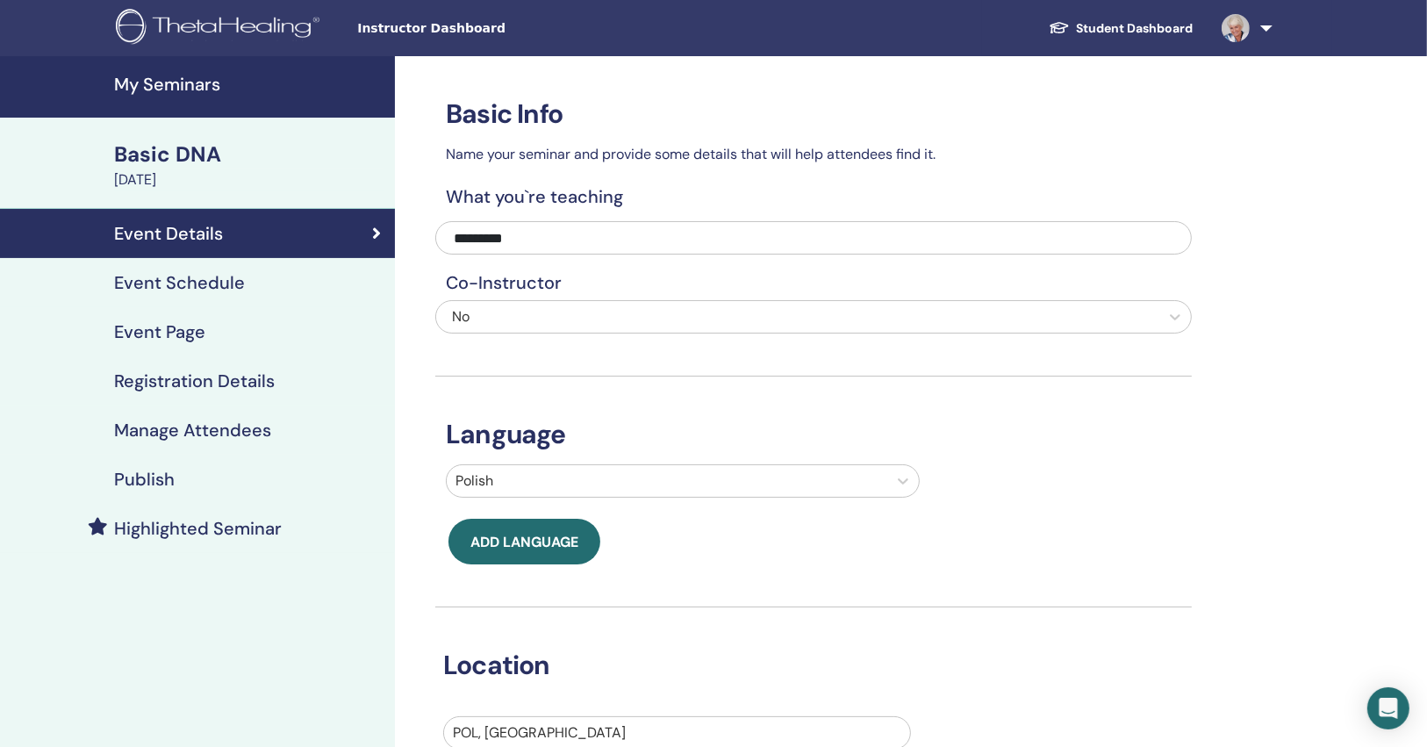
click at [255, 469] on div "Publish" at bounding box center [197, 479] width 367 height 21
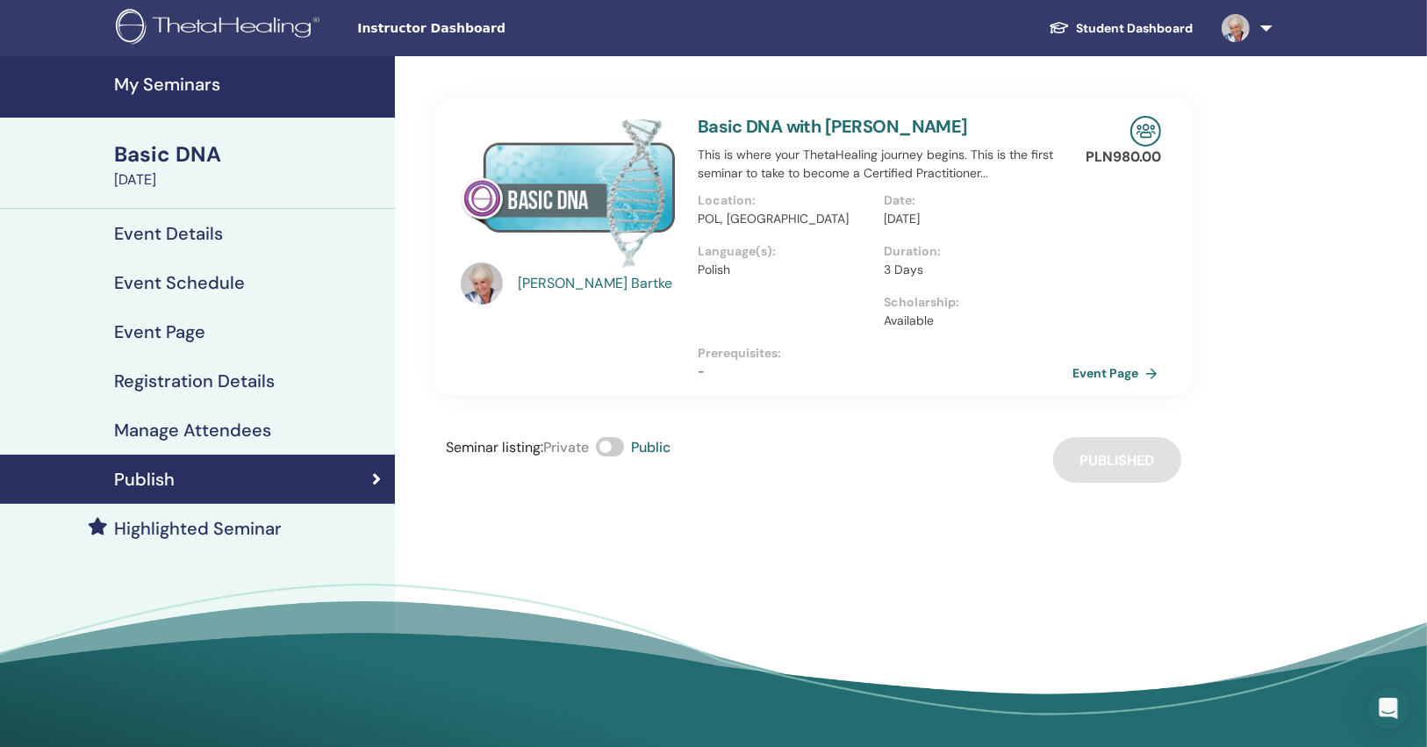
click at [1120, 373] on link "Event Page" at bounding box center [1119, 373] width 92 height 26
